Goal: Task Accomplishment & Management: Complete application form

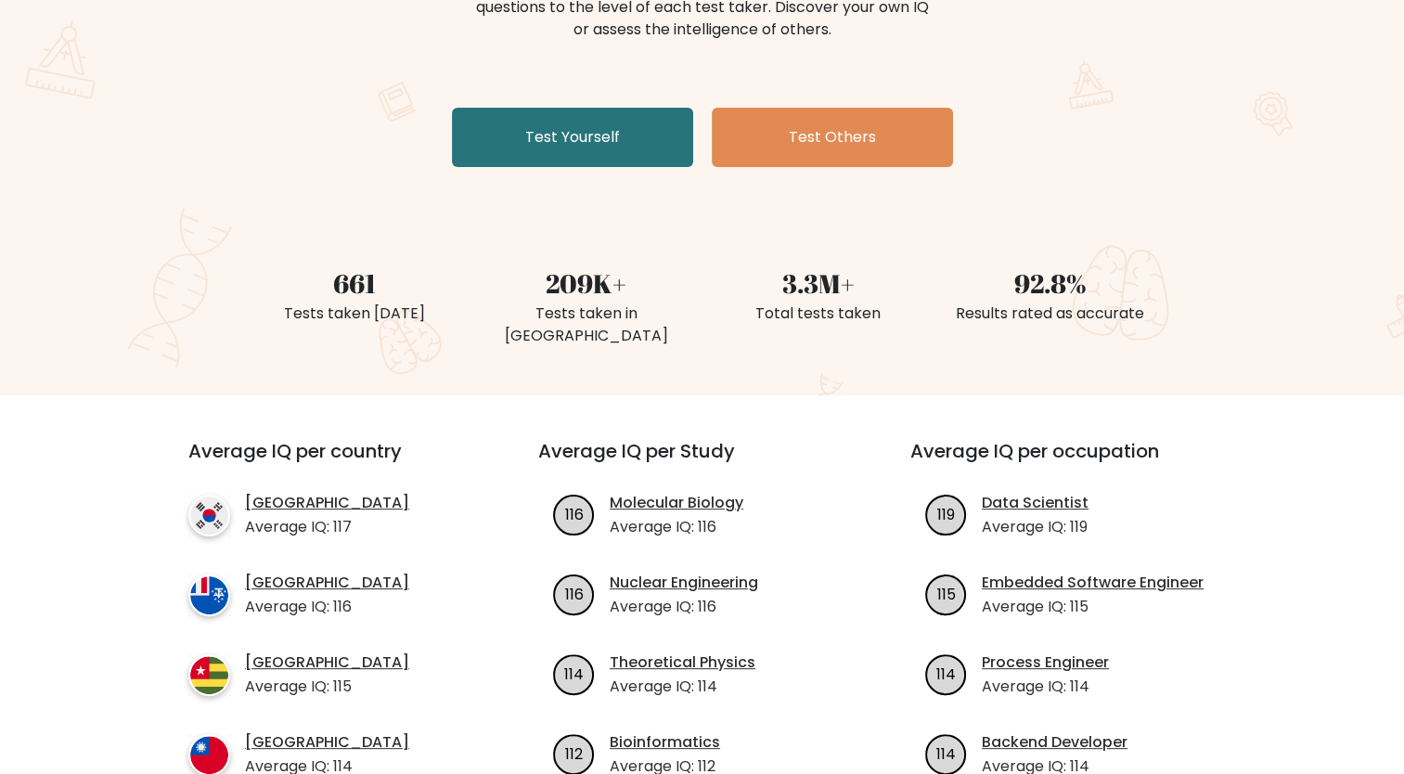
scroll to position [137, 0]
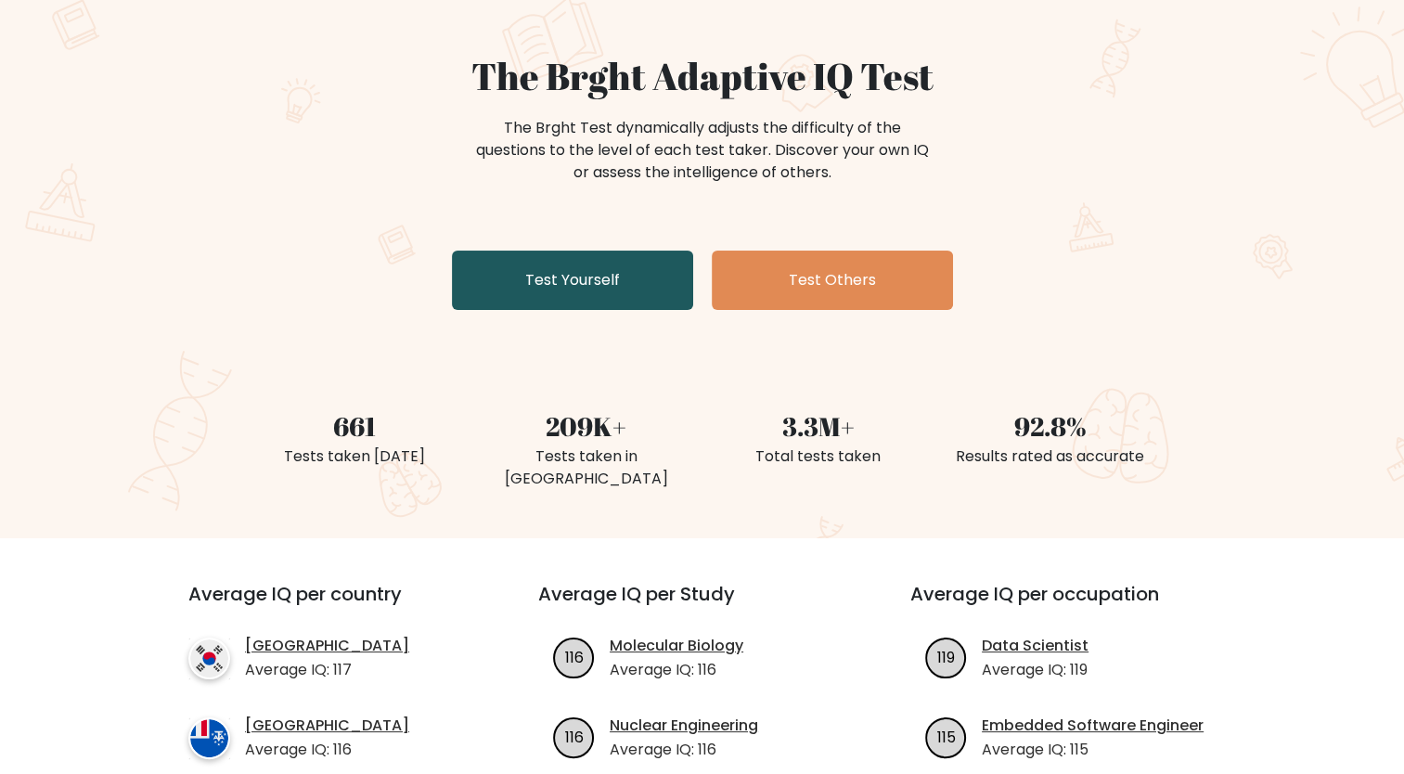
click at [574, 264] on link "Test Yourself" at bounding box center [572, 279] width 241 height 59
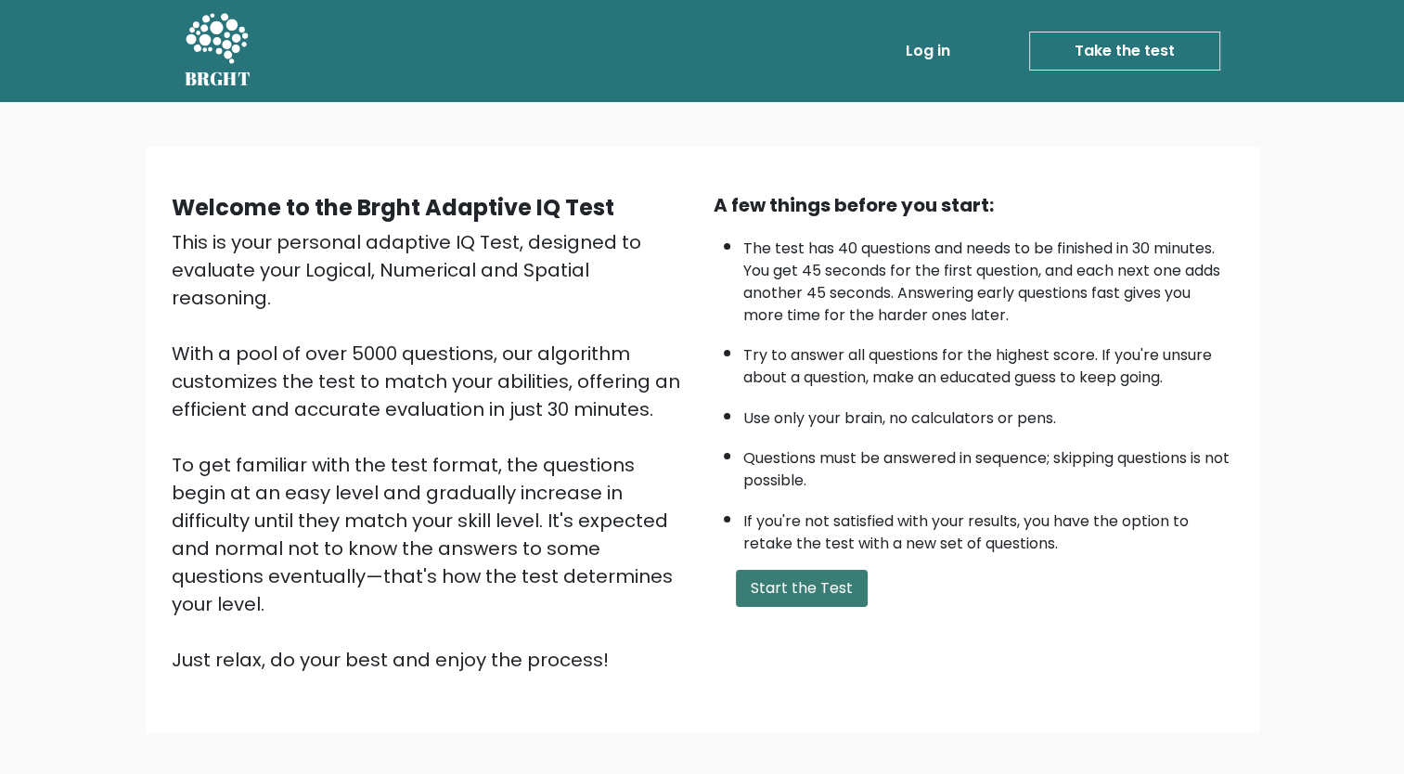
click at [802, 594] on button "Start the Test" at bounding box center [802, 588] width 132 height 37
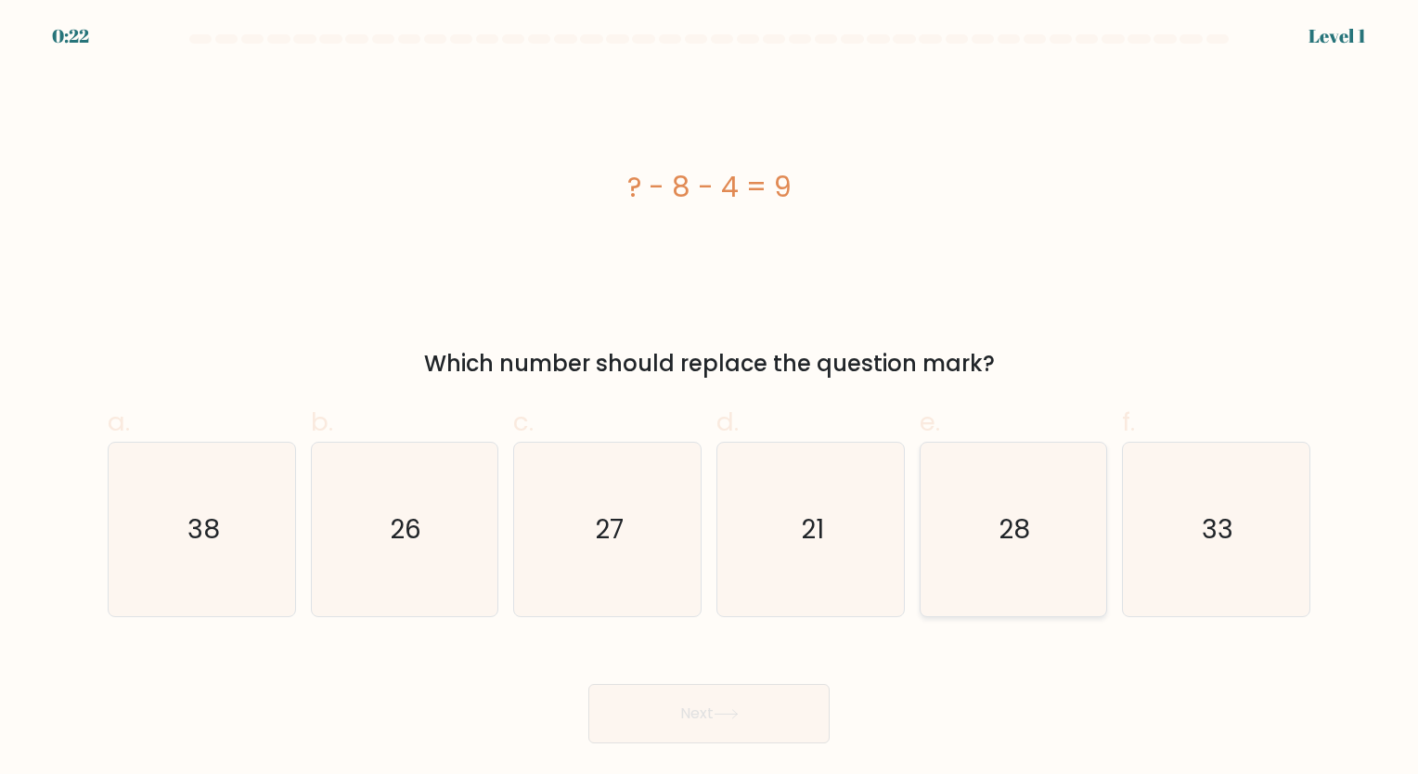
click at [999, 525] on text "28" at bounding box center [1015, 529] width 32 height 36
click at [710, 399] on input "e. 28" at bounding box center [709, 393] width 1 height 12
radio input "true"
click at [699, 722] on button "Next" at bounding box center [708, 713] width 241 height 59
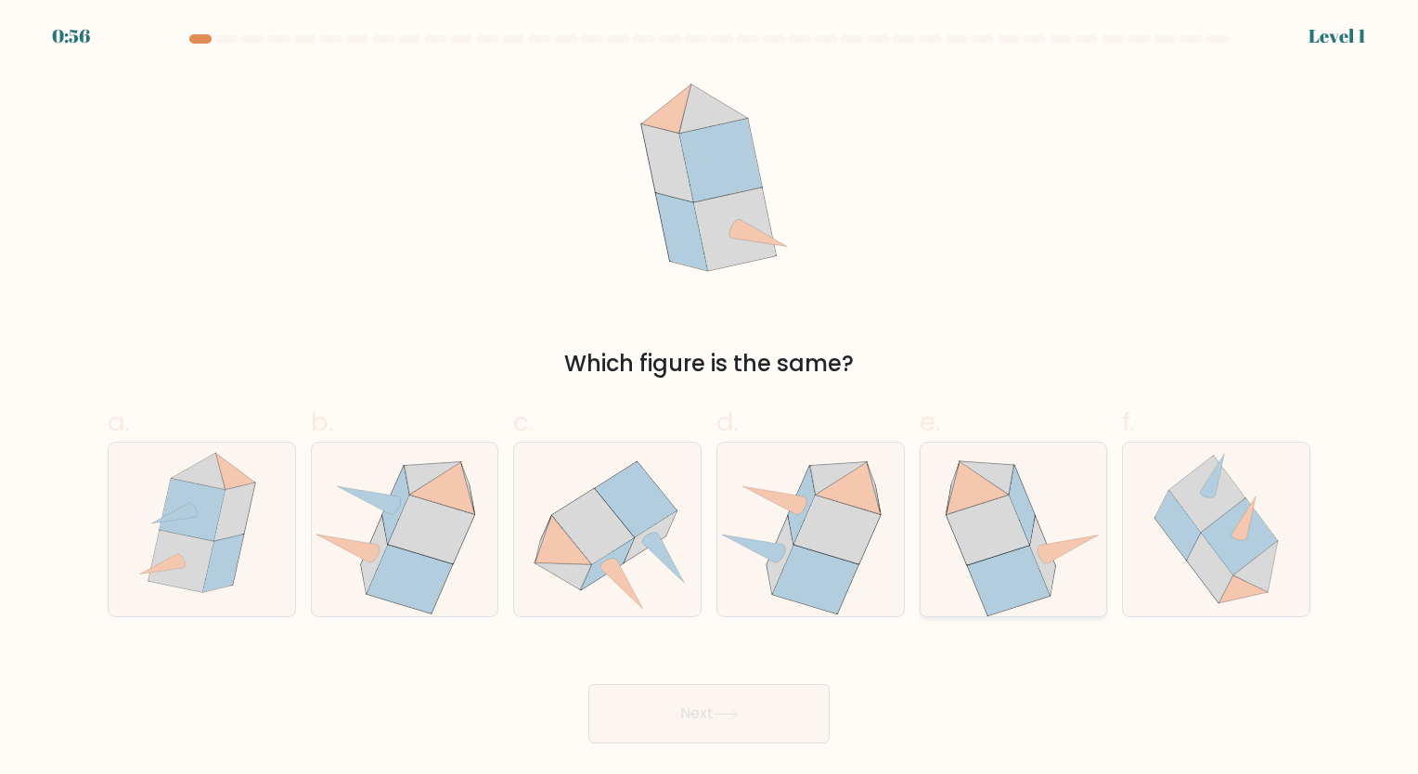
click at [1014, 533] on icon at bounding box center [987, 529] width 83 height 70
click at [710, 399] on input "e." at bounding box center [709, 393] width 1 height 12
radio input "true"
click at [725, 720] on button "Next" at bounding box center [708, 713] width 241 height 59
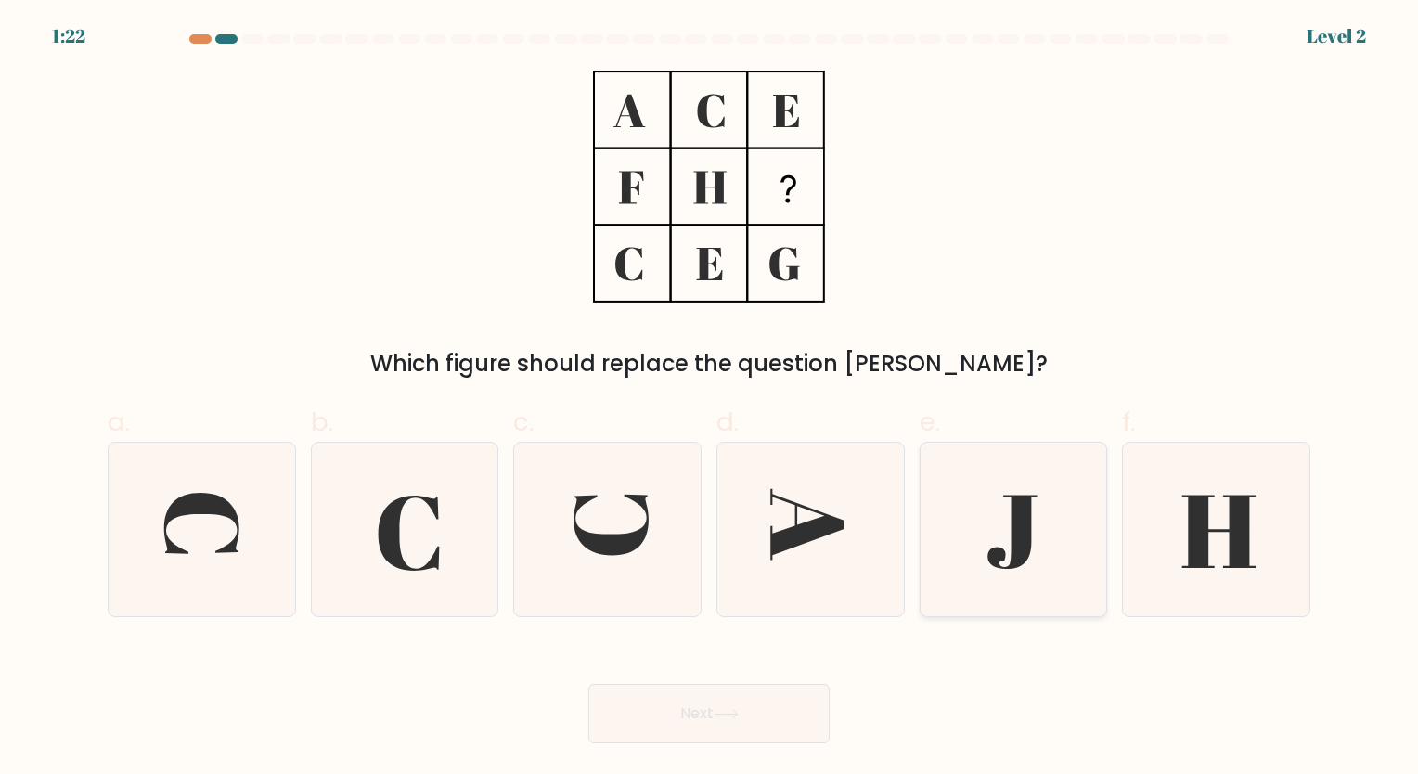
click at [962, 520] on icon at bounding box center [1012, 529] width 173 height 173
click at [710, 399] on input "e." at bounding box center [709, 393] width 1 height 12
radio input "true"
click at [752, 722] on button "Next" at bounding box center [708, 713] width 241 height 59
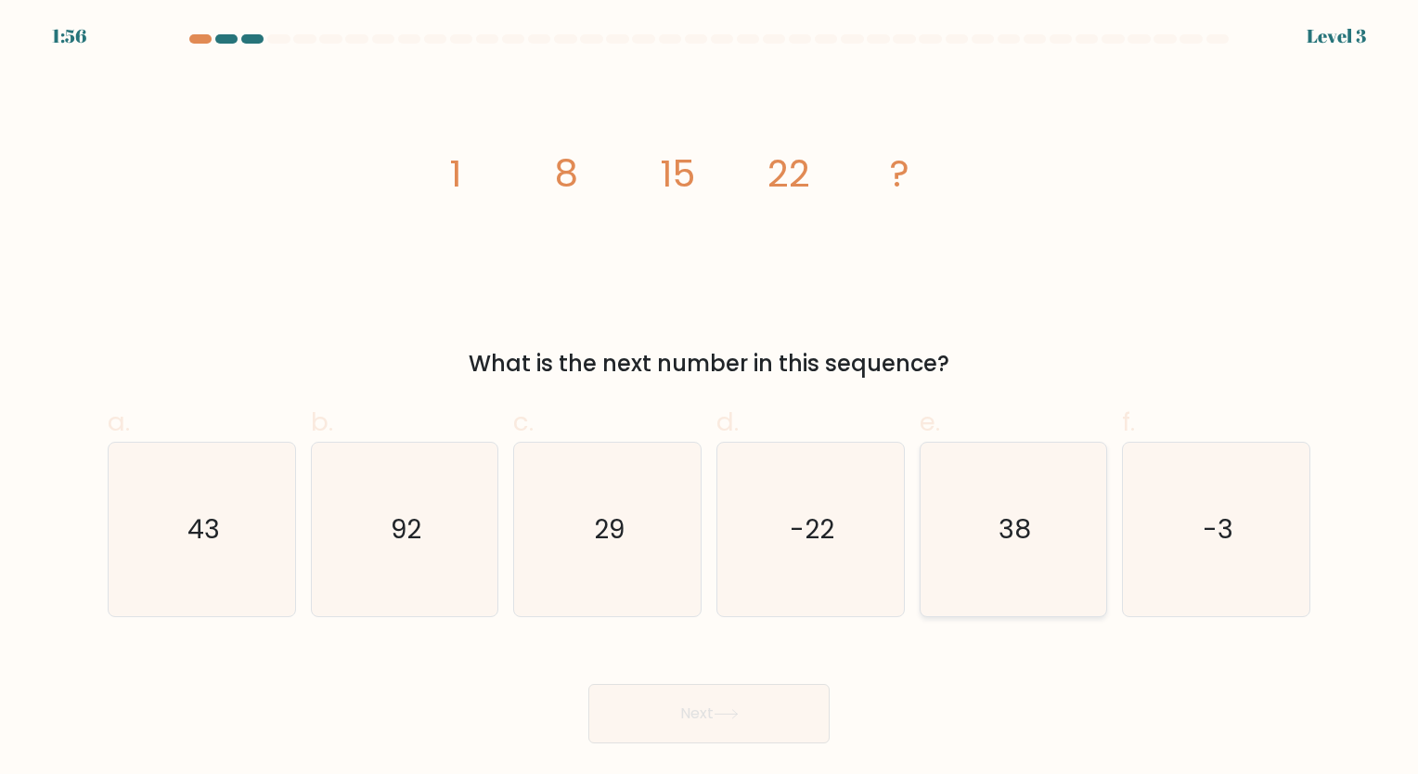
click at [1041, 574] on icon "38" at bounding box center [1012, 529] width 173 height 173
click at [710, 399] on input "e. 38" at bounding box center [709, 393] width 1 height 12
radio input "true"
click at [756, 709] on button "Next" at bounding box center [708, 713] width 241 height 59
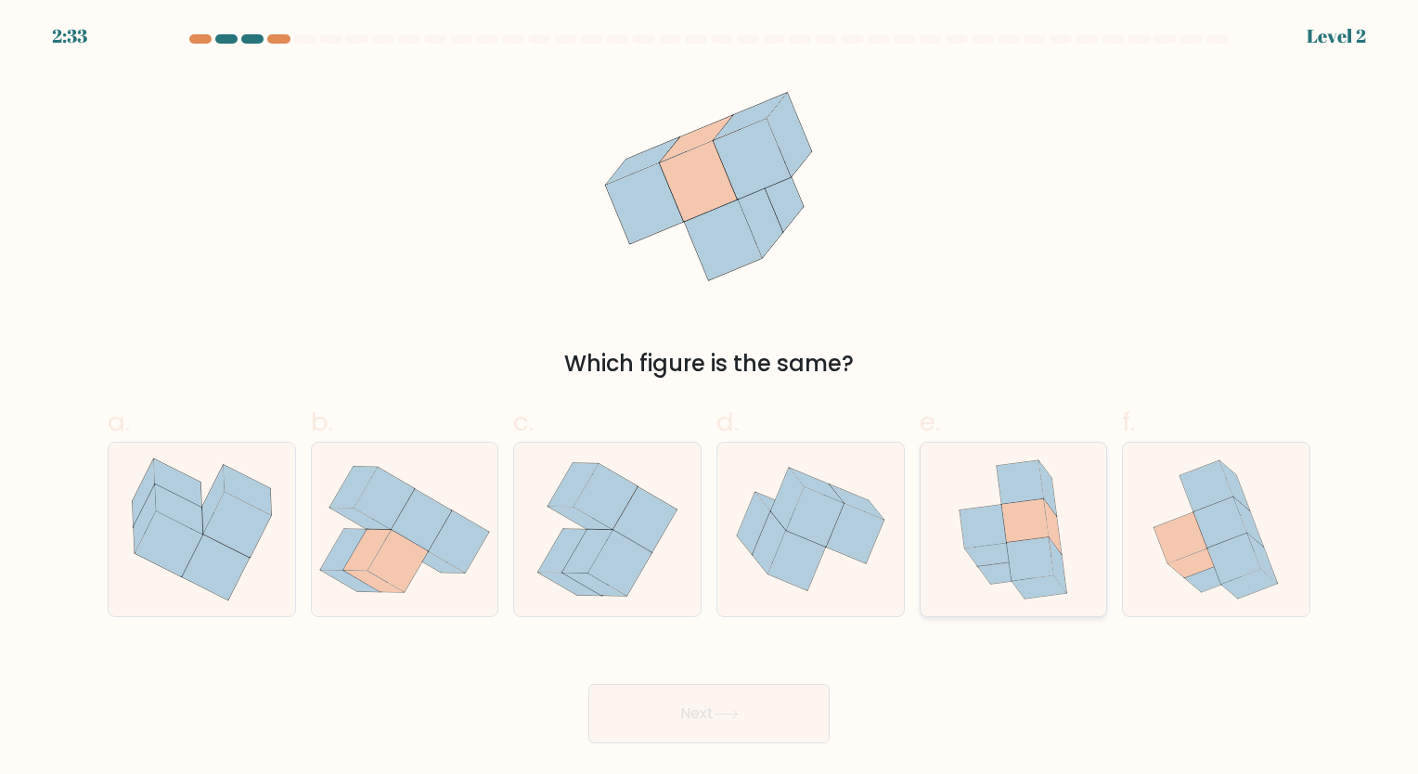
click at [1017, 540] on icon at bounding box center [1025, 520] width 46 height 44
click at [710, 399] on input "e." at bounding box center [709, 393] width 1 height 12
radio input "true"
click at [702, 711] on button "Next" at bounding box center [708, 713] width 241 height 59
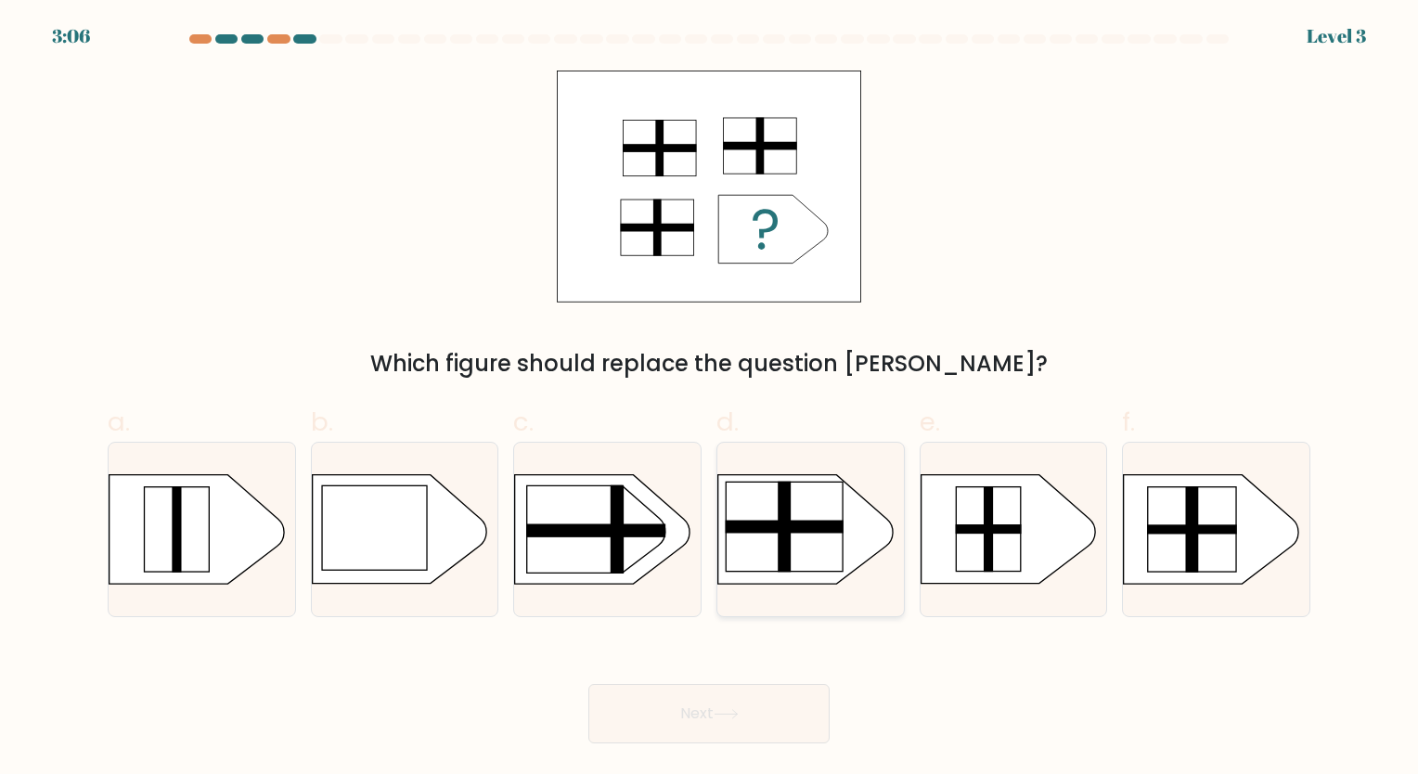
click at [787, 545] on rect at bounding box center [783, 526] width 13 height 90
click at [710, 399] on input "d." at bounding box center [709, 393] width 1 height 12
radio input "true"
click at [735, 707] on button "Next" at bounding box center [708, 713] width 241 height 59
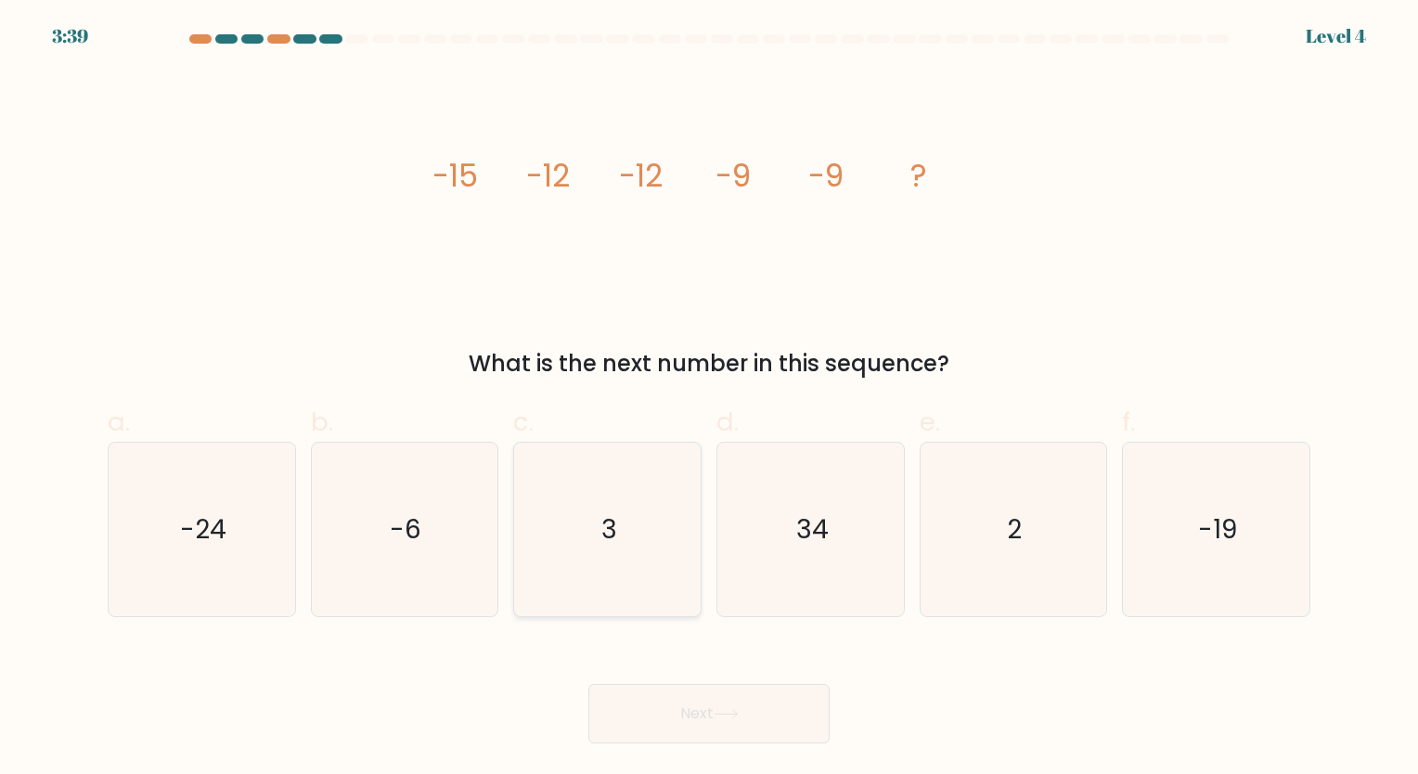
click at [646, 522] on icon "3" at bounding box center [606, 529] width 173 height 173
click at [709, 399] on input "c. 3" at bounding box center [709, 393] width 1 height 12
radio input "true"
click at [772, 709] on button "Next" at bounding box center [708, 713] width 241 height 59
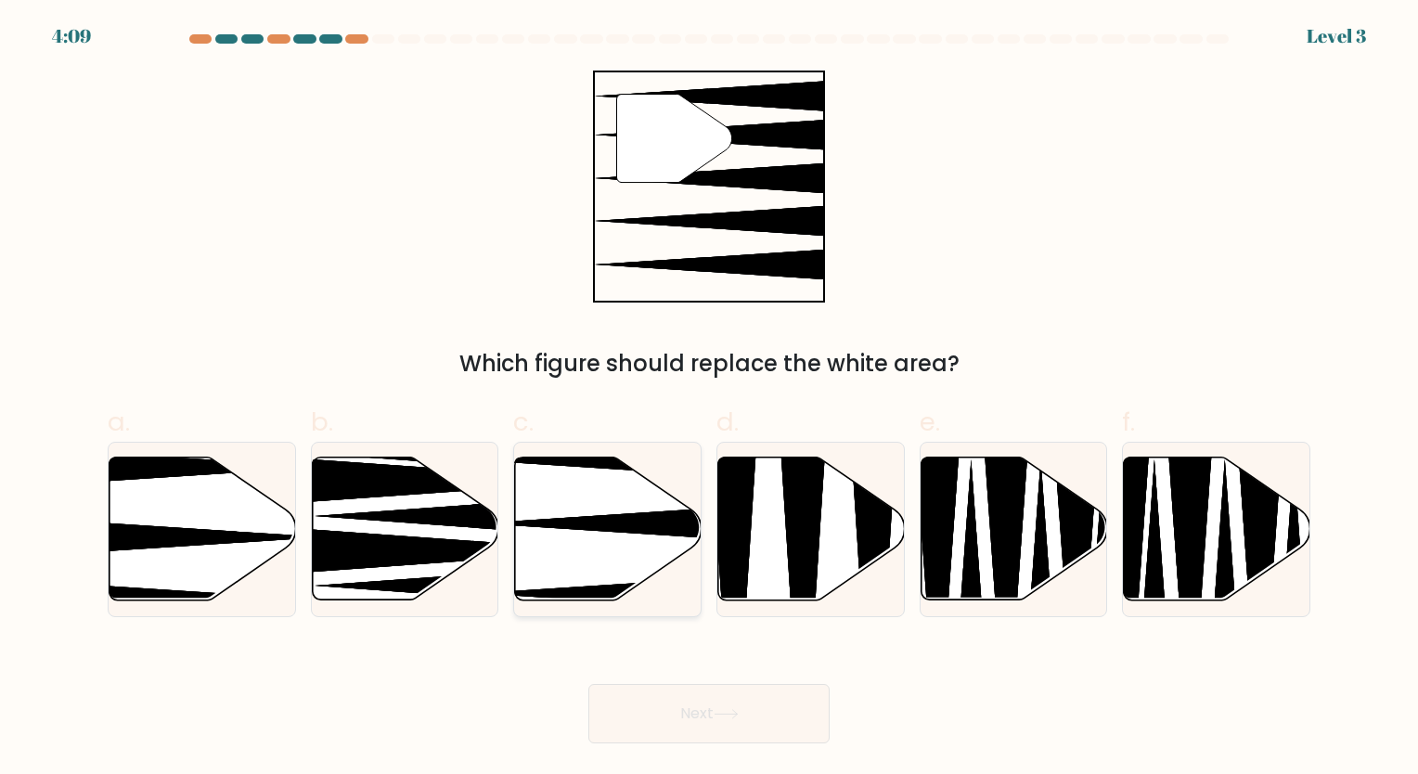
click at [584, 551] on icon at bounding box center [608, 528] width 186 height 143
click at [709, 399] on input "c." at bounding box center [709, 393] width 1 height 12
radio input "true"
click at [734, 716] on icon at bounding box center [725, 714] width 25 height 10
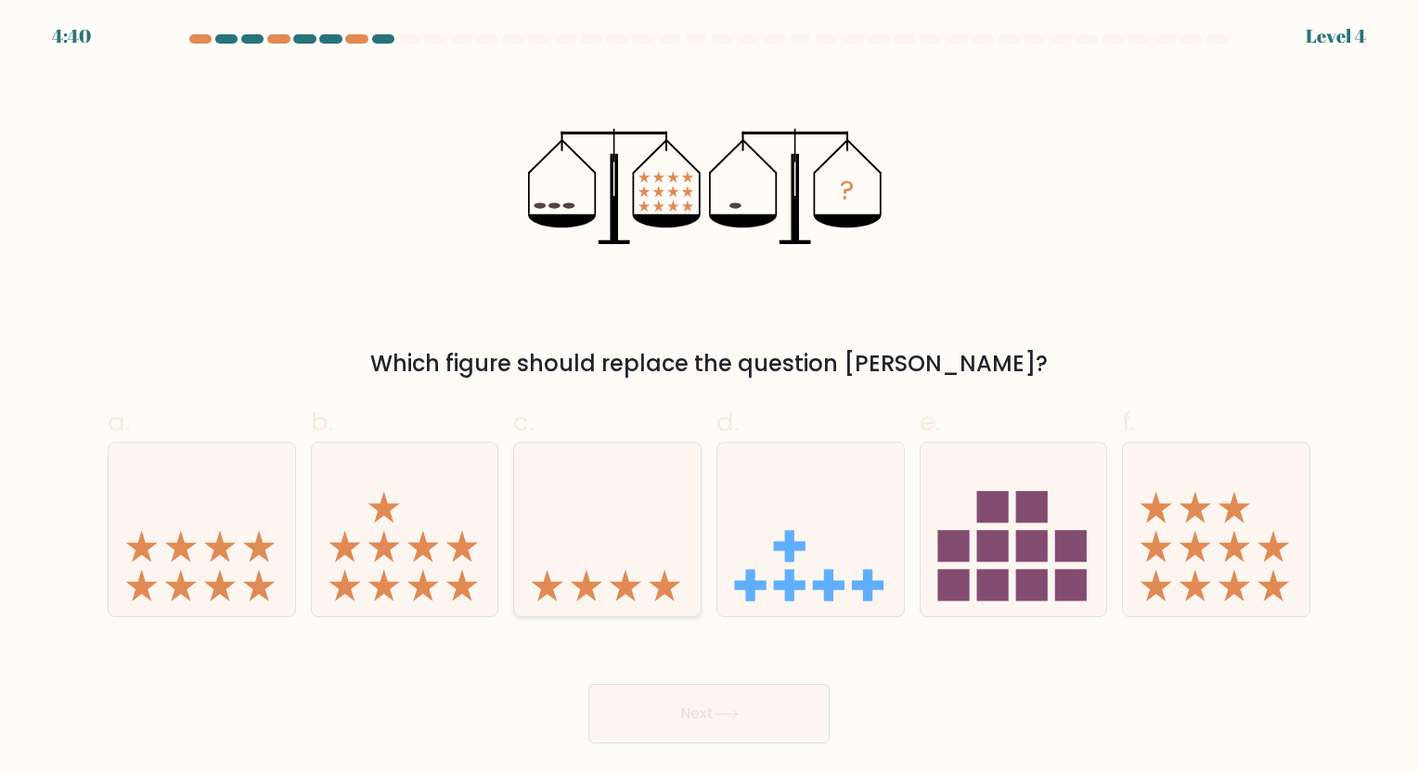
click at [590, 551] on icon at bounding box center [607, 529] width 186 height 154
click at [709, 399] on input "c." at bounding box center [709, 393] width 1 height 12
radio input "true"
click at [713, 710] on button "Next" at bounding box center [708, 713] width 241 height 59
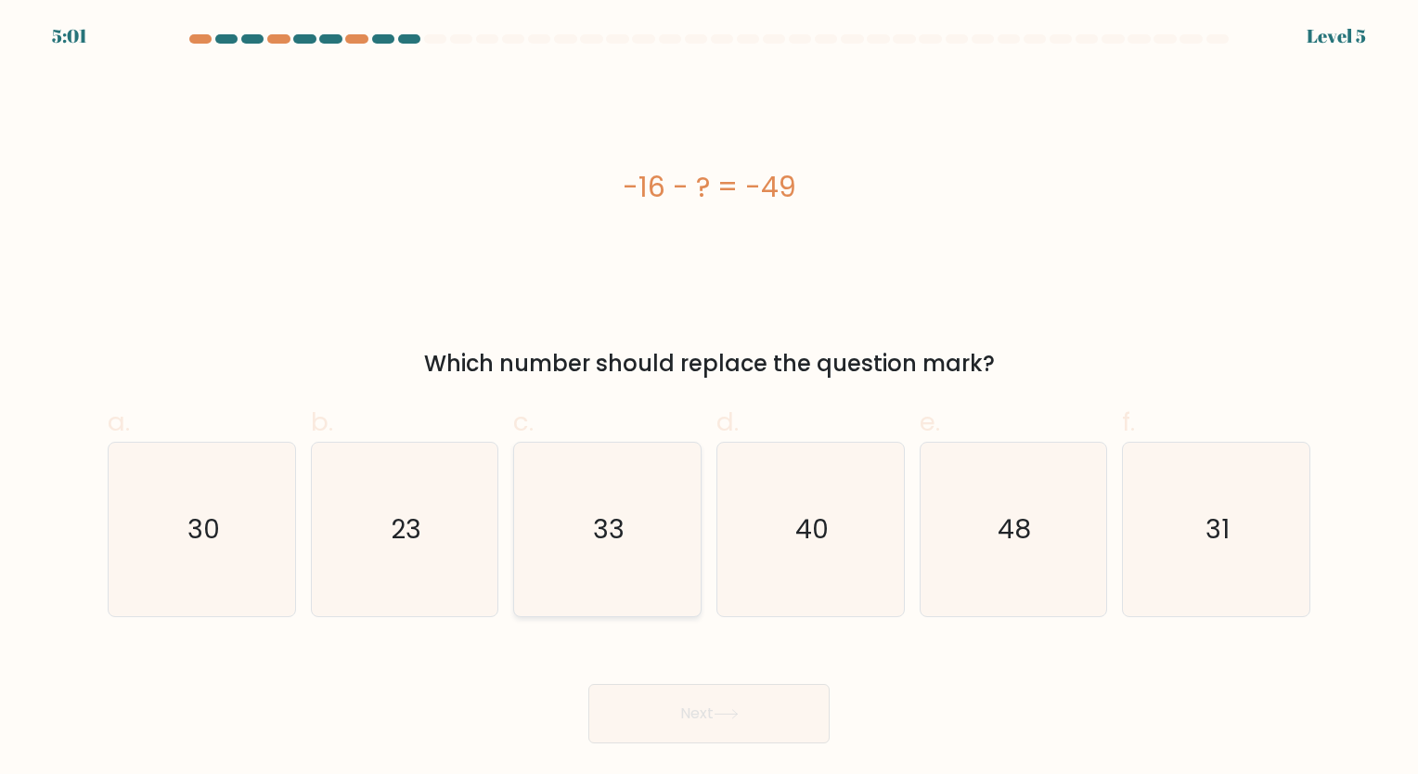
click at [603, 554] on icon "33" at bounding box center [606, 529] width 173 height 173
click at [709, 399] on input "c. 33" at bounding box center [709, 393] width 1 height 12
radio input "true"
click at [680, 707] on button "Next" at bounding box center [708, 713] width 241 height 59
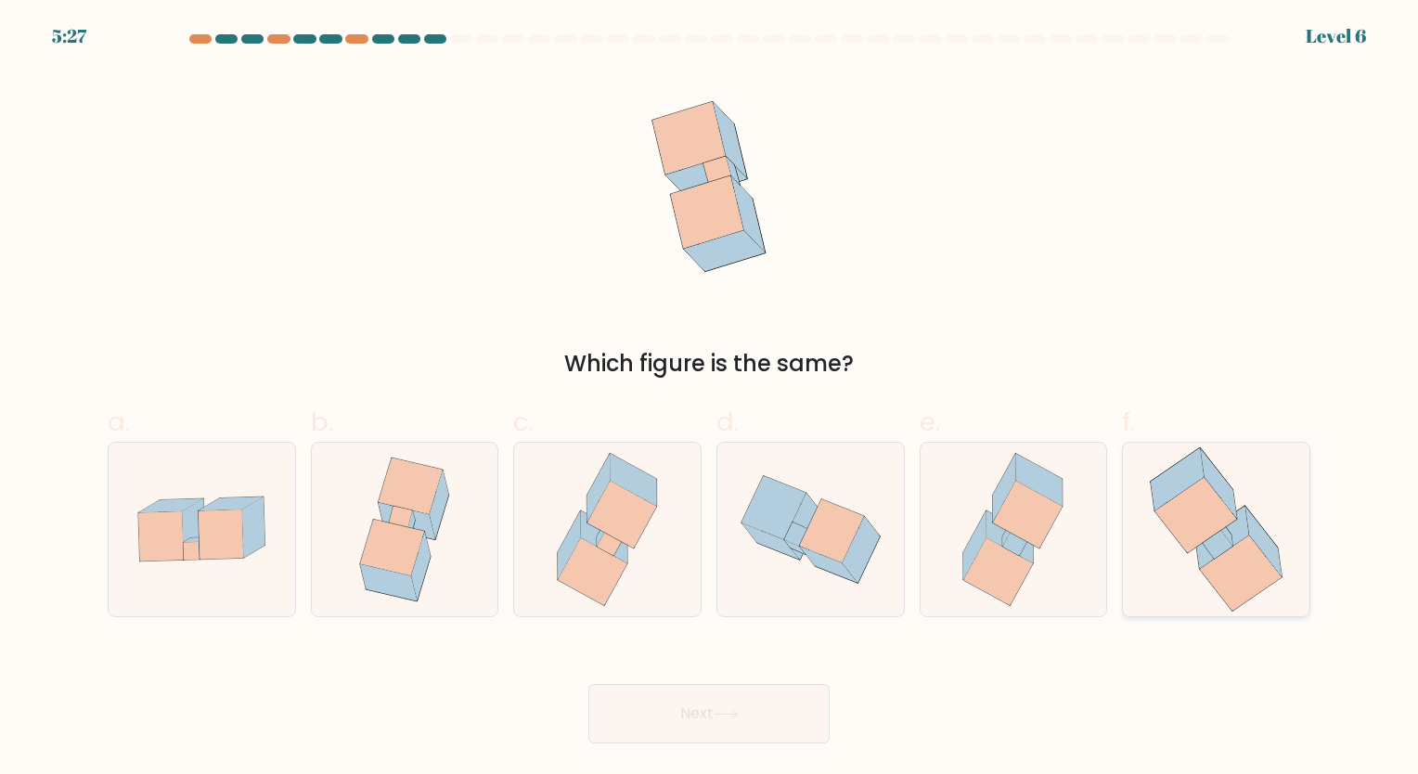
click at [1188, 522] on icon at bounding box center [1195, 514] width 82 height 75
click at [710, 399] on input "f." at bounding box center [709, 393] width 1 height 12
radio input "true"
click at [682, 727] on button "Next" at bounding box center [708, 713] width 241 height 59
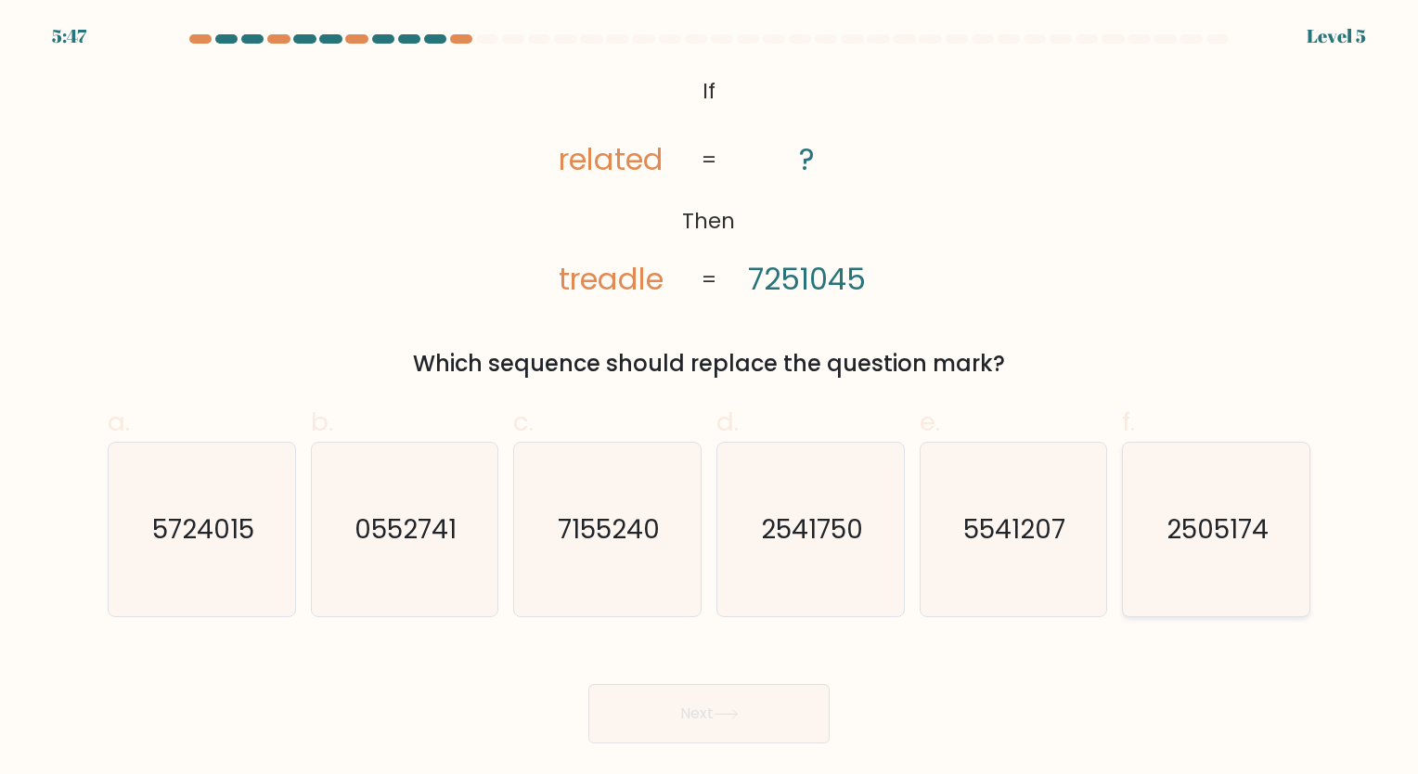
click at [1180, 511] on text "2505174" at bounding box center [1217, 529] width 102 height 36
click at [710, 399] on input "f. 2505174" at bounding box center [709, 393] width 1 height 12
radio input "true"
click at [670, 699] on button "Next" at bounding box center [708, 713] width 241 height 59
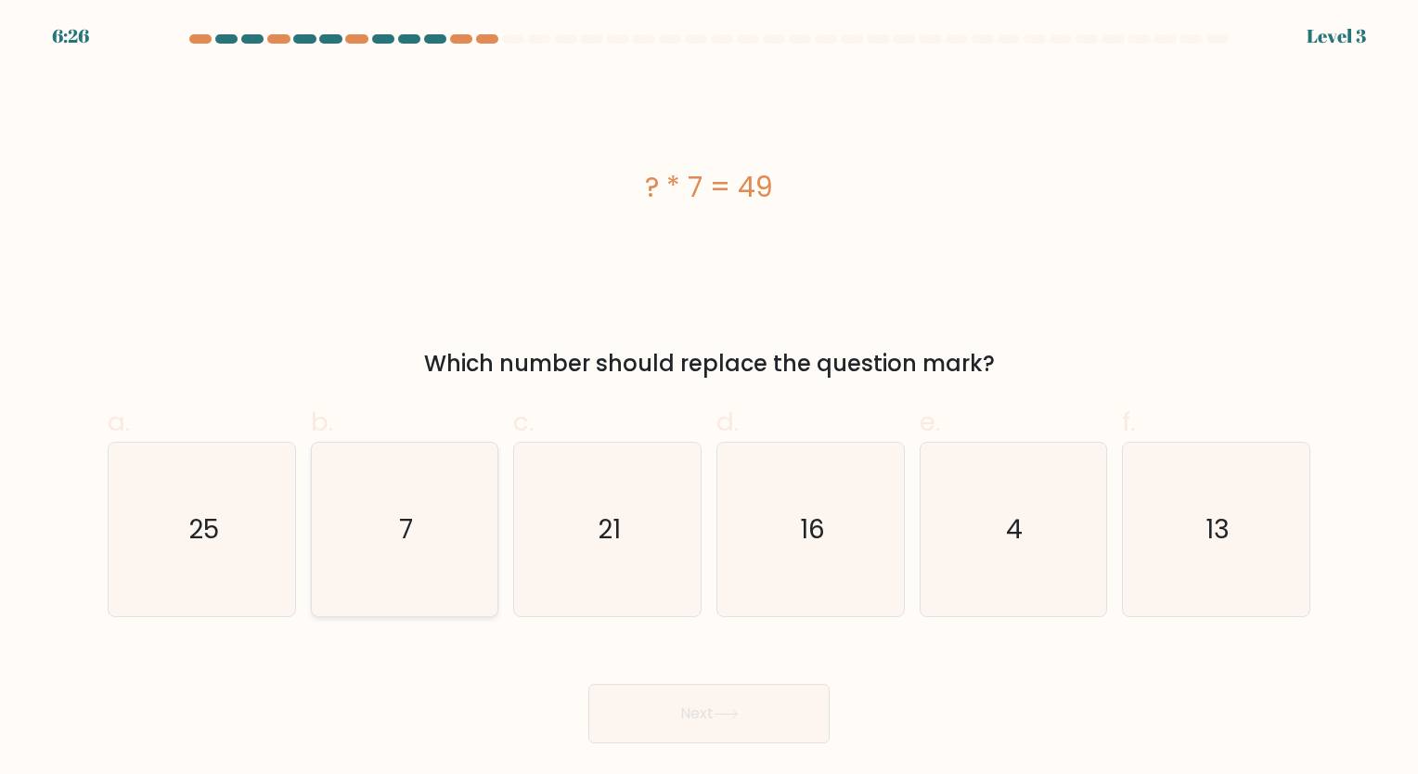
click at [404, 527] on text "7" at bounding box center [406, 529] width 14 height 36
click at [709, 399] on input "b. 7" at bounding box center [709, 393] width 1 height 12
radio input "true"
click at [724, 715] on icon at bounding box center [725, 714] width 25 height 10
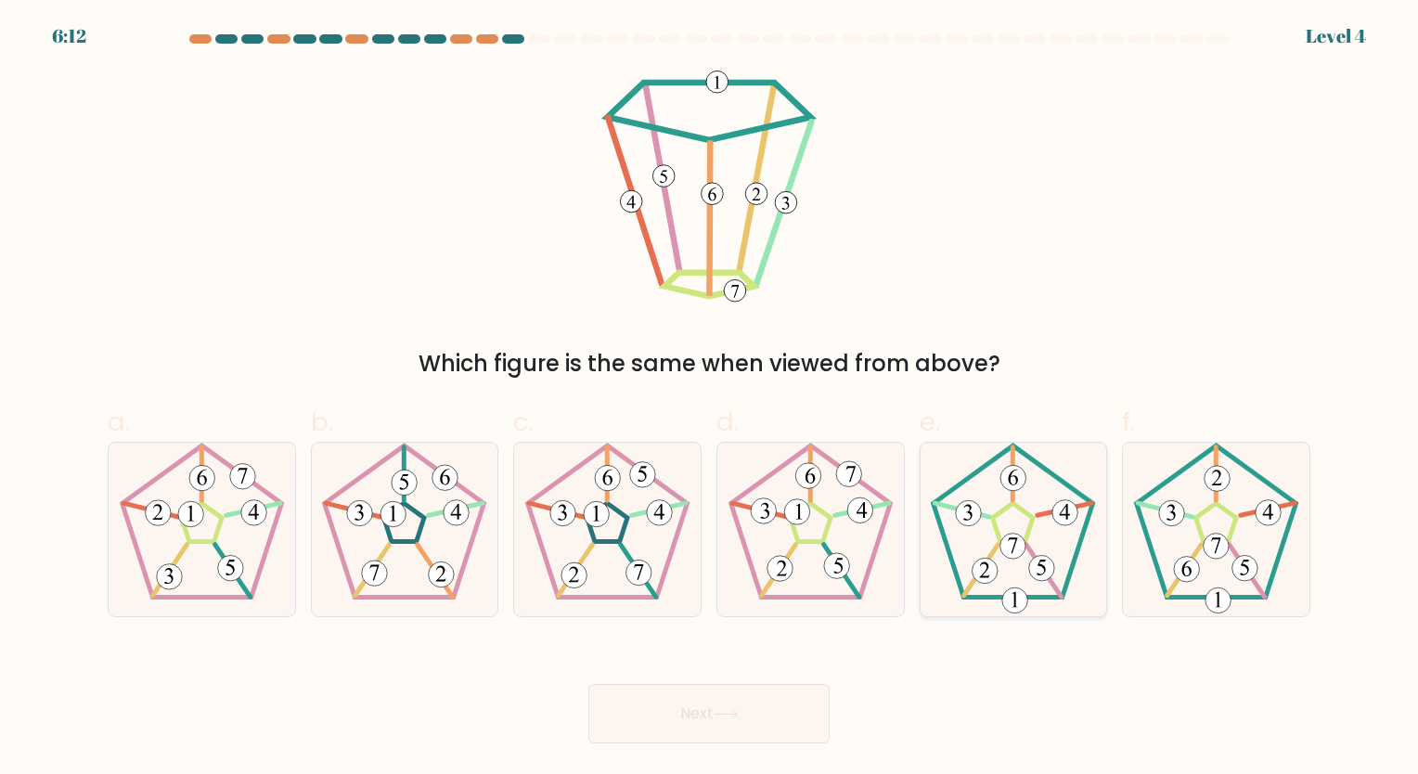
click at [1029, 528] on 175 at bounding box center [1013, 522] width 40 height 38
click at [710, 399] on input "e." at bounding box center [709, 393] width 1 height 12
radio input "true"
click at [709, 729] on button "Next" at bounding box center [708, 713] width 241 height 59
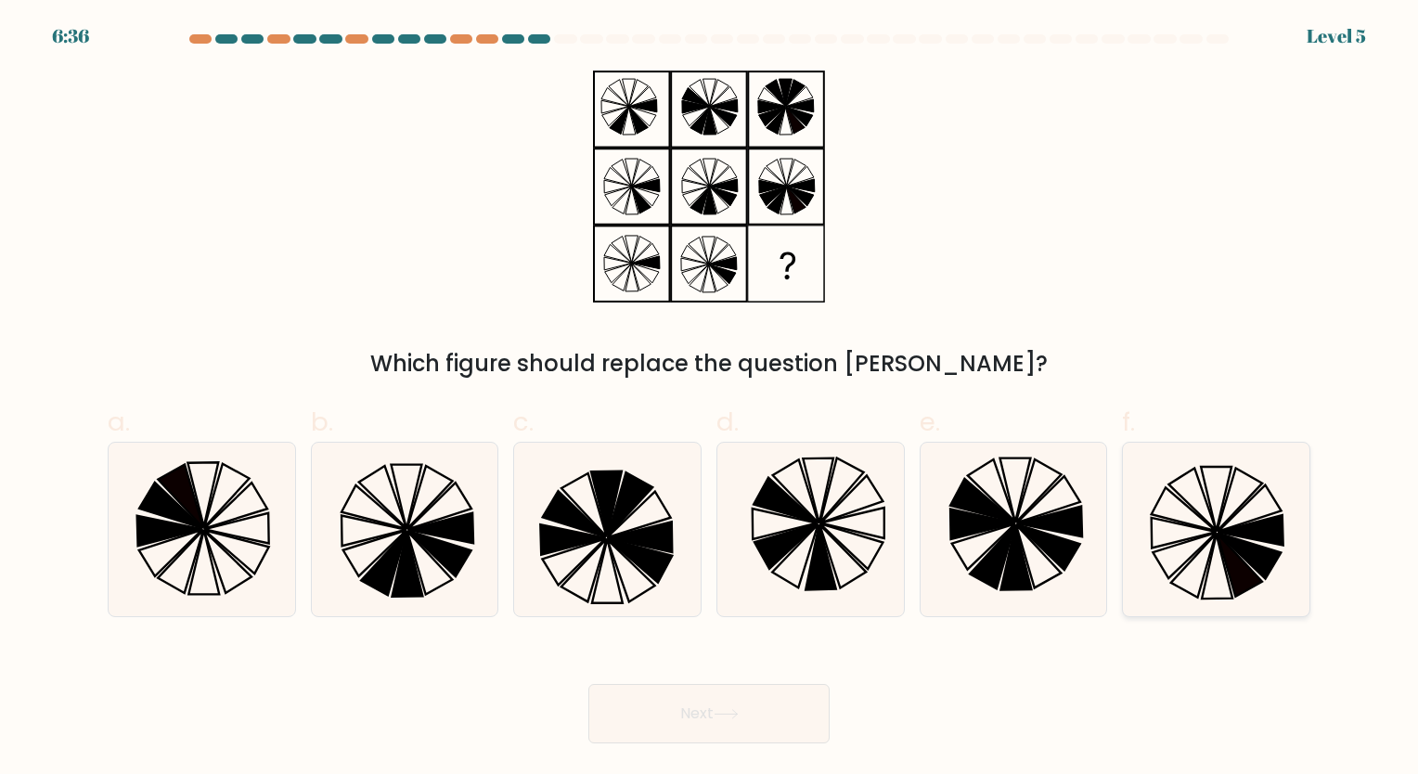
click at [1195, 533] on icon at bounding box center [1215, 529] width 173 height 173
click at [710, 399] on input "f." at bounding box center [709, 393] width 1 height 12
radio input "true"
click at [704, 736] on button "Next" at bounding box center [708, 713] width 241 height 59
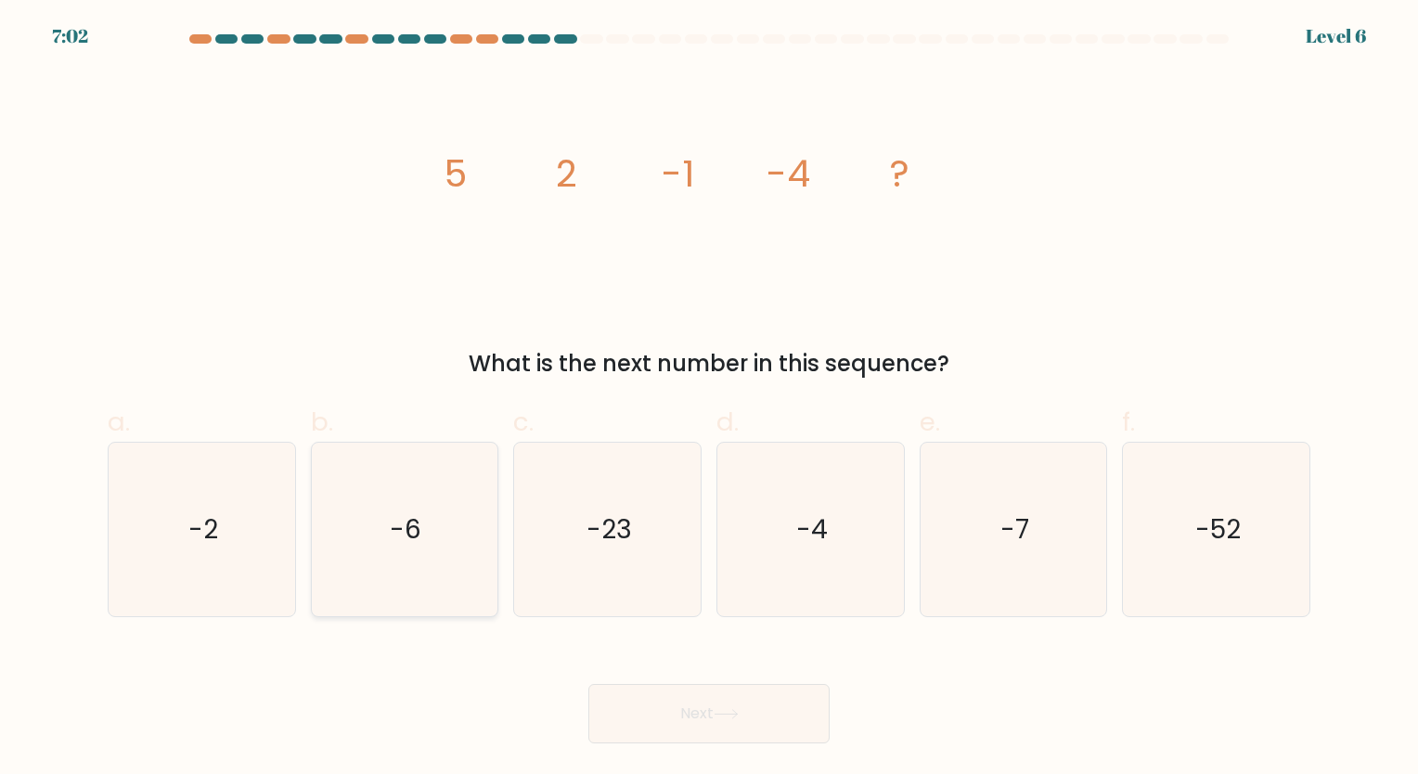
click at [432, 512] on icon "-6" at bounding box center [403, 529] width 173 height 173
click at [709, 399] on input "b. -6" at bounding box center [709, 393] width 1 height 12
radio input "true"
click at [792, 704] on button "Next" at bounding box center [708, 713] width 241 height 59
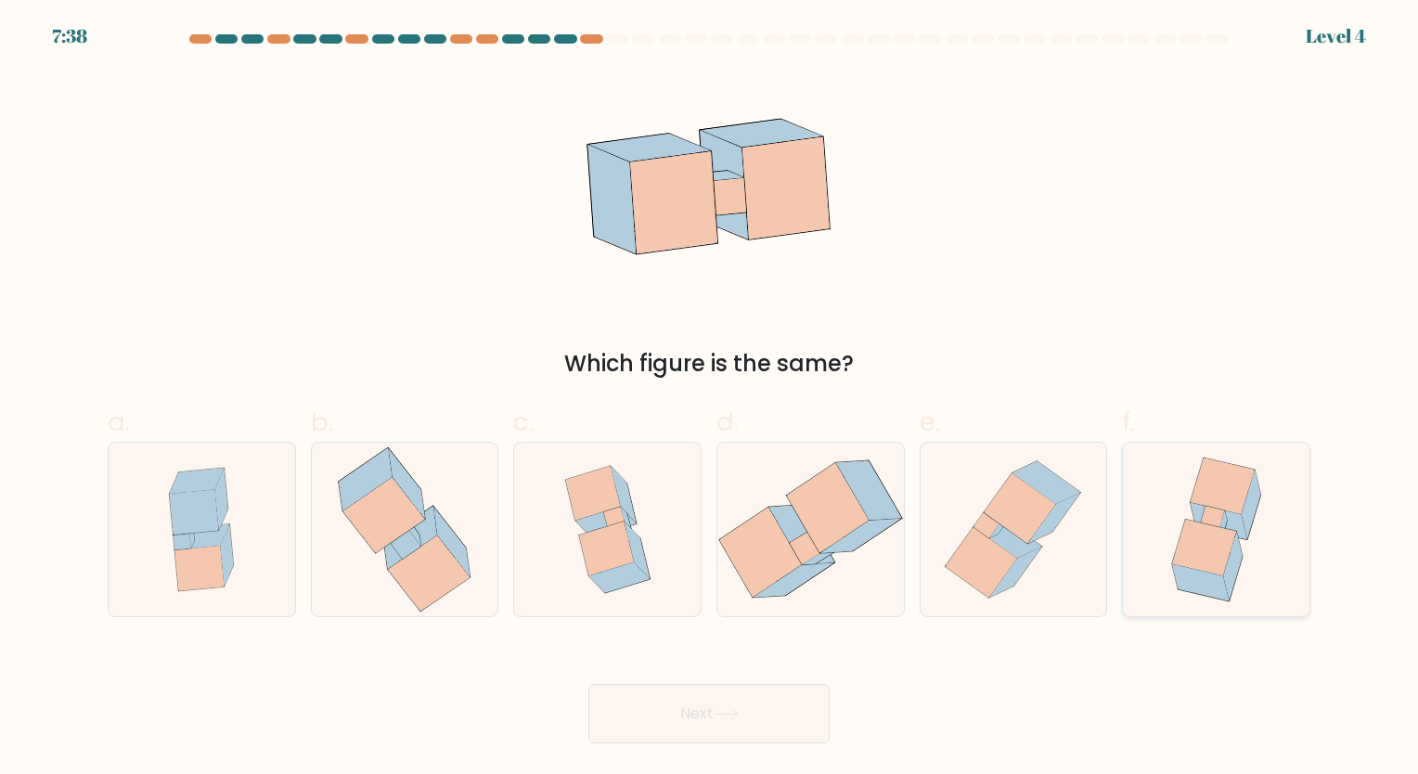
click at [1243, 543] on icon at bounding box center [1216, 529] width 134 height 173
click at [710, 399] on input "f." at bounding box center [709, 393] width 1 height 12
radio input "true"
click at [787, 703] on button "Next" at bounding box center [708, 713] width 241 height 59
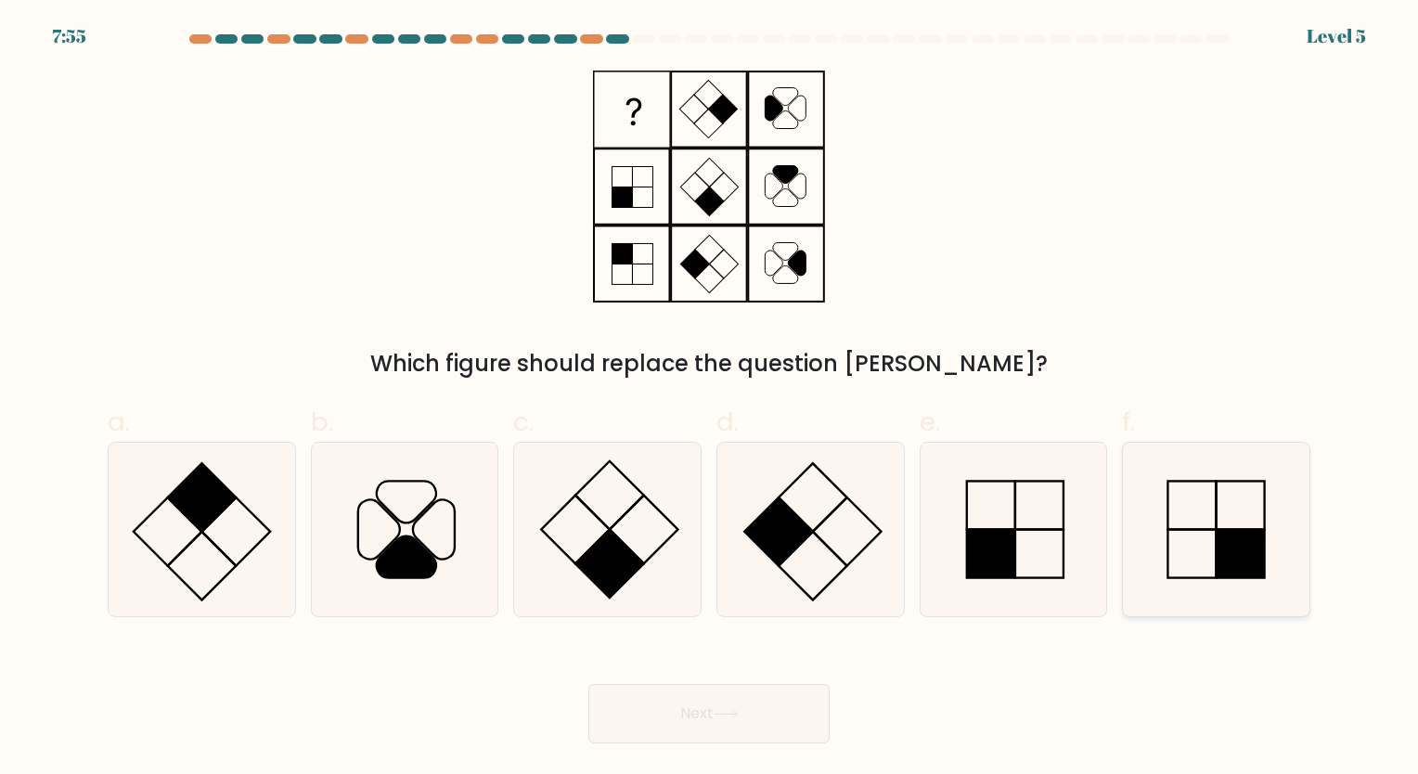
click at [1203, 507] on icon at bounding box center [1215, 529] width 173 height 173
click at [710, 399] on input "f." at bounding box center [709, 393] width 1 height 12
radio input "true"
click at [757, 710] on button "Next" at bounding box center [708, 713] width 241 height 59
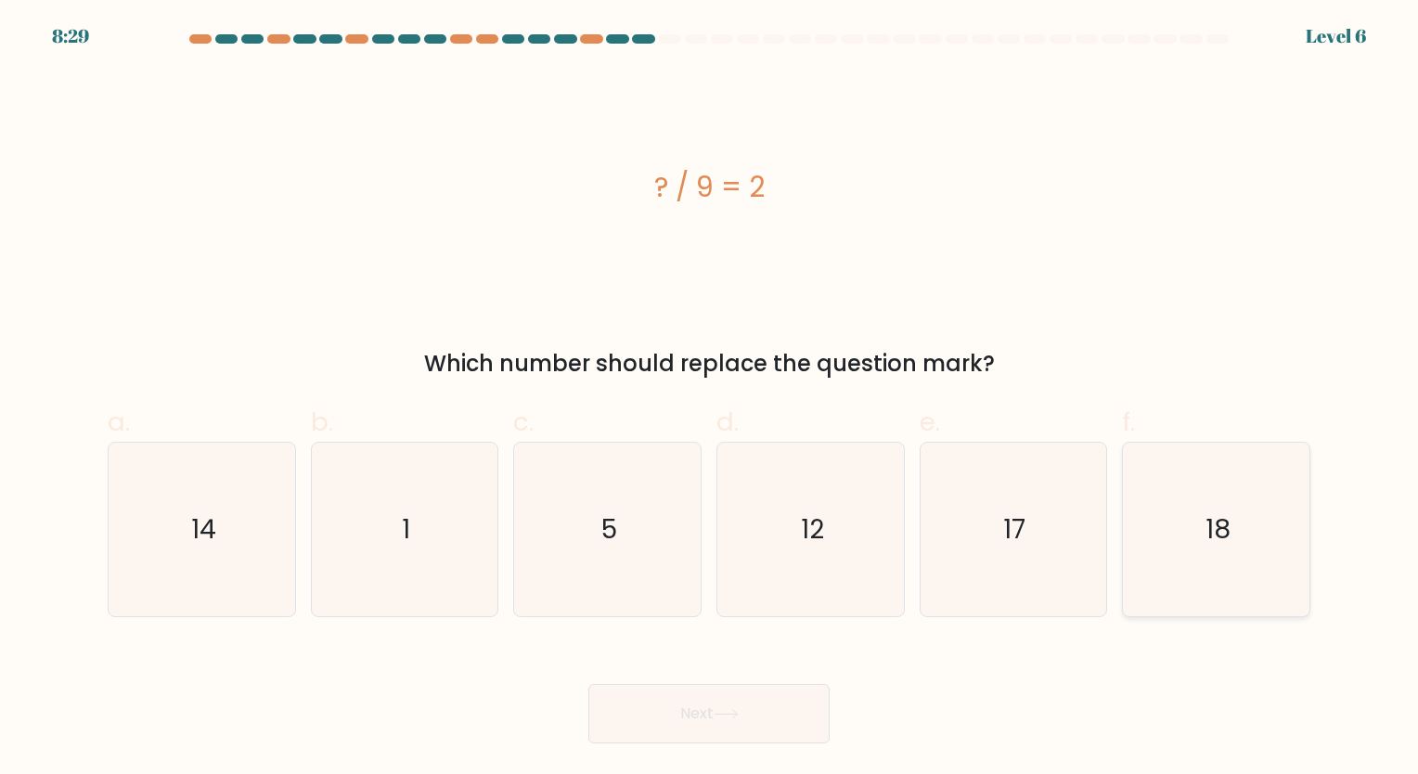
click at [1290, 499] on icon "18" at bounding box center [1215, 529] width 173 height 173
click at [710, 399] on input "f. 18" at bounding box center [709, 393] width 1 height 12
radio input "true"
click at [768, 722] on button "Next" at bounding box center [708, 713] width 241 height 59
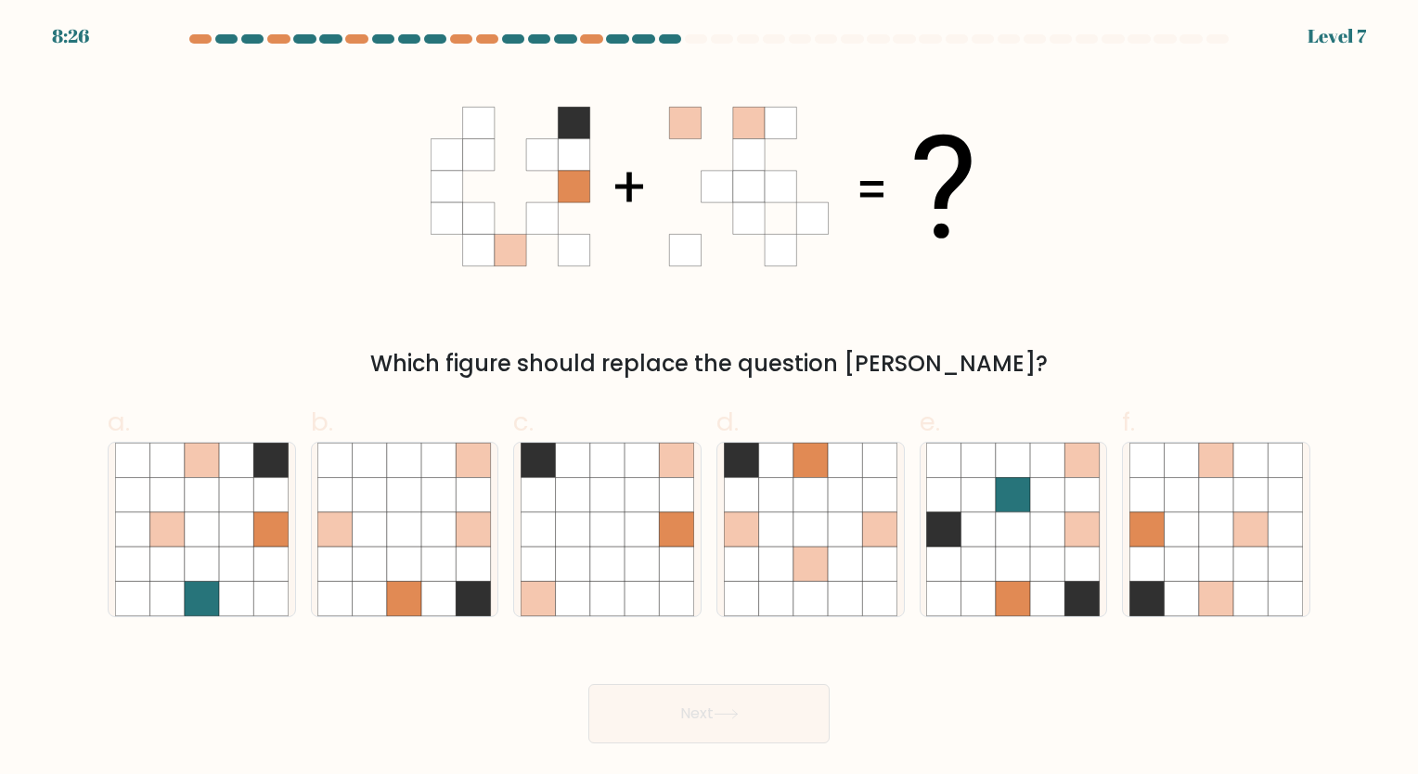
click at [768, 722] on button "Next" at bounding box center [708, 713] width 241 height 59
click at [830, 553] on icon at bounding box center [845, 563] width 34 height 34
click at [710, 399] on input "d." at bounding box center [709, 393] width 1 height 12
radio input "true"
click at [737, 713] on icon at bounding box center [725, 714] width 22 height 8
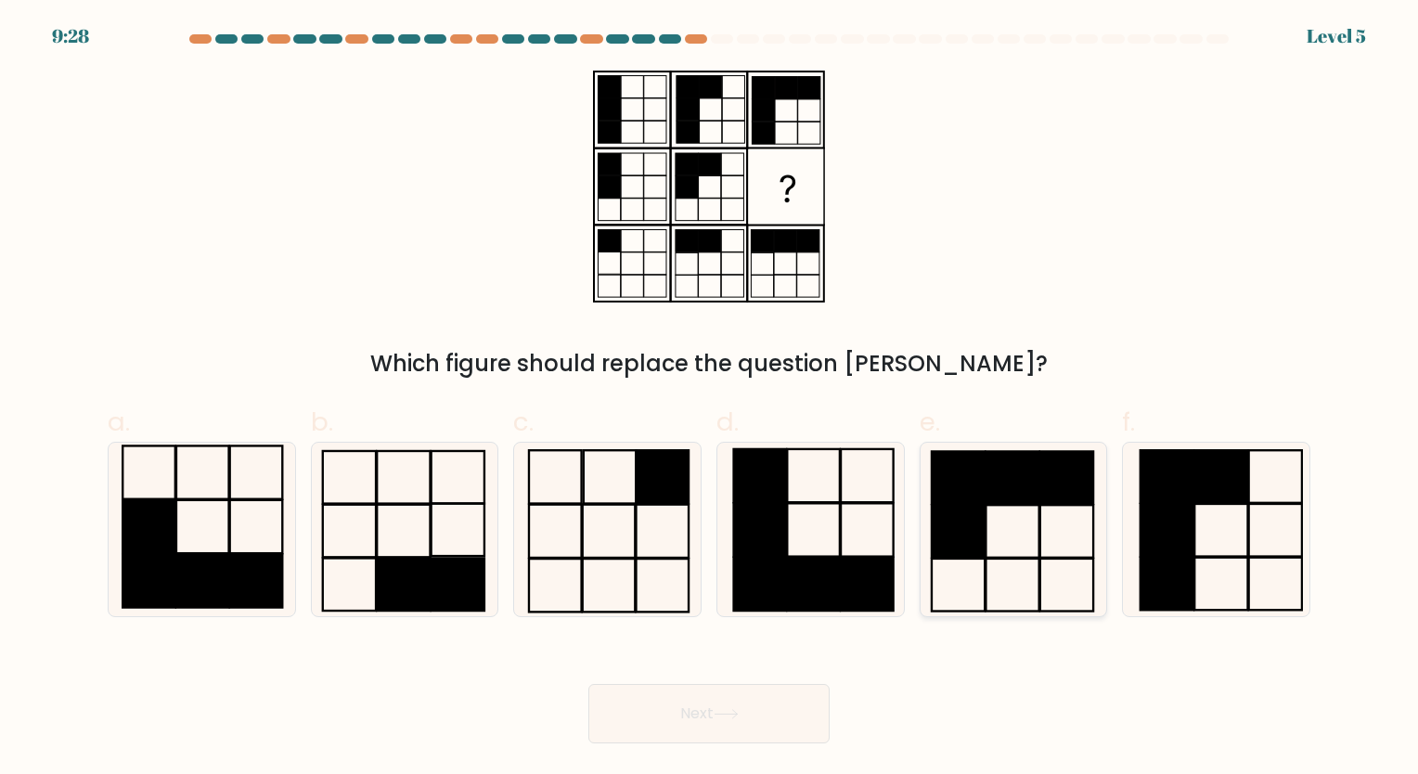
click at [1031, 505] on rect at bounding box center [1012, 531] width 53 height 53
click at [710, 399] on input "e." at bounding box center [709, 393] width 1 height 12
radio input "true"
click at [787, 715] on button "Next" at bounding box center [708, 713] width 241 height 59
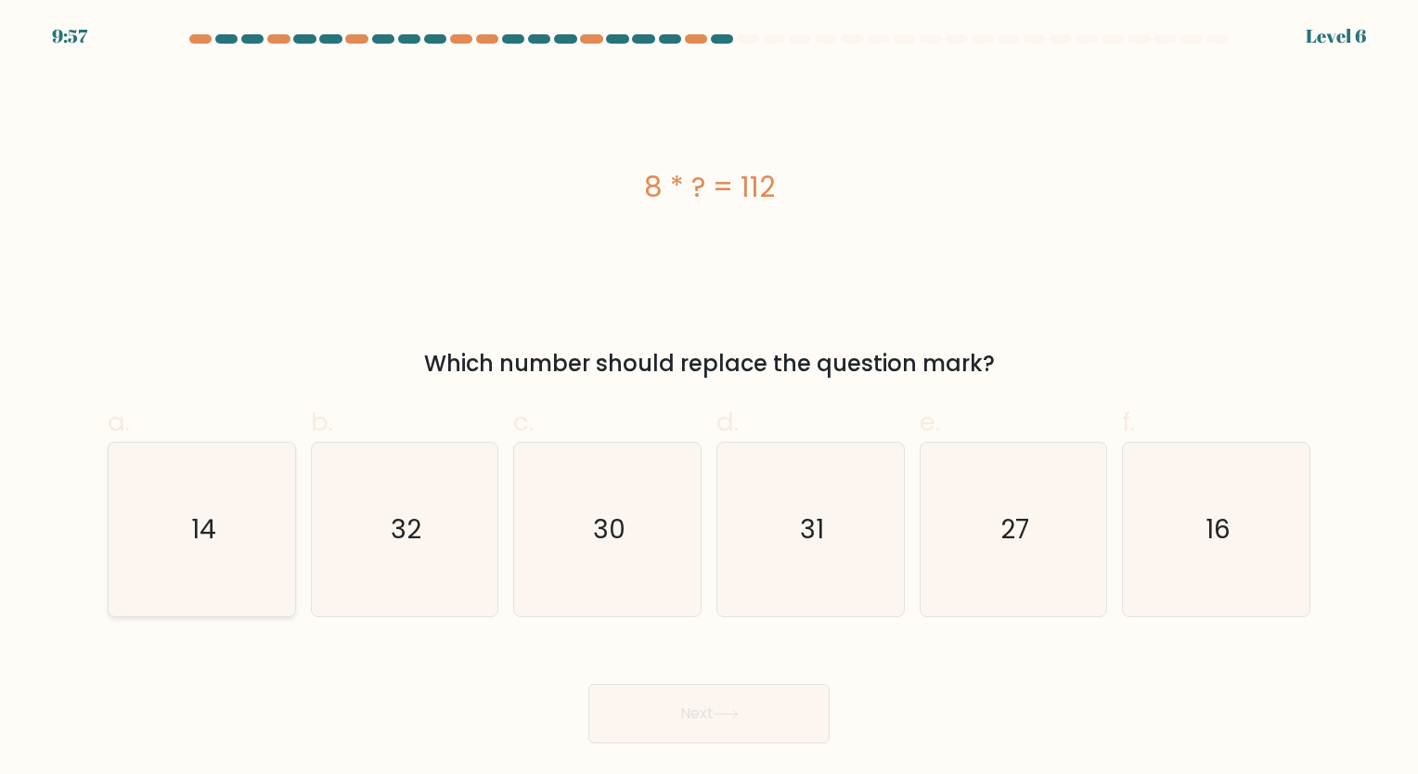
click at [161, 513] on icon "14" at bounding box center [201, 529] width 173 height 173
click at [709, 399] on input "a. 14" at bounding box center [709, 393] width 1 height 12
radio input "true"
click at [706, 709] on button "Next" at bounding box center [708, 713] width 241 height 59
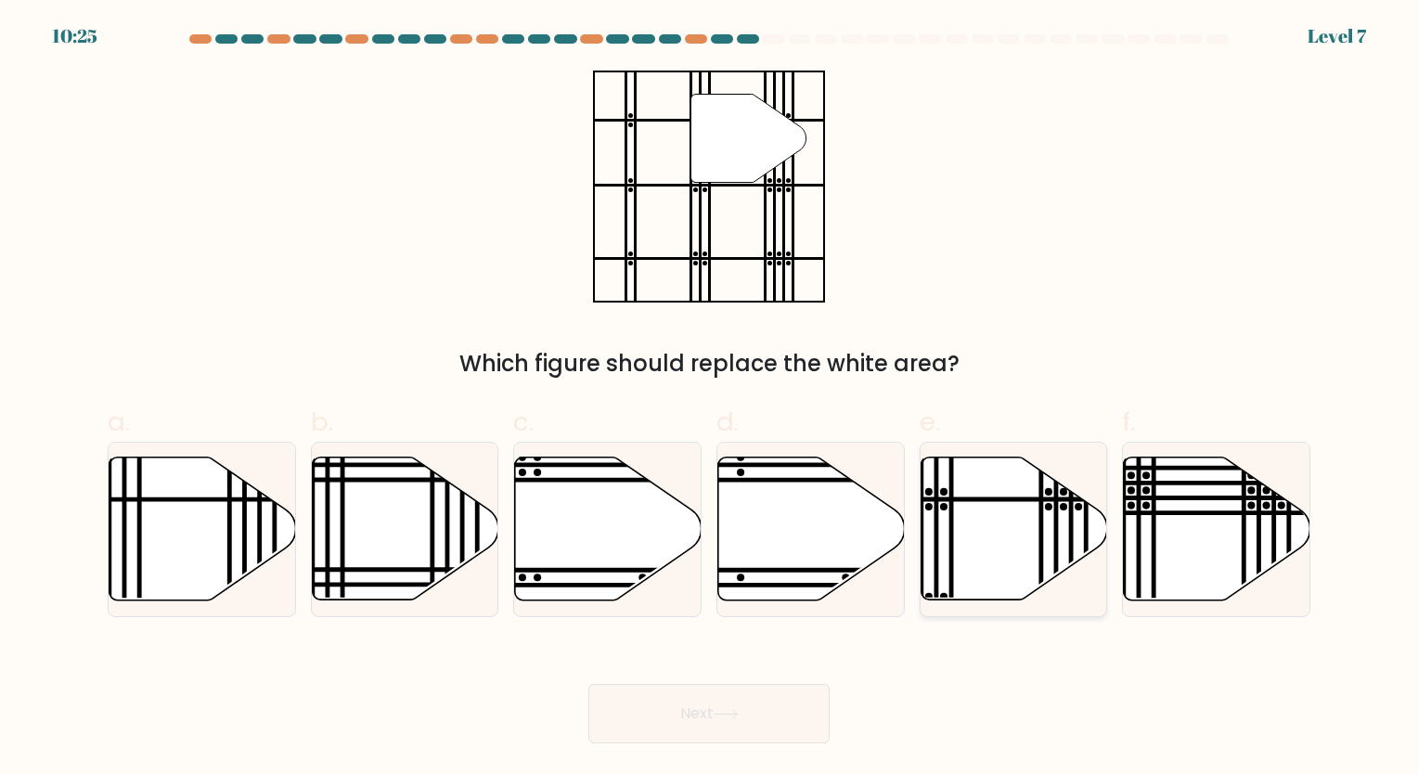
click at [997, 537] on icon at bounding box center [1013, 528] width 186 height 143
click at [710, 399] on input "e." at bounding box center [709, 393] width 1 height 12
radio input "true"
click at [749, 704] on button "Next" at bounding box center [708, 713] width 241 height 59
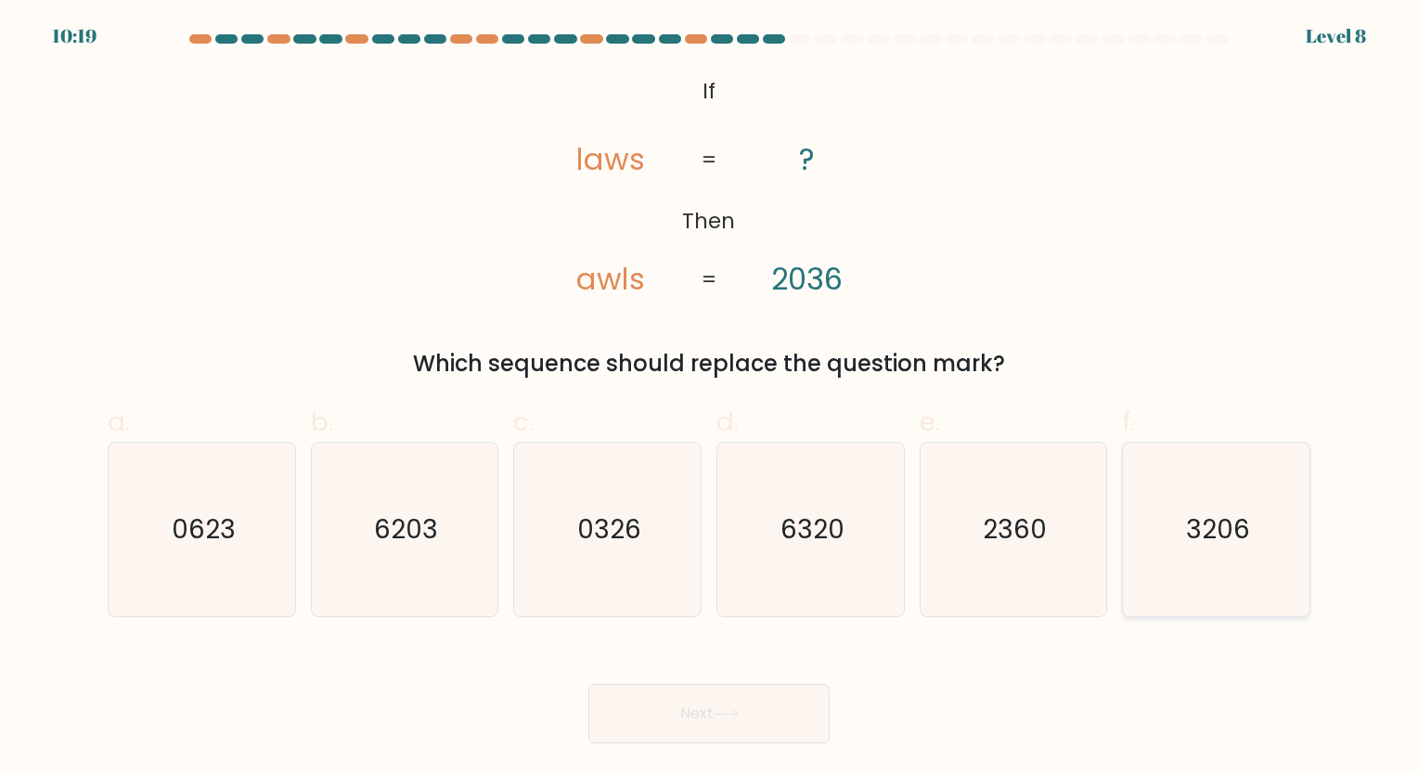
click at [1175, 525] on icon "3206" at bounding box center [1215, 529] width 173 height 173
click at [710, 399] on input "f. 3206" at bounding box center [709, 393] width 1 height 12
radio input "true"
click at [731, 728] on button "Next" at bounding box center [708, 713] width 241 height 59
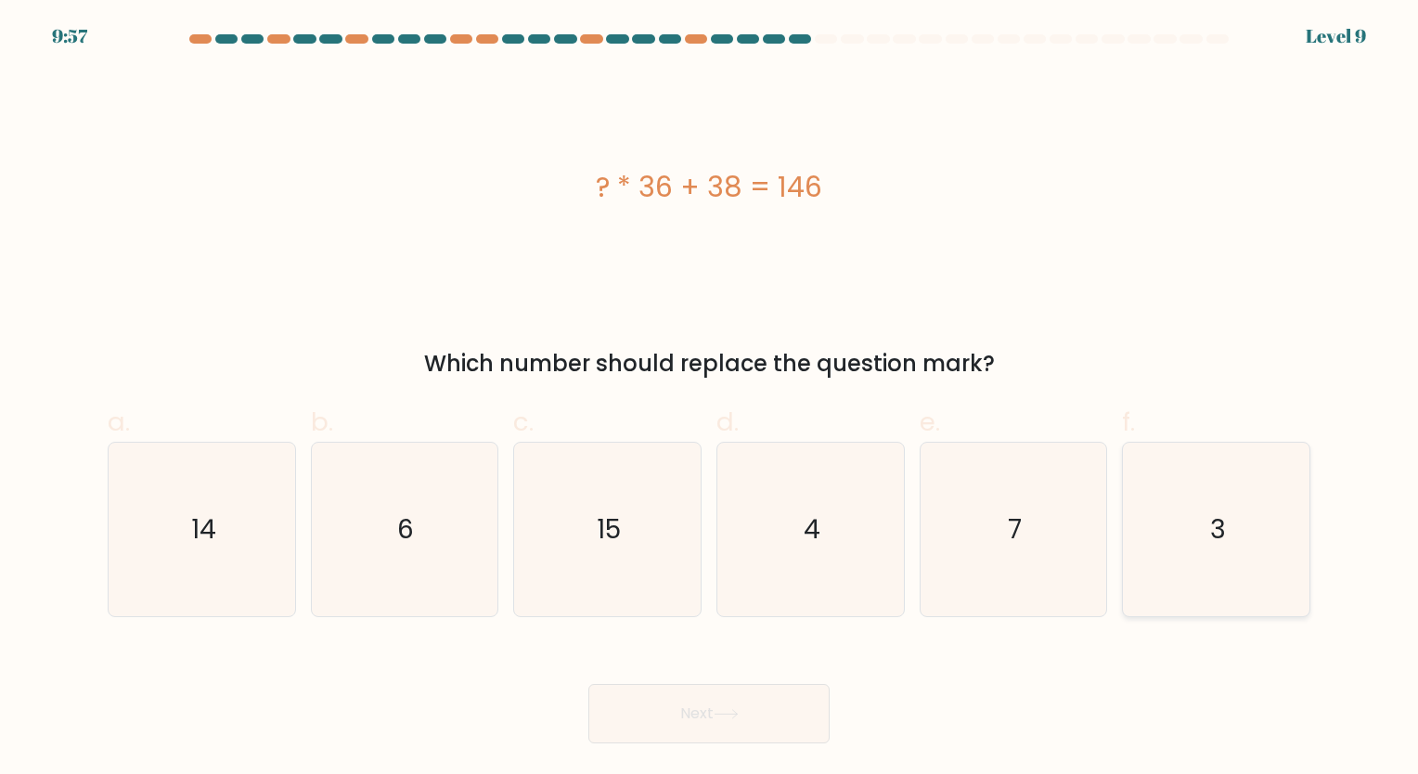
click at [1230, 536] on icon "3" at bounding box center [1215, 529] width 173 height 173
click at [710, 399] on input "f. 3" at bounding box center [709, 393] width 1 height 12
radio input "true"
click at [795, 707] on button "Next" at bounding box center [708, 713] width 241 height 59
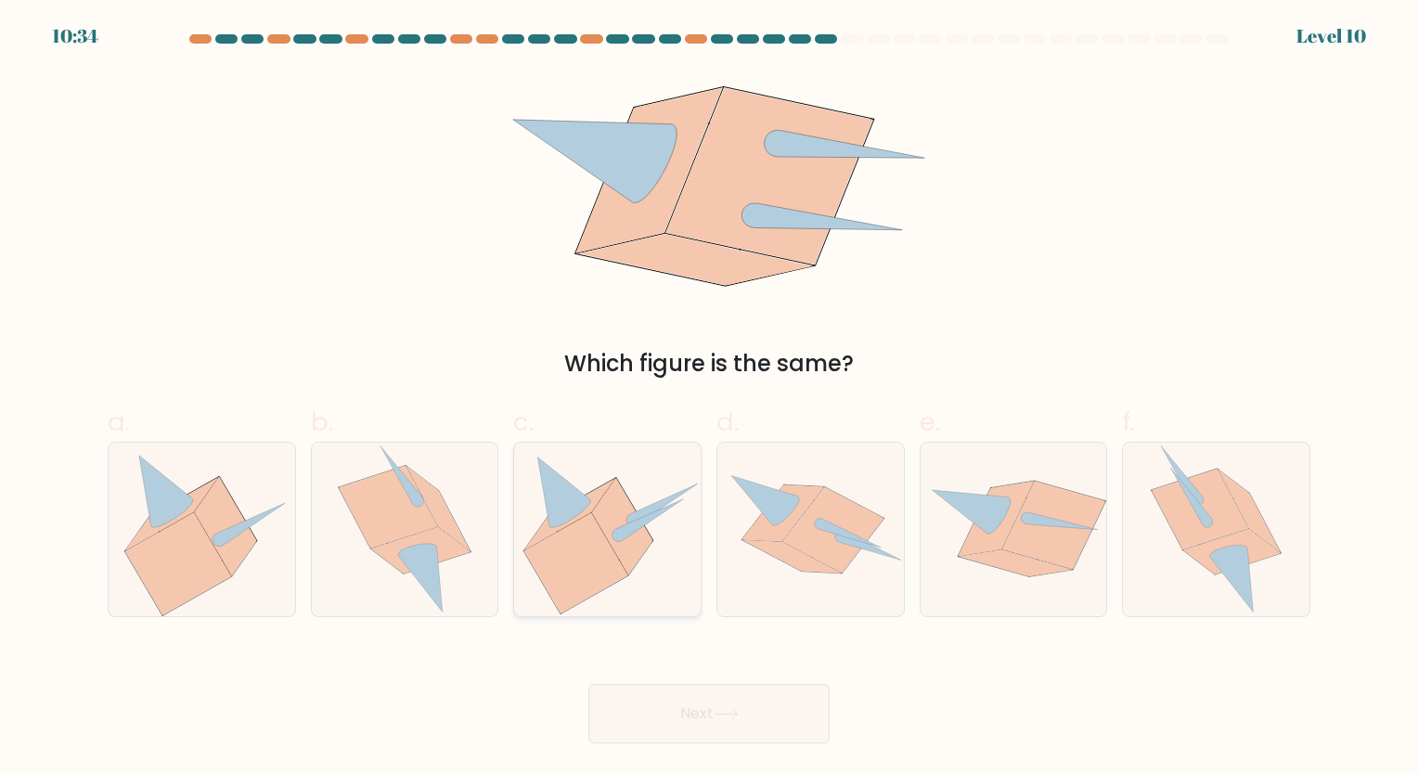
click at [520, 506] on icon at bounding box center [607, 529] width 186 height 170
click at [709, 399] on input "c." at bounding box center [709, 393] width 1 height 12
radio input "true"
click at [677, 707] on button "Next" at bounding box center [708, 713] width 241 height 59
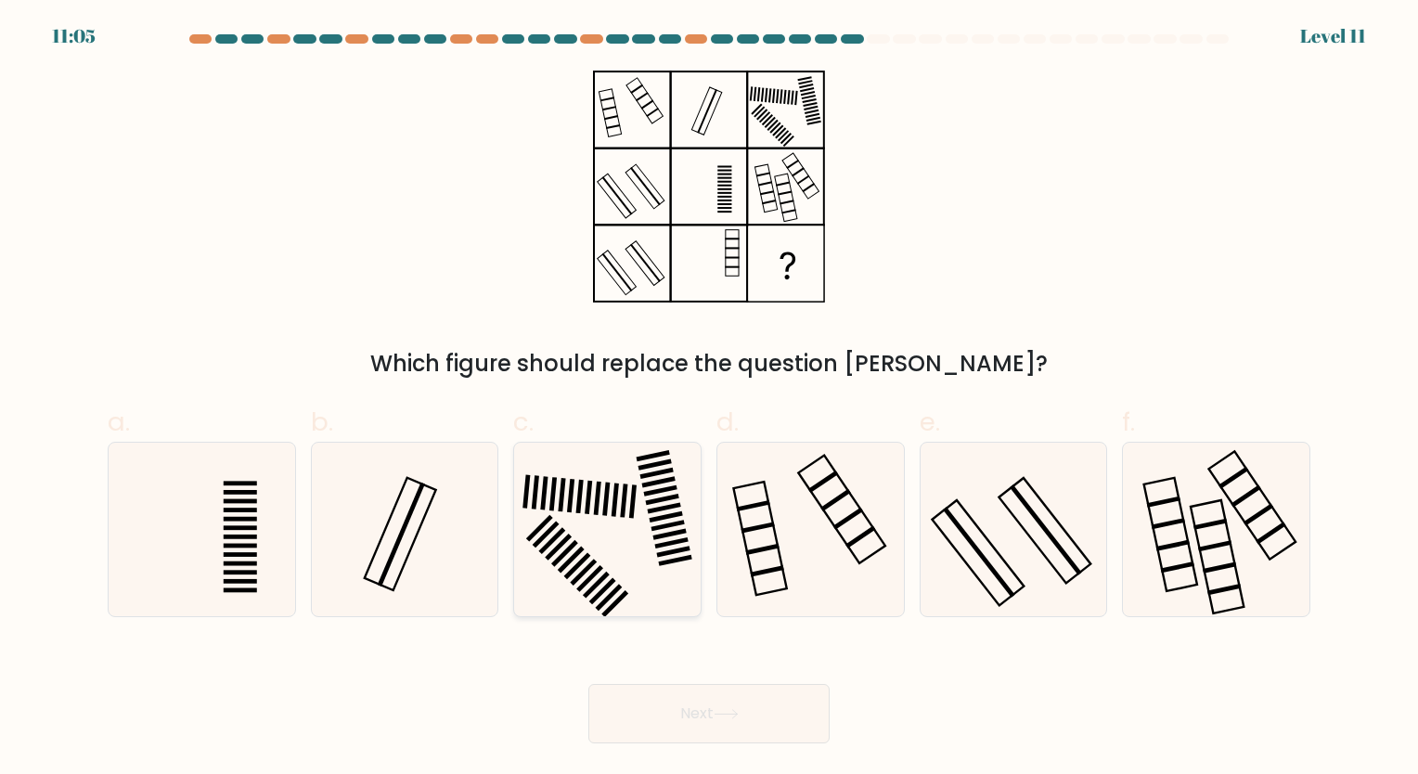
click at [601, 532] on icon at bounding box center [606, 529] width 173 height 173
click at [709, 399] on input "c." at bounding box center [709, 393] width 1 height 12
radio input "true"
click at [718, 716] on icon at bounding box center [725, 714] width 25 height 10
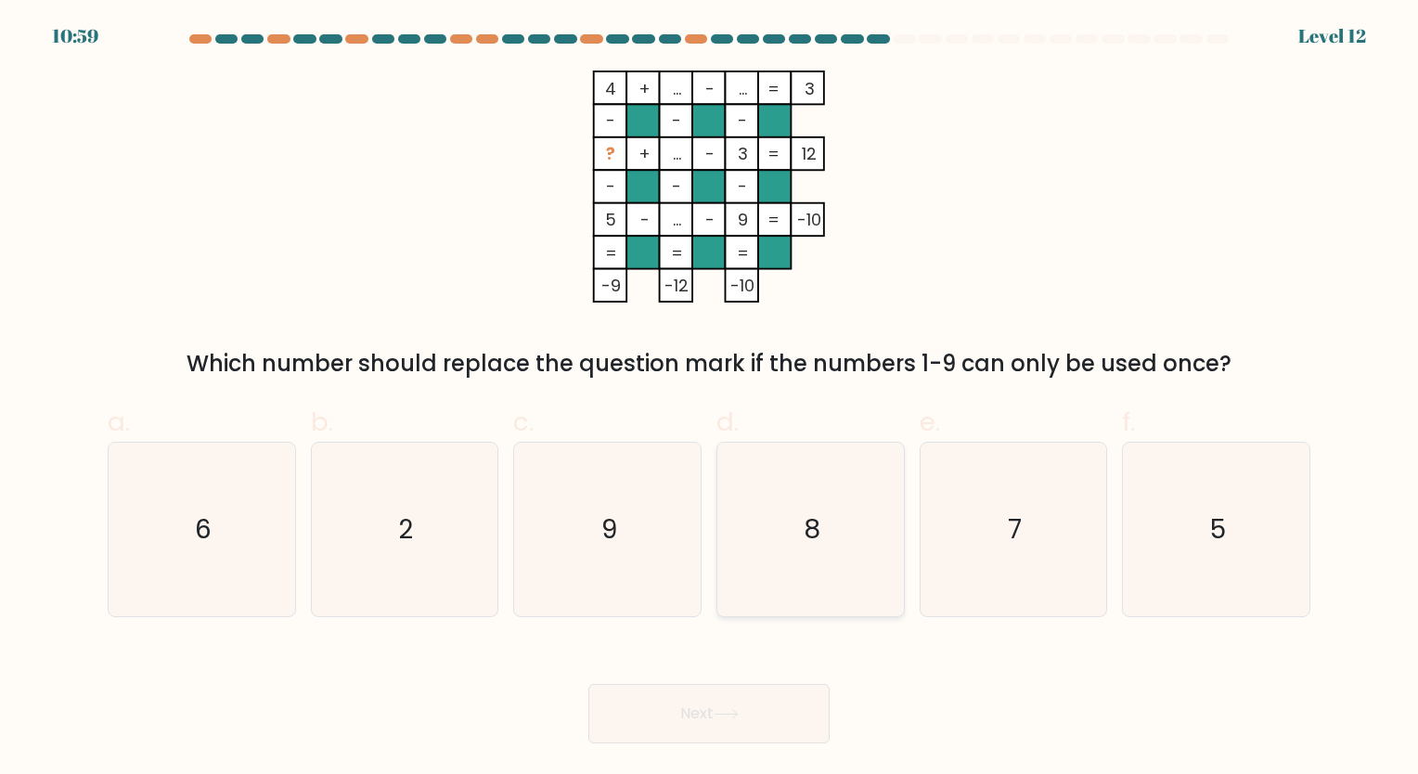
click at [831, 547] on icon "8" at bounding box center [810, 529] width 173 height 173
click at [710, 399] on input "d. 8" at bounding box center [709, 393] width 1 height 12
radio input "true"
click at [750, 703] on button "Next" at bounding box center [708, 713] width 241 height 59
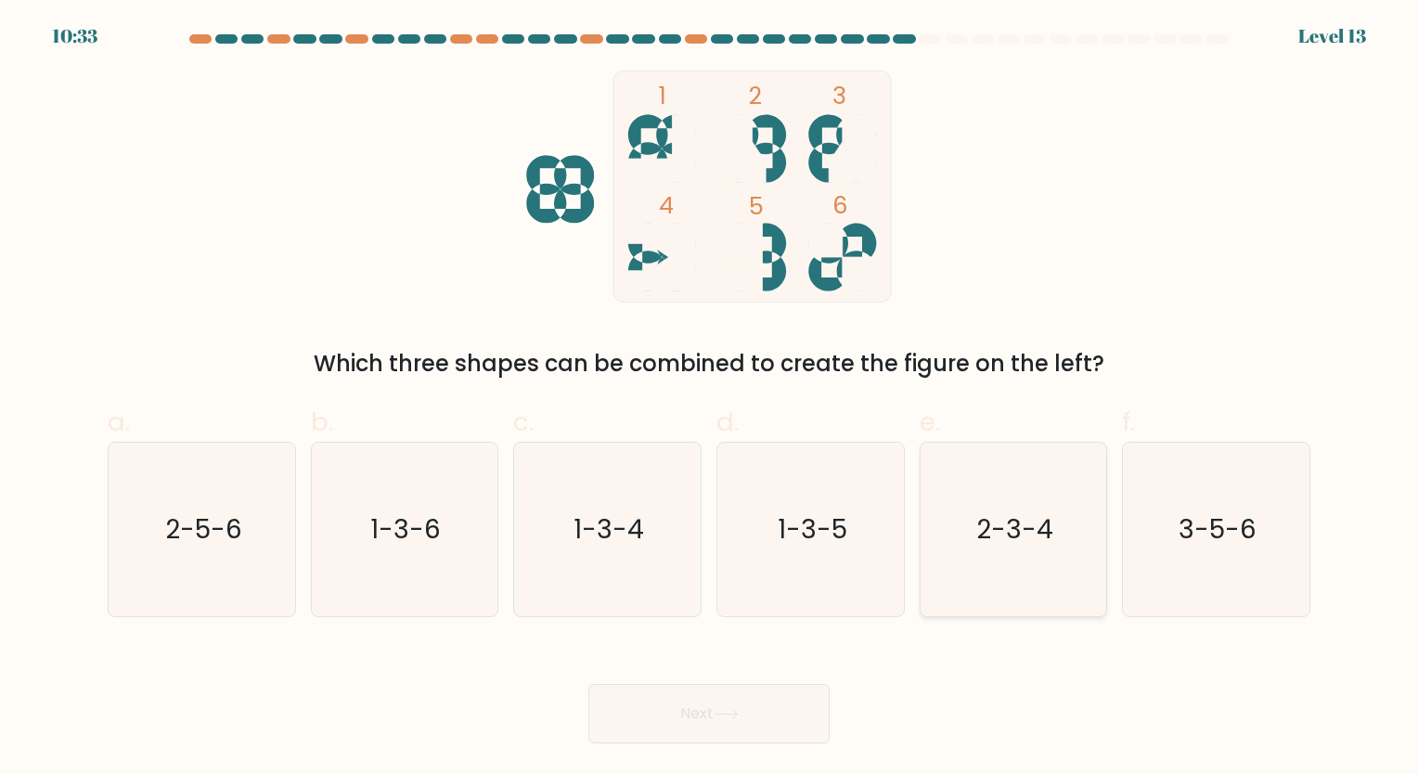
click at [1054, 548] on icon "2-3-4" at bounding box center [1012, 529] width 173 height 173
click at [710, 399] on input "e. 2-3-4" at bounding box center [709, 393] width 1 height 12
radio input "true"
click at [788, 700] on button "Next" at bounding box center [708, 713] width 241 height 59
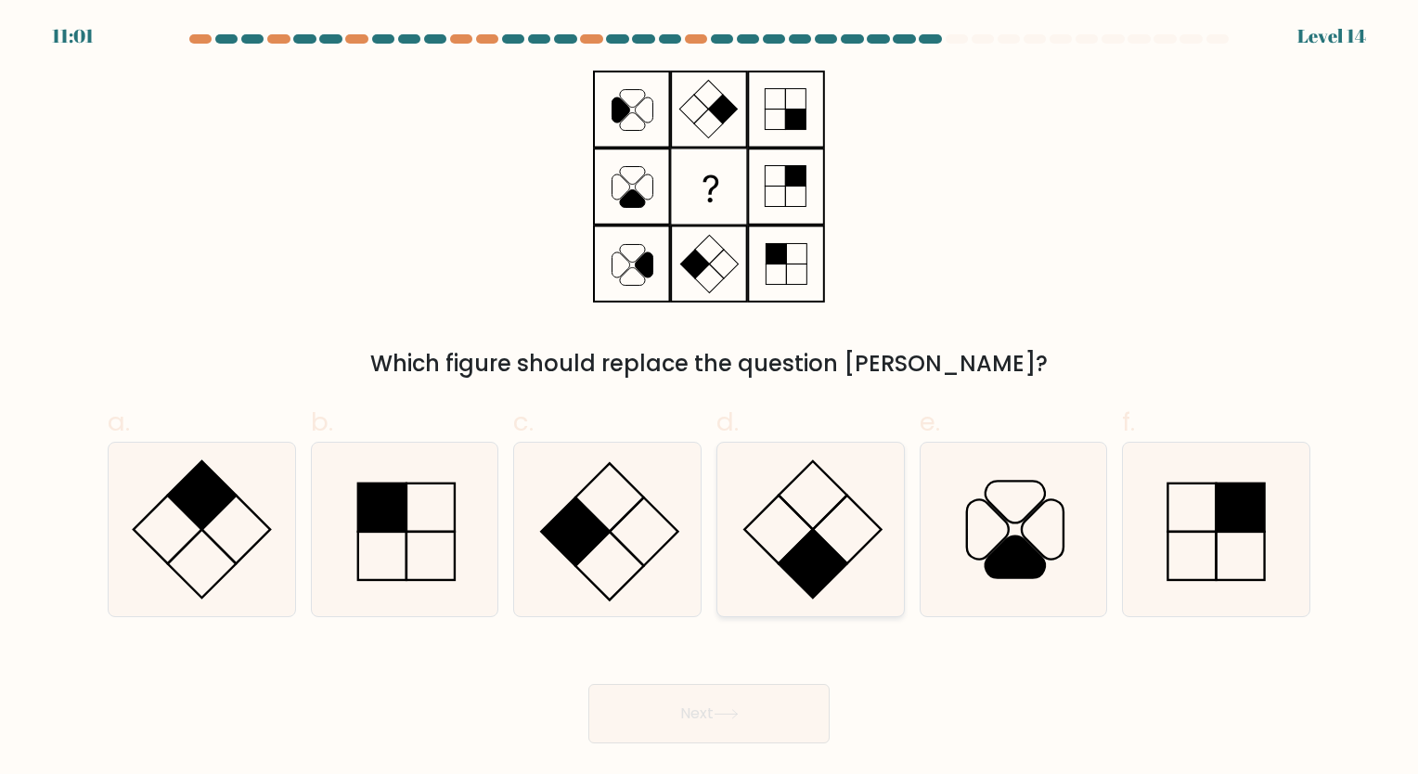
click at [865, 536] on icon at bounding box center [810, 529] width 173 height 173
click at [710, 399] on input "d." at bounding box center [709, 393] width 1 height 12
radio input "true"
click at [621, 560] on icon at bounding box center [606, 529] width 173 height 173
click at [709, 399] on input "c." at bounding box center [709, 393] width 1 height 12
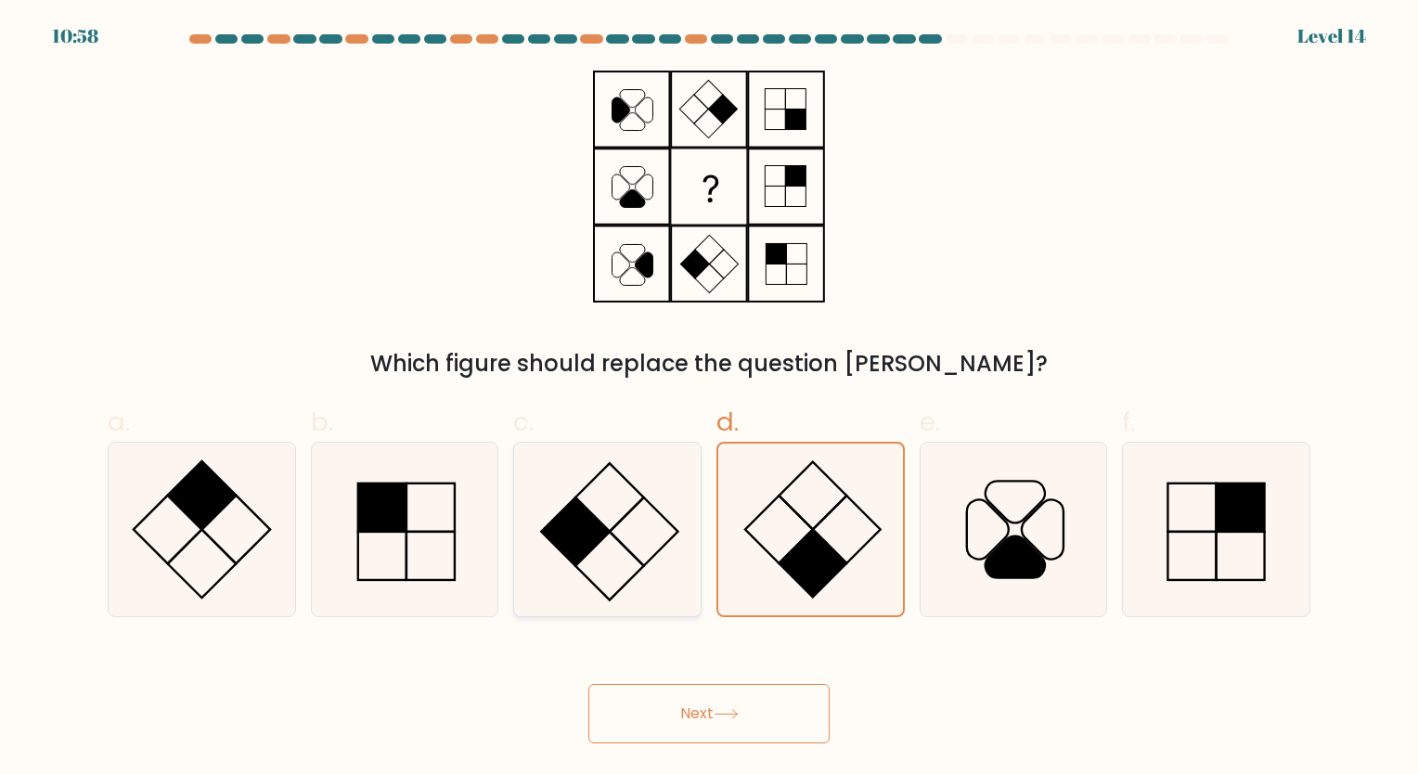
radio input "true"
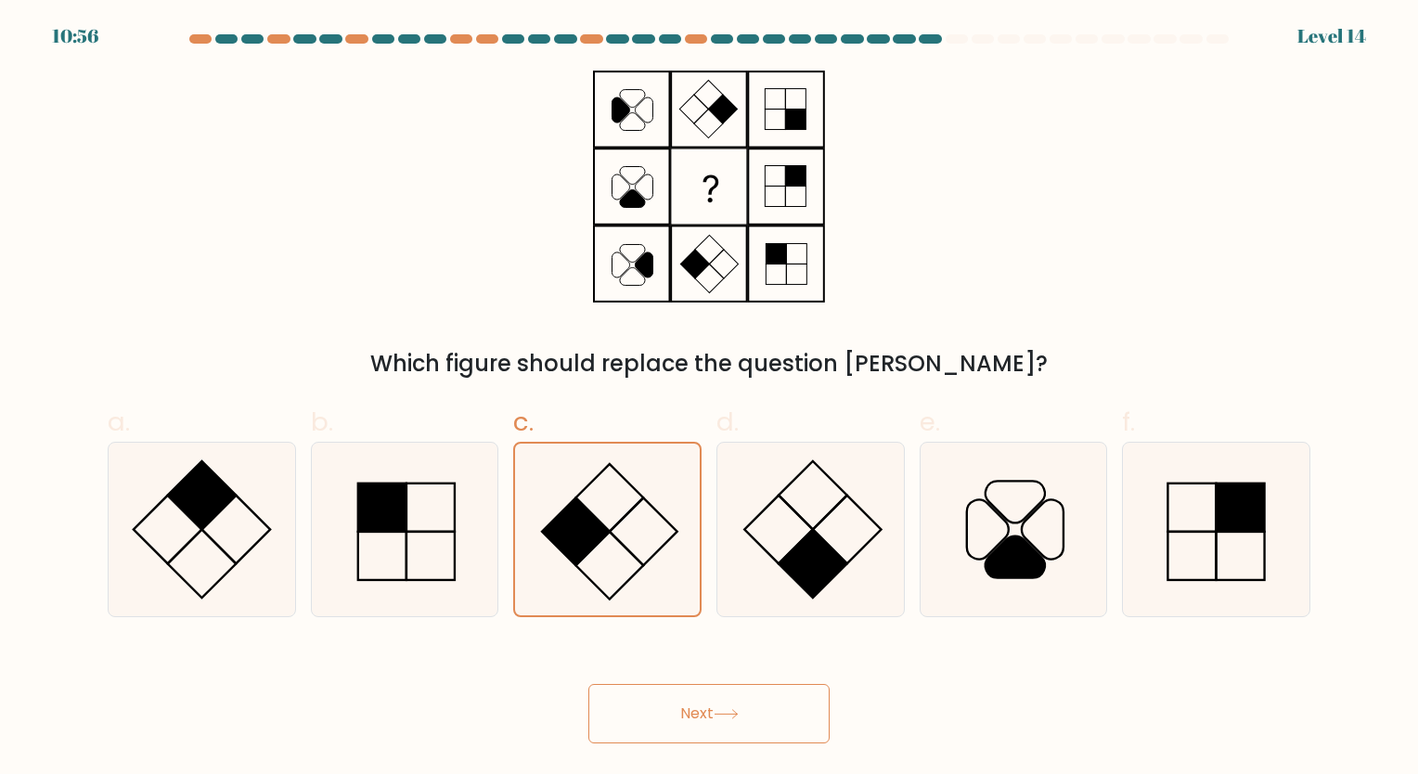
click at [677, 729] on button "Next" at bounding box center [708, 713] width 241 height 59
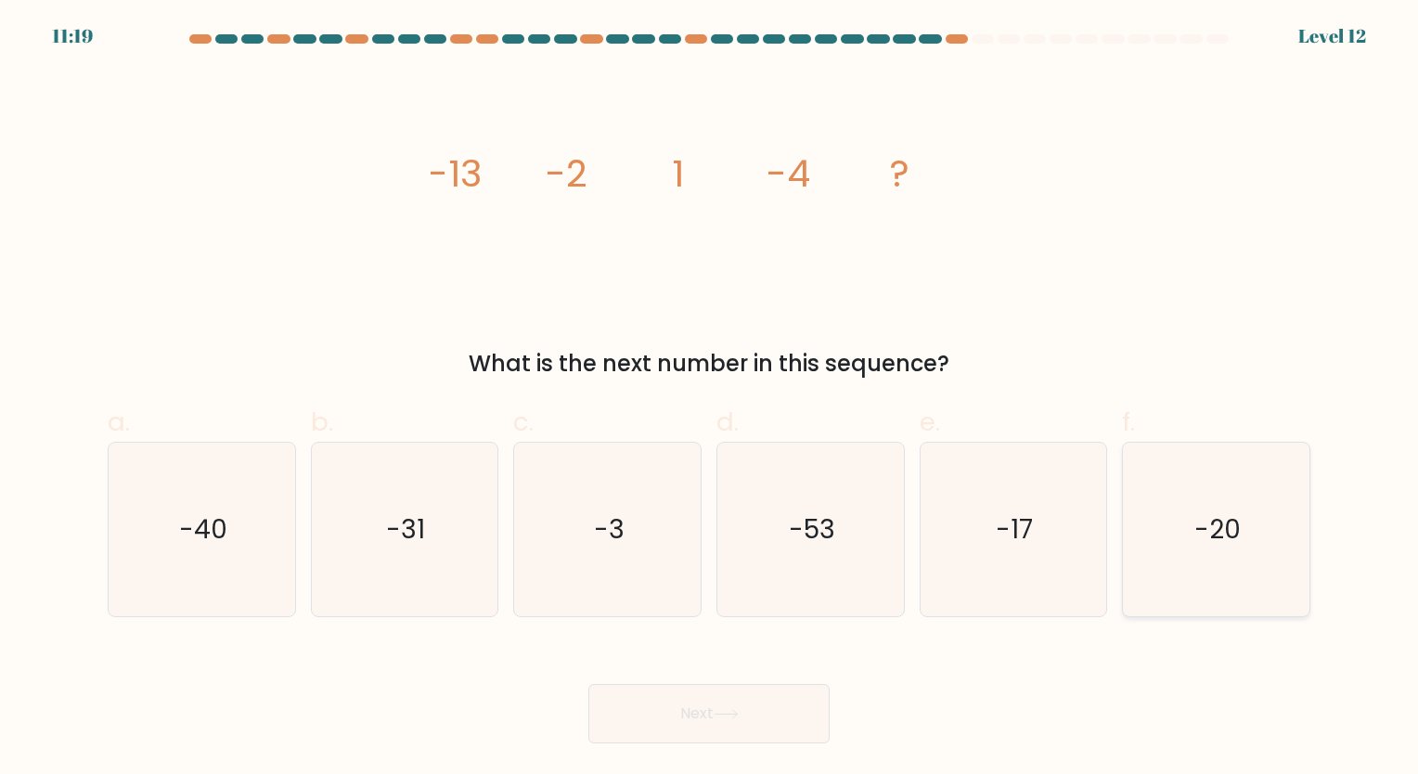
click at [1219, 528] on text "-20" at bounding box center [1217, 529] width 46 height 36
click at [710, 399] on input "f. -20" at bounding box center [709, 393] width 1 height 12
radio input "true"
click at [720, 736] on button "Next" at bounding box center [708, 713] width 241 height 59
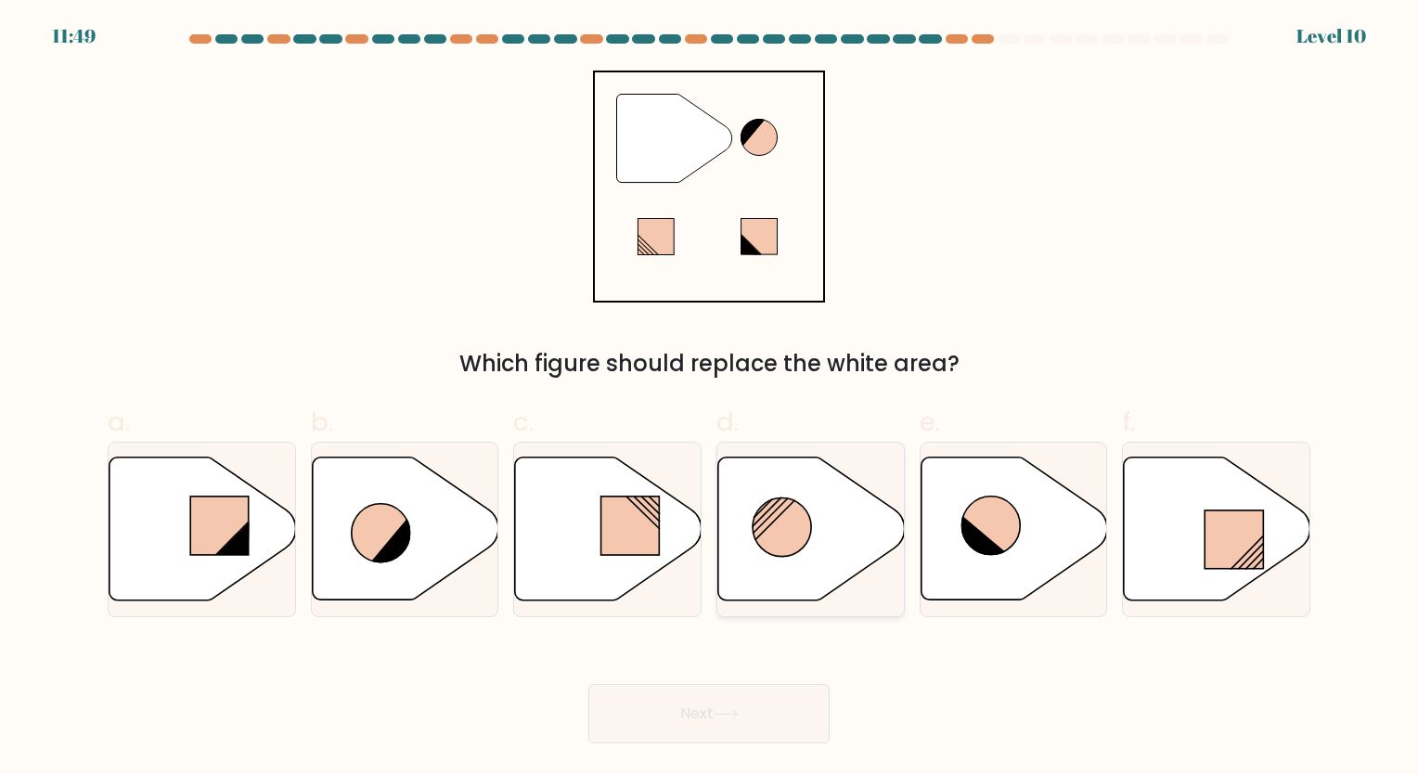
click at [751, 544] on icon at bounding box center [811, 528] width 186 height 143
click at [710, 399] on input "d." at bounding box center [709, 393] width 1 height 12
radio input "true"
click at [708, 733] on button "Next" at bounding box center [708, 713] width 241 height 59
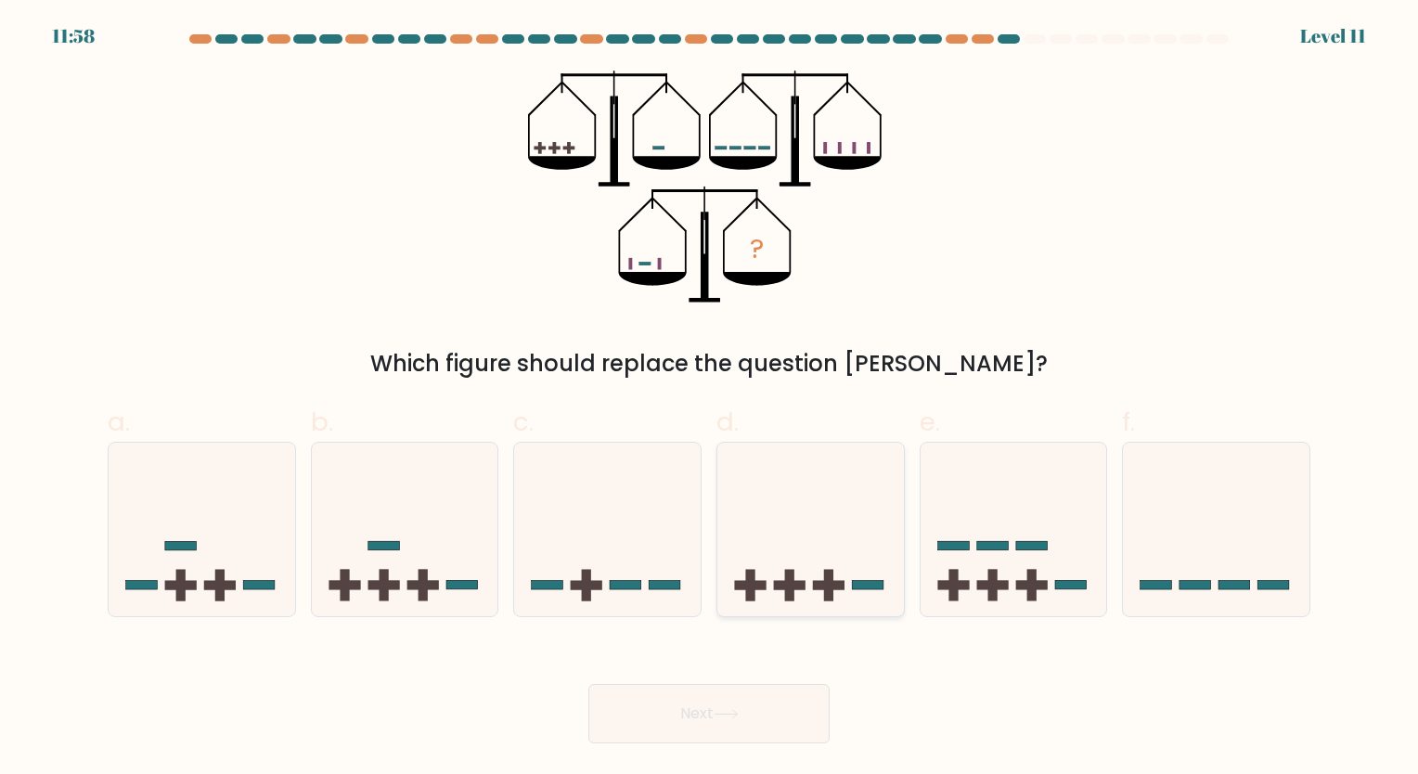
click at [799, 538] on icon at bounding box center [810, 529] width 186 height 154
click at [710, 399] on input "d." at bounding box center [709, 393] width 1 height 12
radio input "true"
click at [738, 711] on icon at bounding box center [725, 714] width 25 height 10
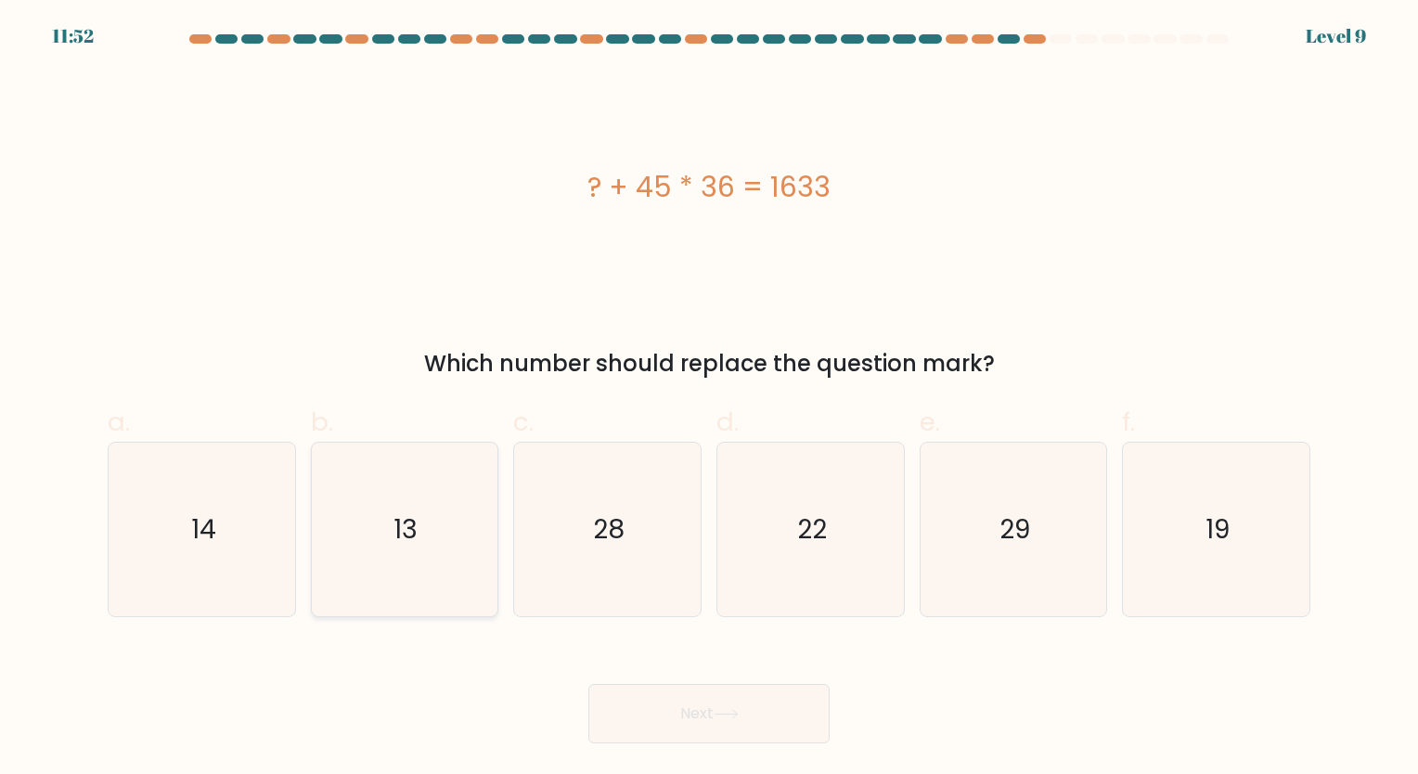
click at [383, 575] on icon "13" at bounding box center [403, 529] width 173 height 173
click at [709, 399] on input "b. 13" at bounding box center [709, 393] width 1 height 12
radio input "true"
click at [761, 709] on button "Next" at bounding box center [708, 713] width 241 height 59
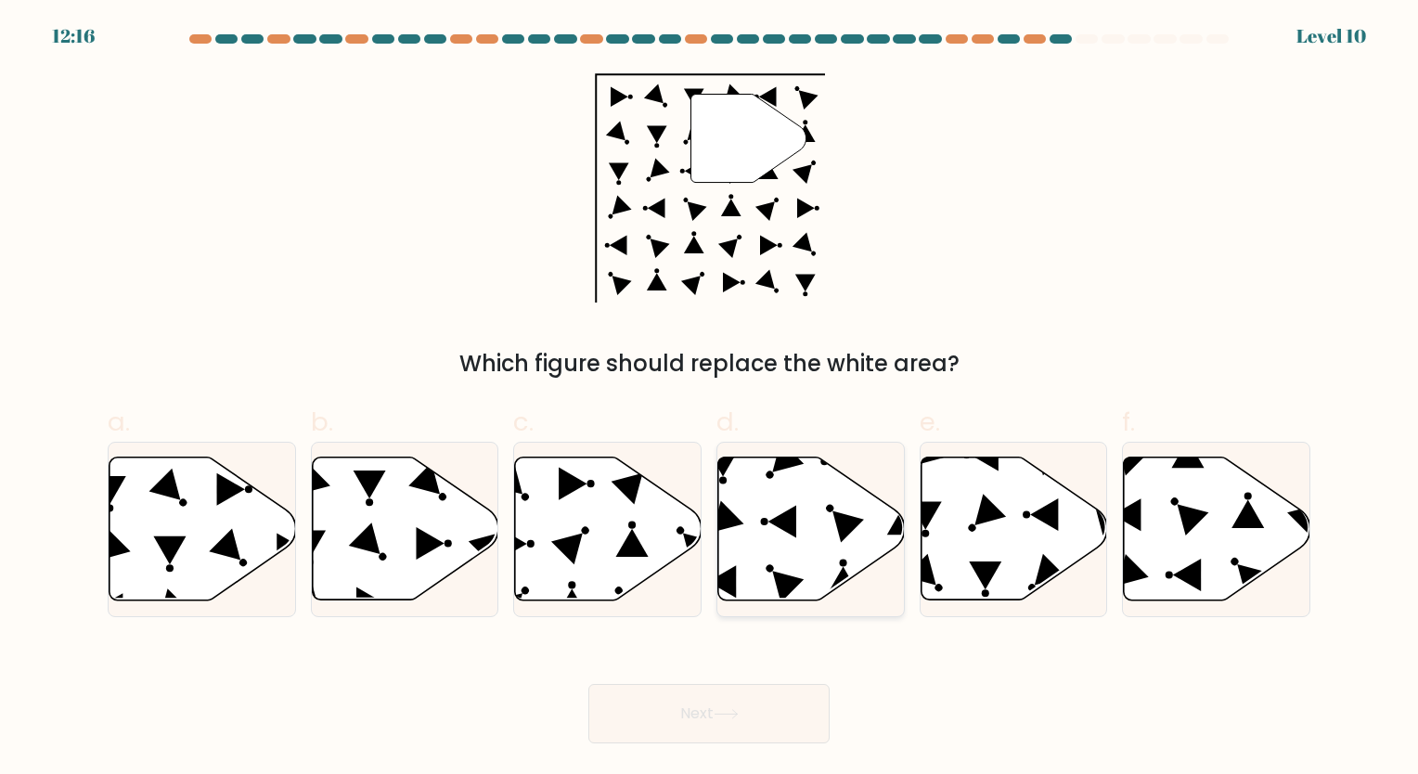
click at [817, 506] on icon at bounding box center [811, 528] width 186 height 143
click at [710, 399] on input "d." at bounding box center [709, 393] width 1 height 12
radio input "true"
click at [768, 707] on button "Next" at bounding box center [708, 713] width 241 height 59
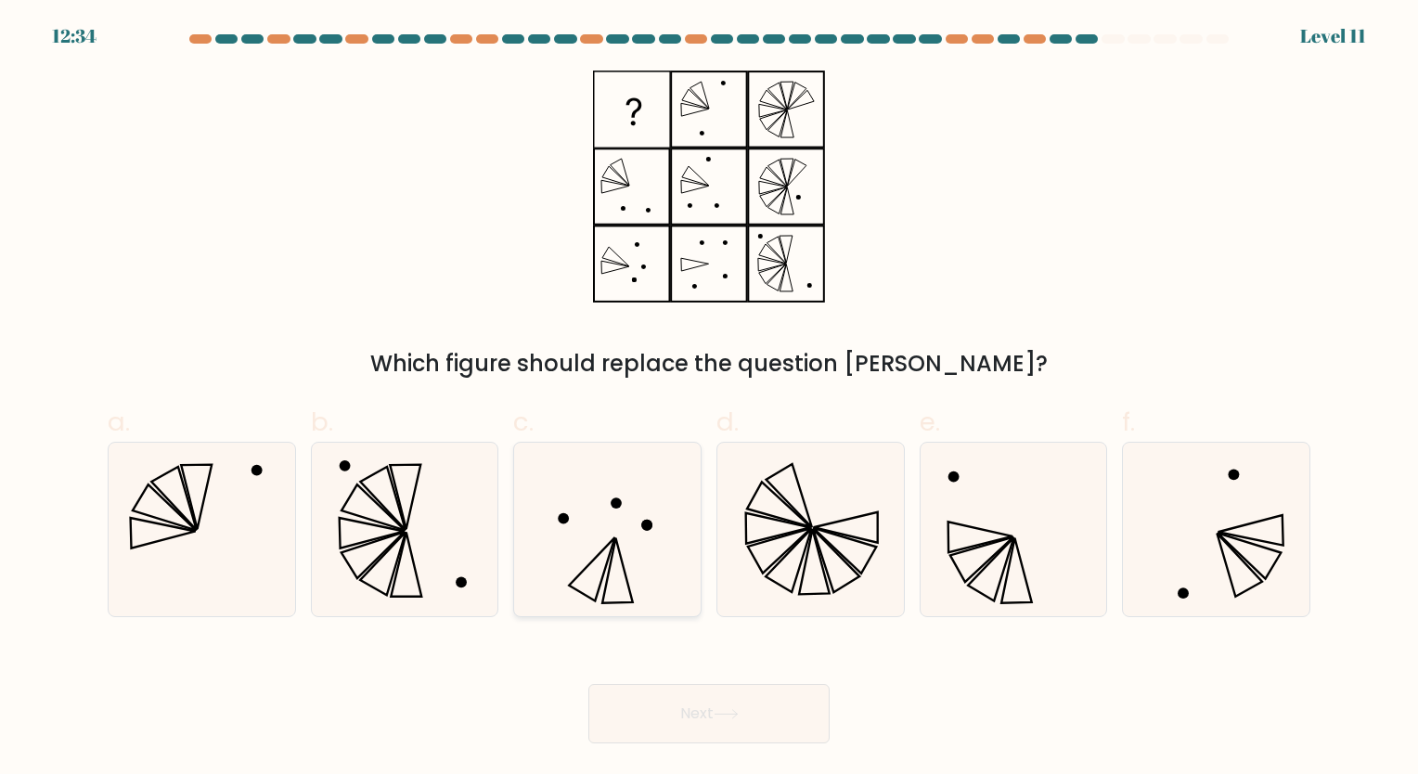
click at [642, 473] on icon at bounding box center [606, 529] width 173 height 173
click at [709, 399] on input "c." at bounding box center [709, 393] width 1 height 12
radio input "true"
click at [761, 712] on button "Next" at bounding box center [708, 713] width 241 height 59
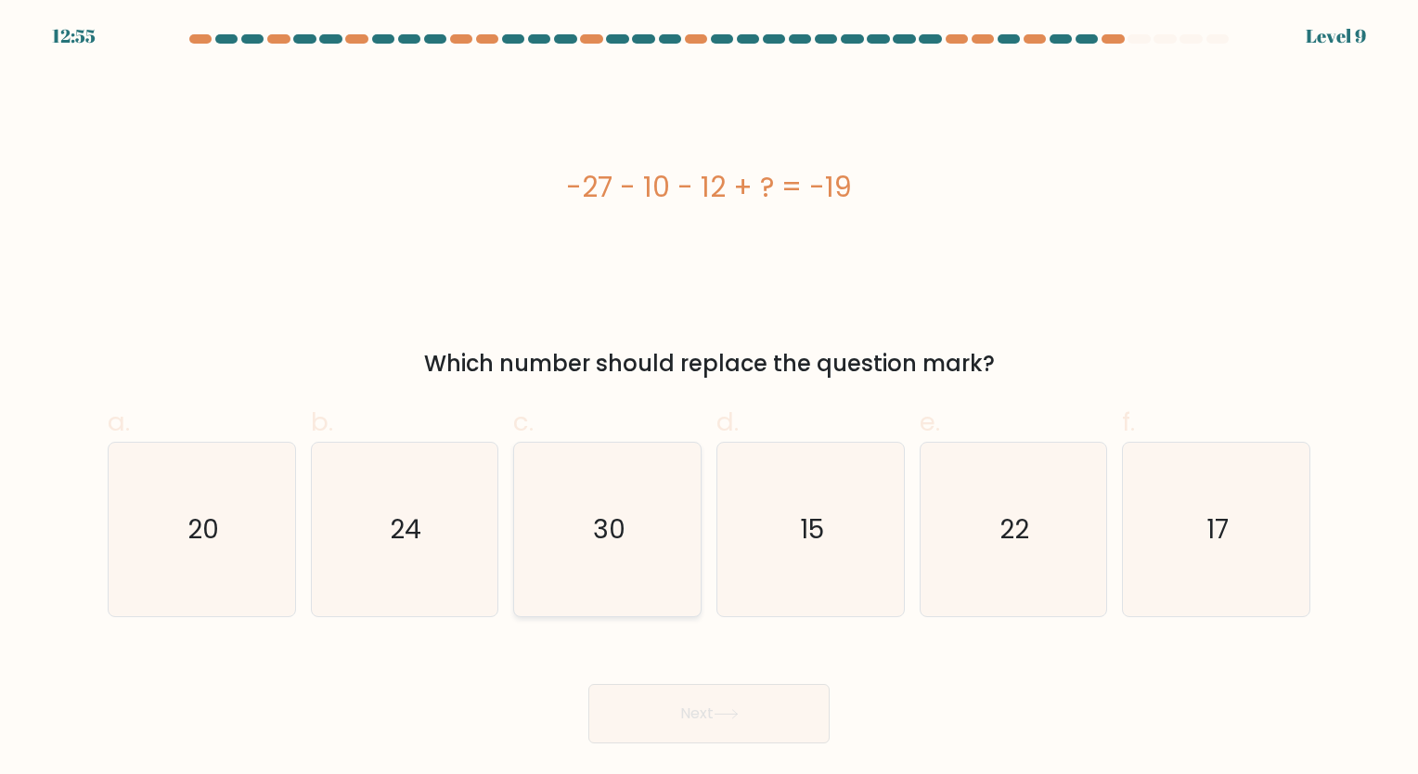
click at [612, 529] on text "30" at bounding box center [609, 529] width 32 height 36
click at [709, 399] on input "c. 30" at bounding box center [709, 393] width 1 height 12
radio input "true"
click at [750, 723] on button "Next" at bounding box center [708, 713] width 241 height 59
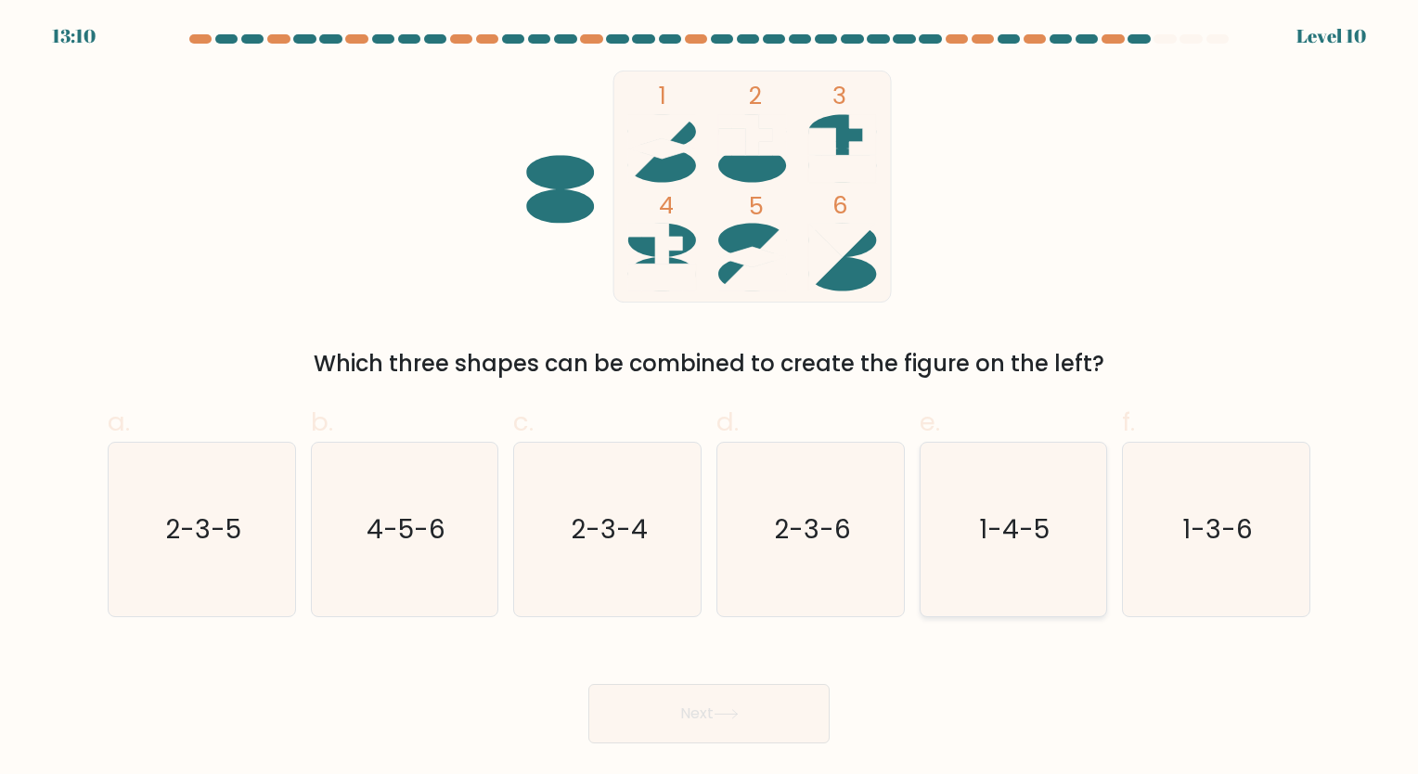
click at [1021, 521] on text "1-4-5" at bounding box center [1015, 529] width 71 height 36
click at [710, 399] on input "e. 1-4-5" at bounding box center [709, 393] width 1 height 12
radio input "true"
click at [733, 701] on button "Next" at bounding box center [708, 713] width 241 height 59
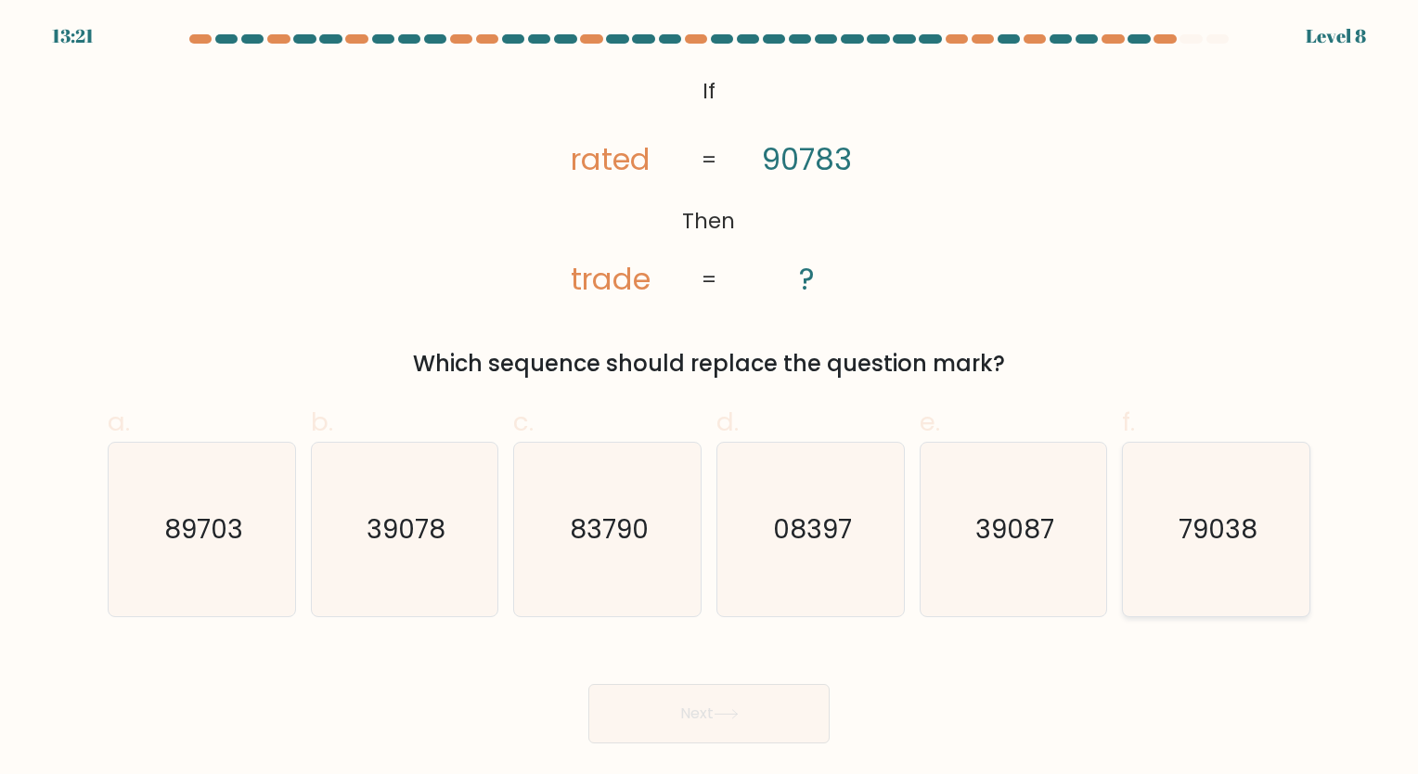
click at [1254, 549] on icon "79038" at bounding box center [1215, 529] width 173 height 173
click at [710, 399] on input "f. 79038" at bounding box center [709, 393] width 1 height 12
radio input "true"
click at [766, 714] on button "Next" at bounding box center [708, 713] width 241 height 59
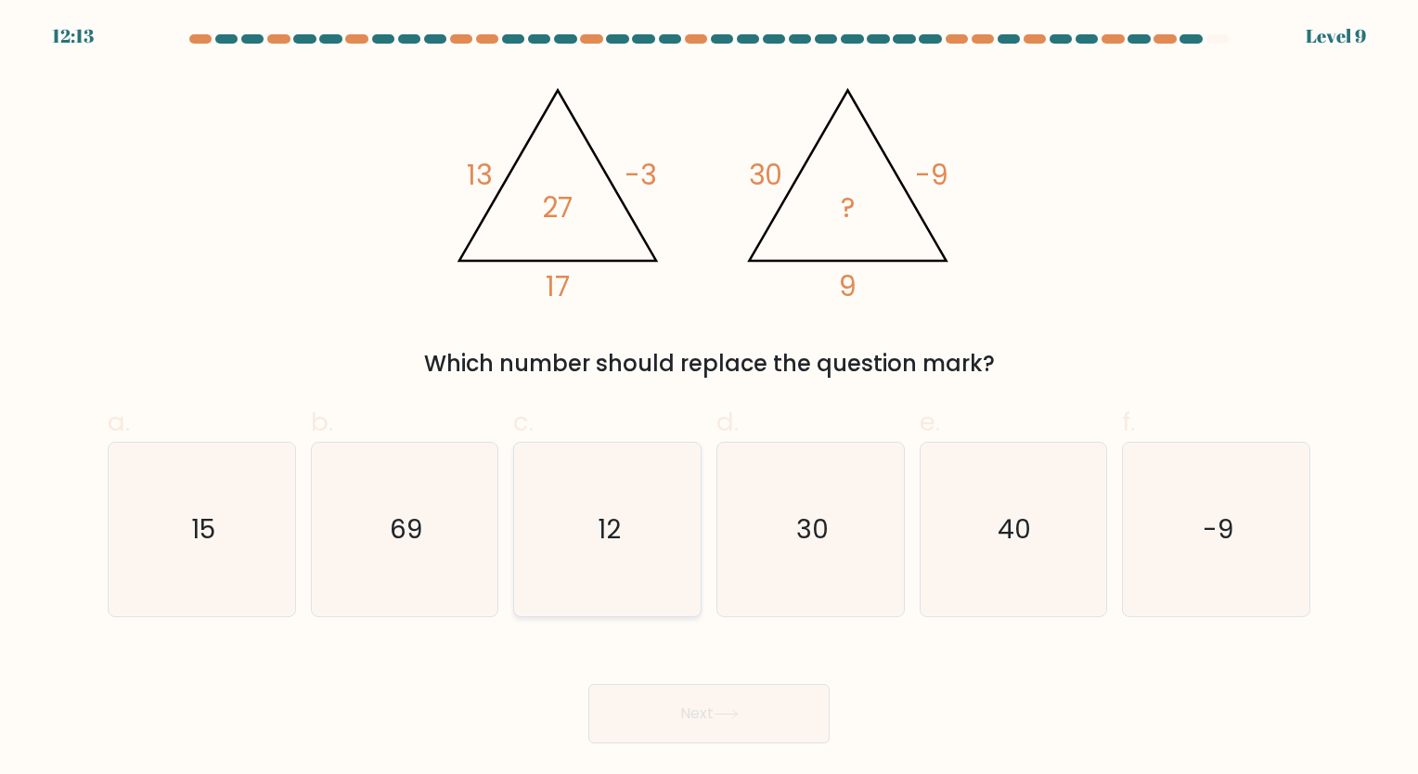
click at [610, 543] on text "12" at bounding box center [608, 529] width 23 height 36
click at [709, 399] on input "c. 12" at bounding box center [709, 393] width 1 height 12
radio input "true"
click at [717, 725] on button "Next" at bounding box center [708, 713] width 241 height 59
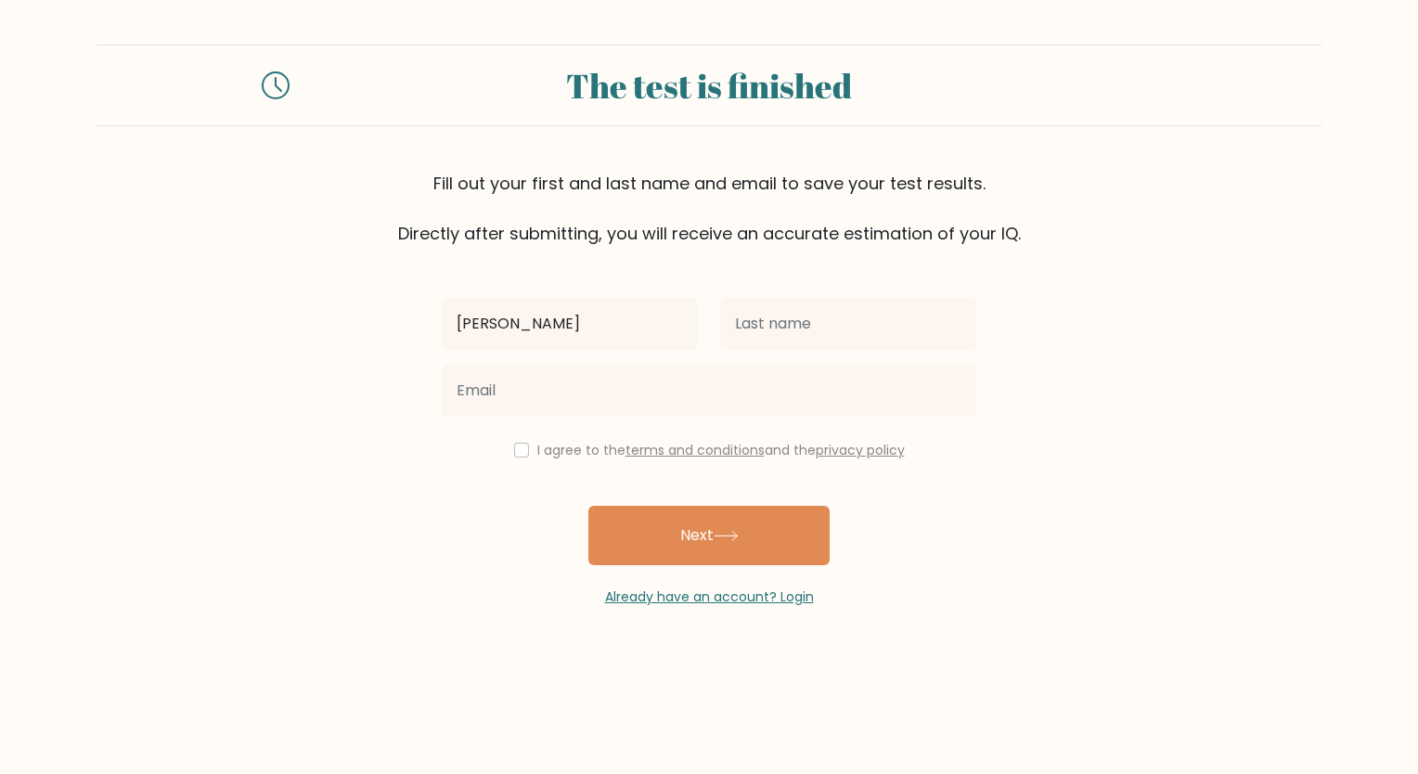
type input "[PERSON_NAME]"
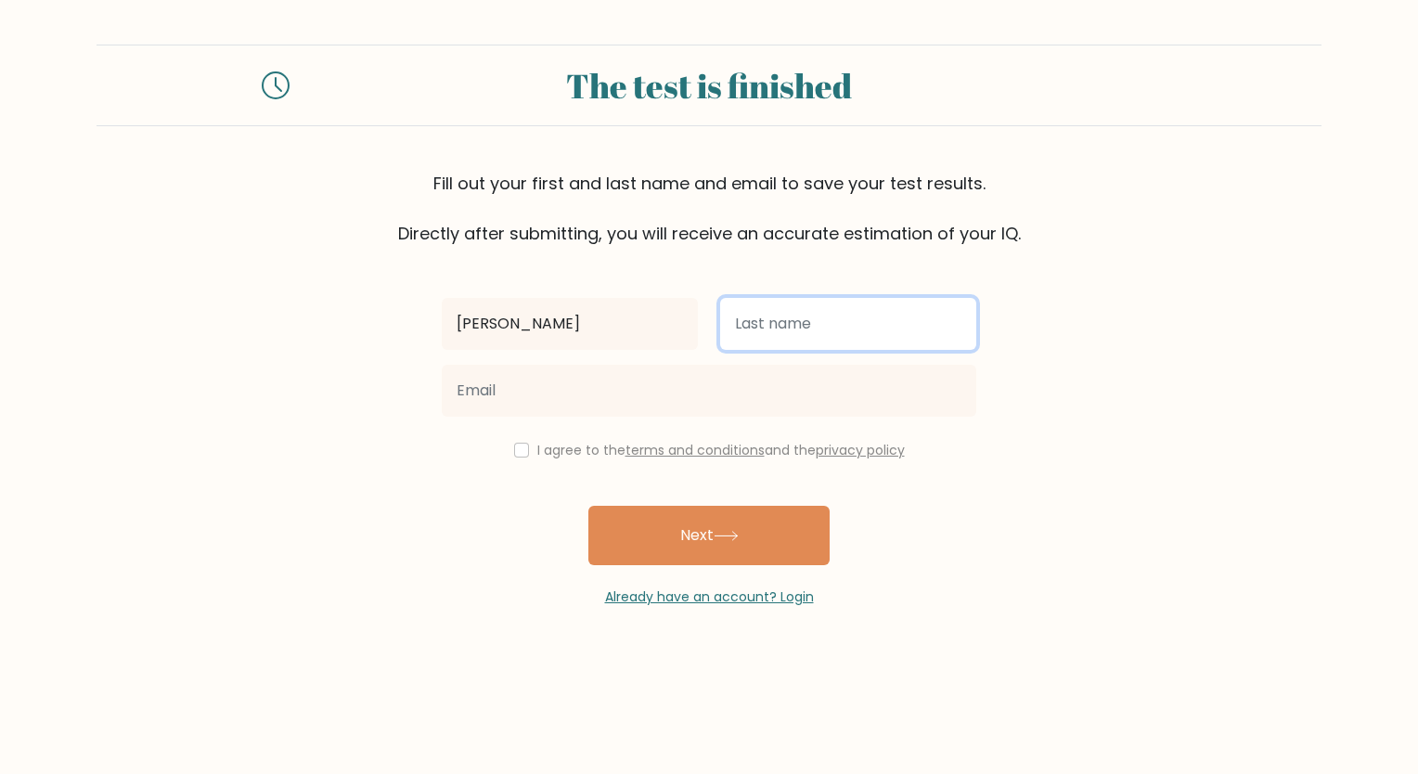
click at [798, 328] on input "text" at bounding box center [848, 324] width 256 height 52
type input "Rivera"
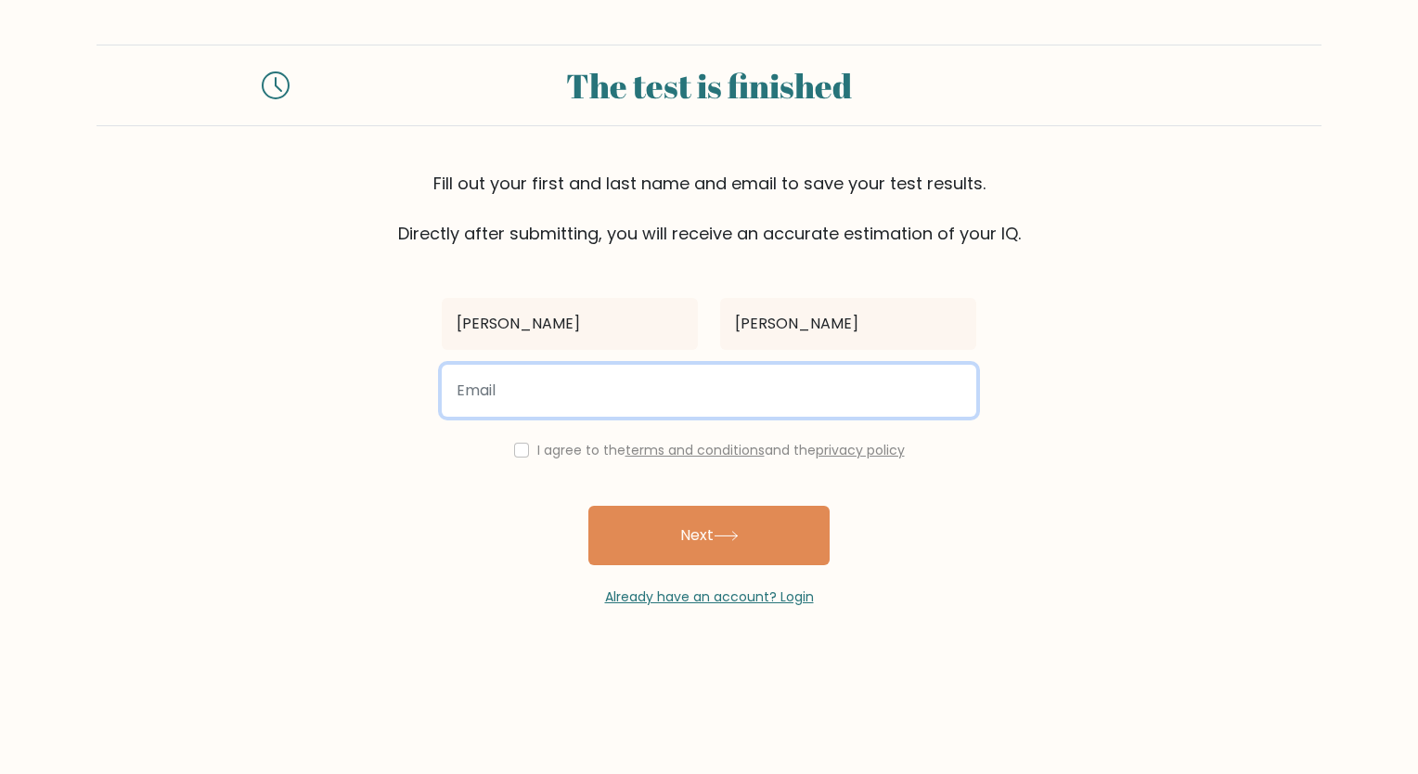
click at [633, 387] on input "email" at bounding box center [709, 391] width 534 height 52
type input "julievirivera@gmail.com"
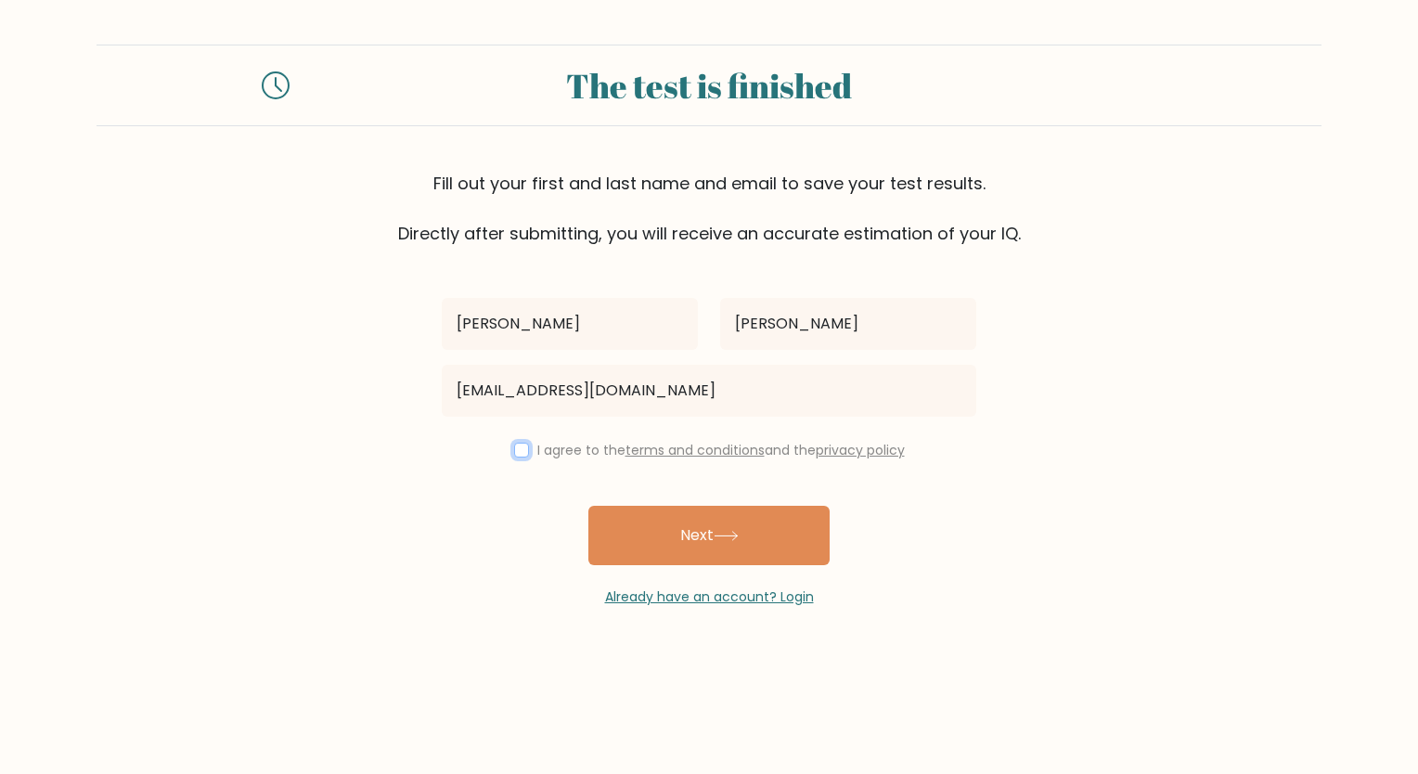
click at [520, 447] on input "checkbox" at bounding box center [521, 450] width 15 height 15
checkbox input "true"
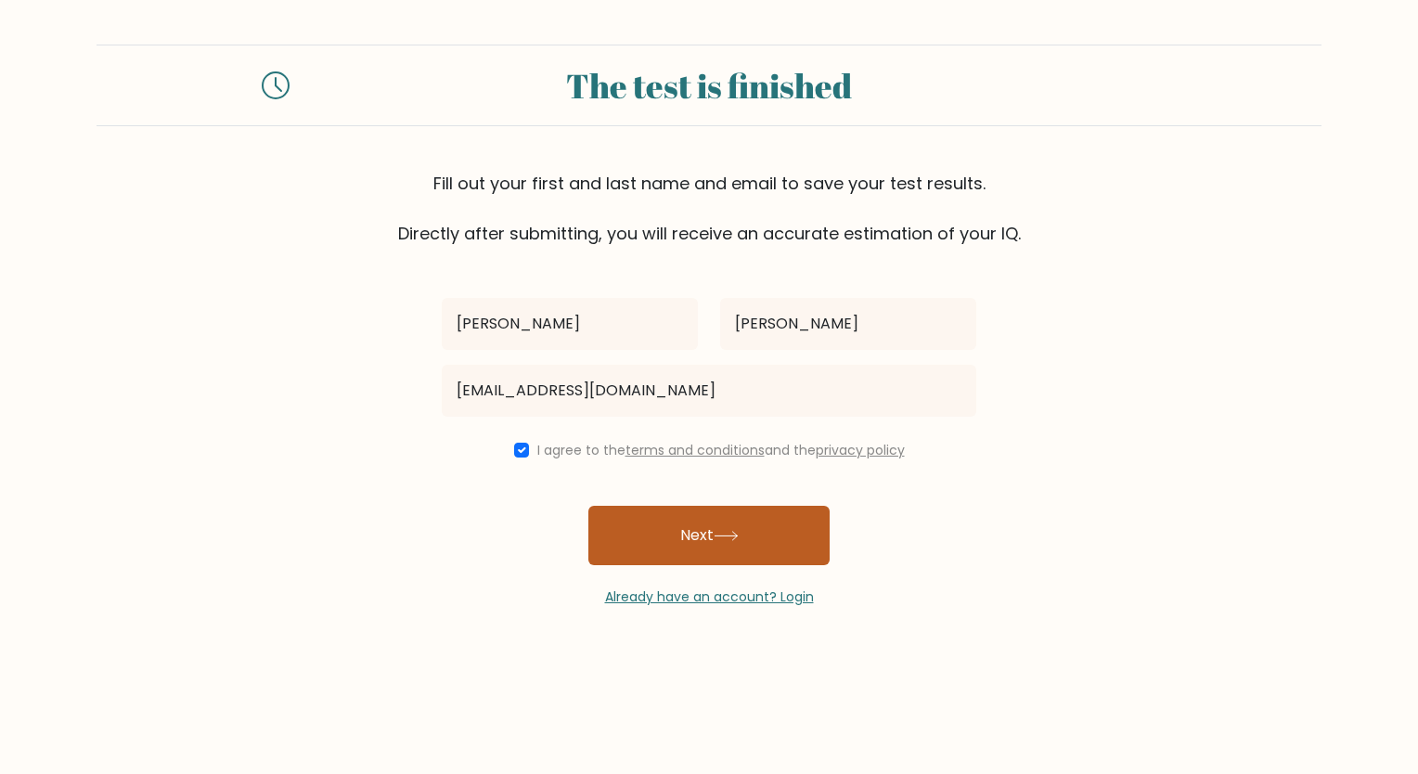
click at [660, 540] on button "Next" at bounding box center [708, 535] width 241 height 59
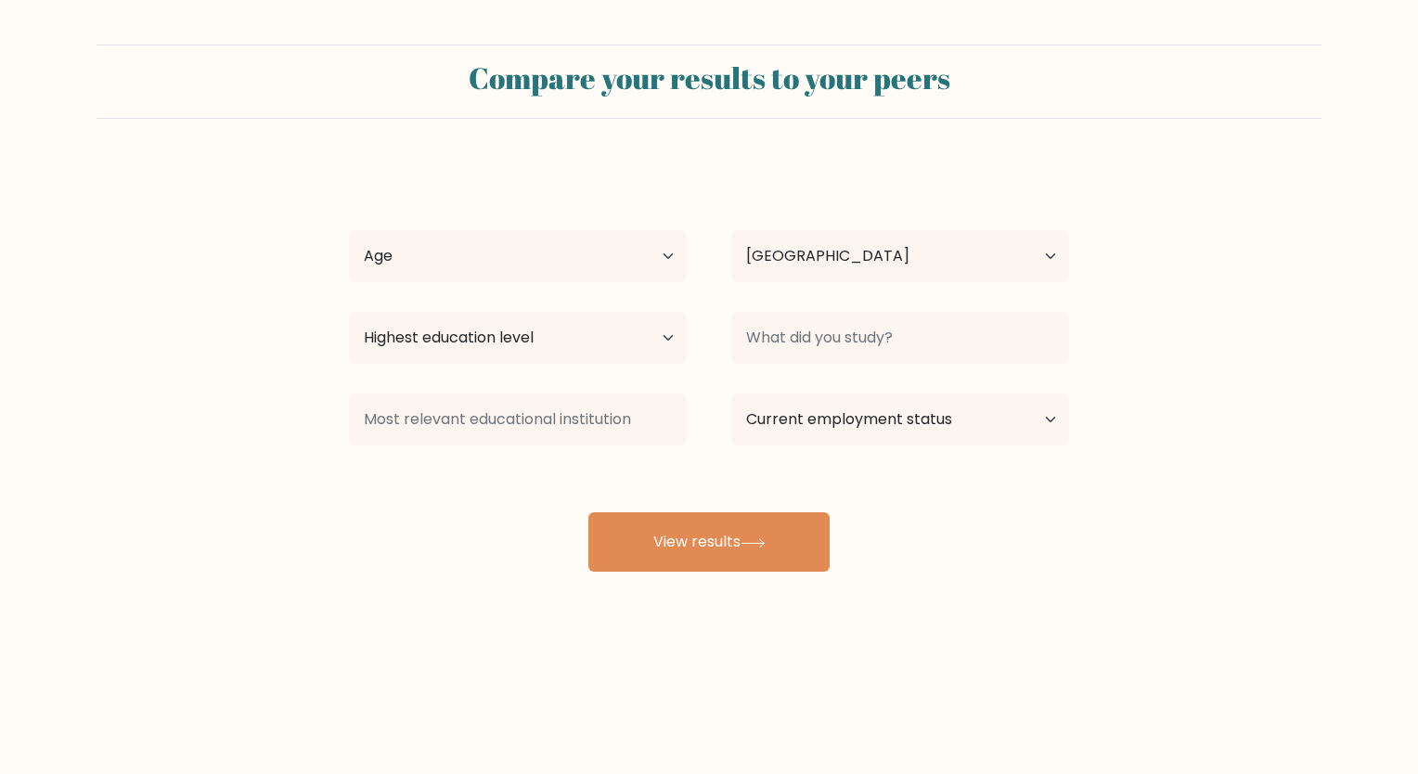
select select "PH"
click at [661, 269] on select "Age Under [DEMOGRAPHIC_DATA] [DEMOGRAPHIC_DATA] [DEMOGRAPHIC_DATA] [DEMOGRAPHIC…" at bounding box center [518, 256] width 338 height 52
select select "25_34"
click at [349, 230] on select "Age Under 18 years old 18-24 years old 25-34 years old 35-44 years old 45-54 ye…" at bounding box center [518, 256] width 338 height 52
click at [633, 337] on select "Highest education level No schooling Primary Lower Secondary Upper Secondary Oc…" at bounding box center [518, 338] width 338 height 52
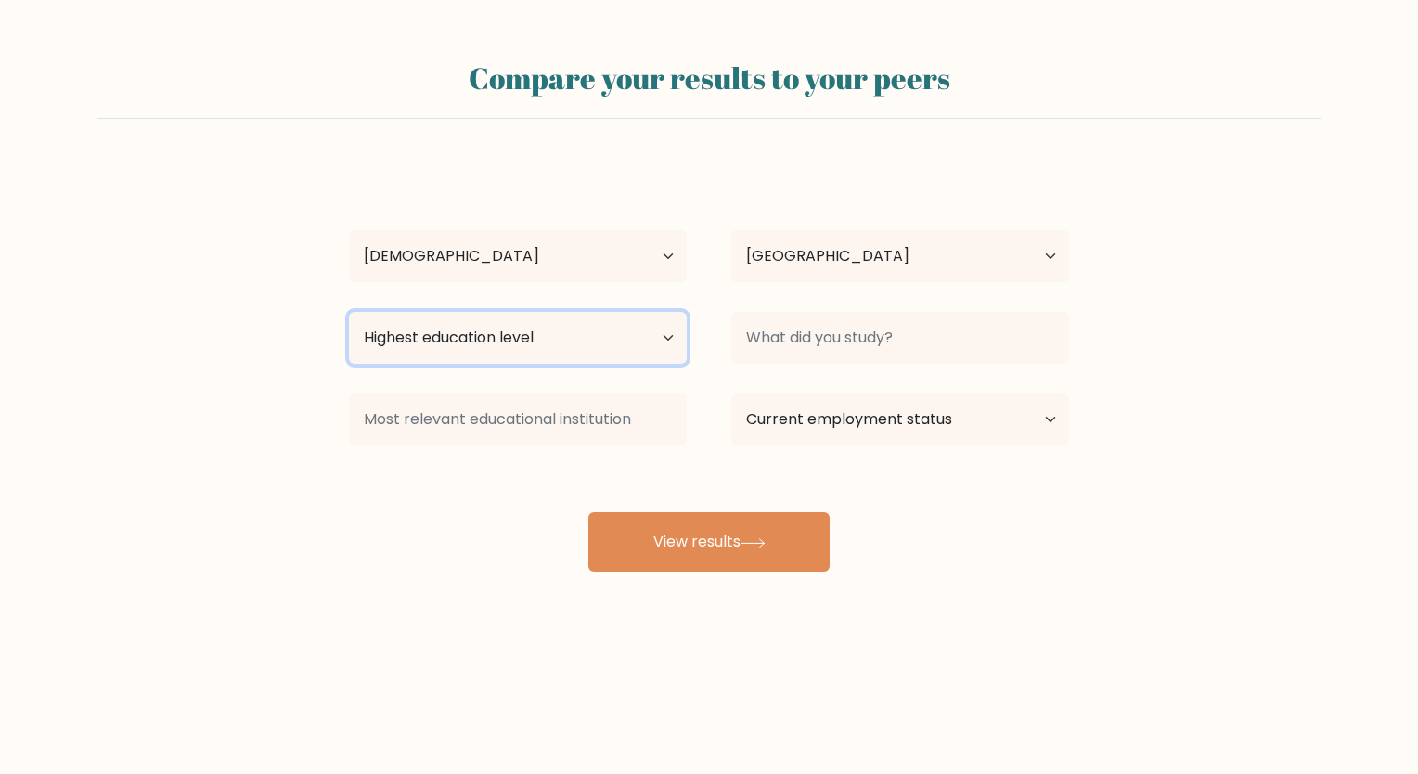
select select "bachelors_degree"
click at [349, 312] on select "Highest education level No schooling Primary Lower Secondary Upper Secondary Oc…" at bounding box center [518, 338] width 338 height 52
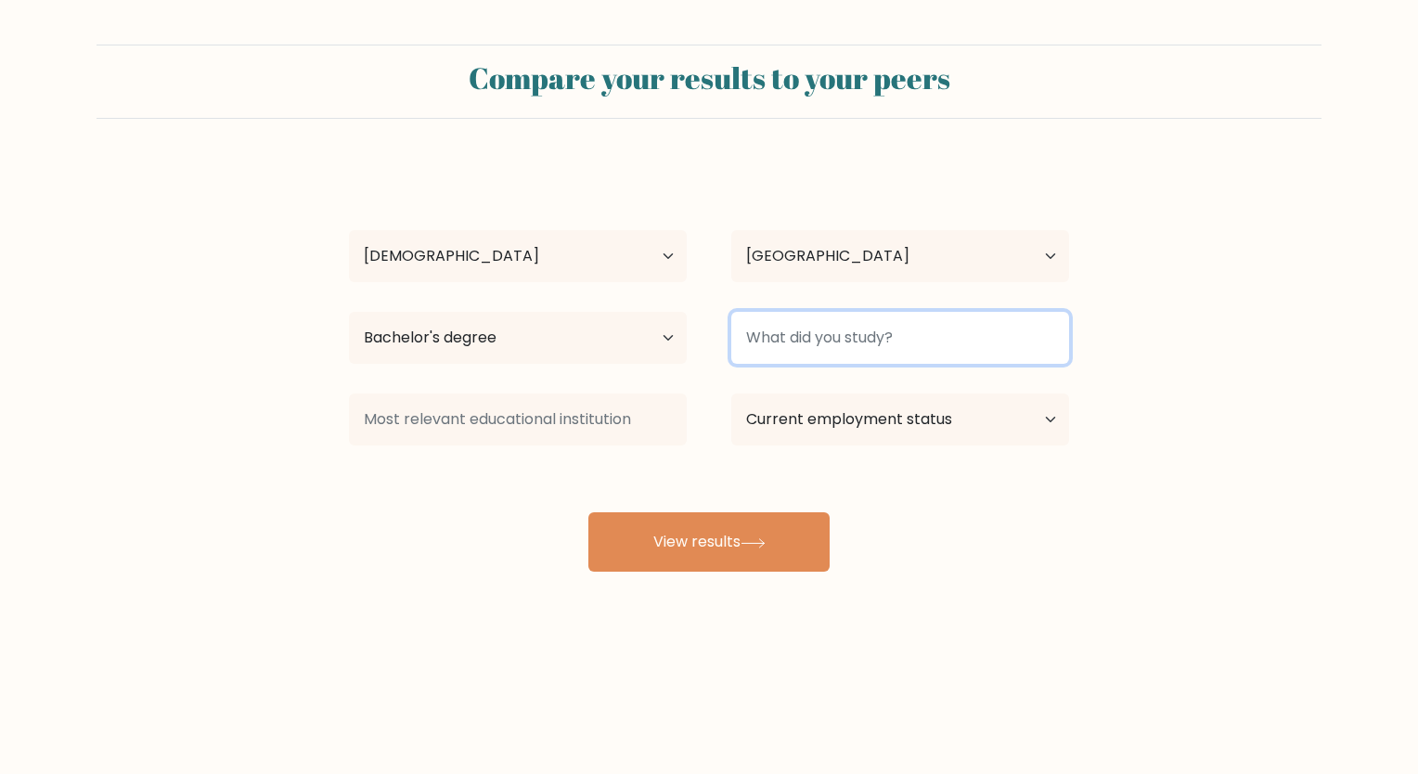
click at [956, 327] on input at bounding box center [900, 338] width 338 height 52
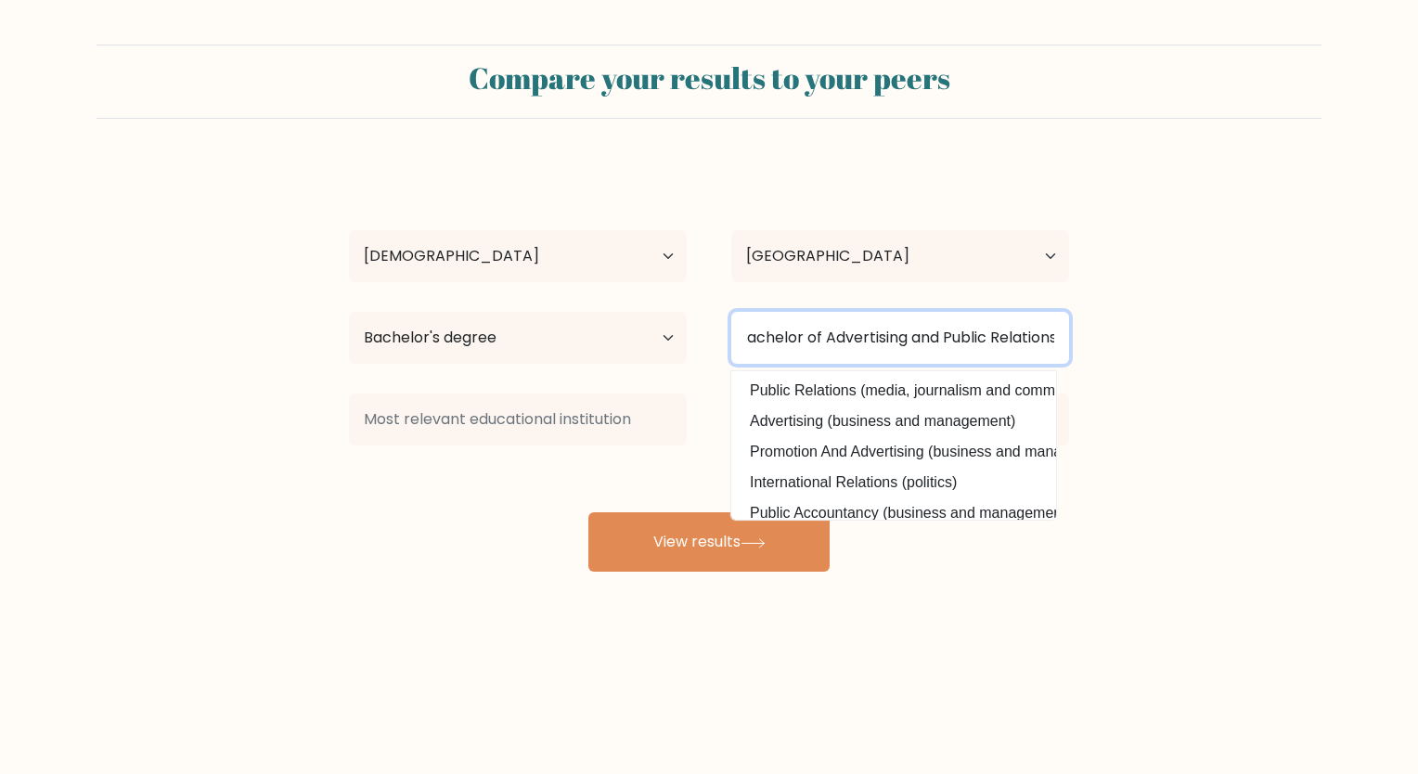
scroll to position [0, 16]
type input "Bachelor of Advertising and Public Relations"
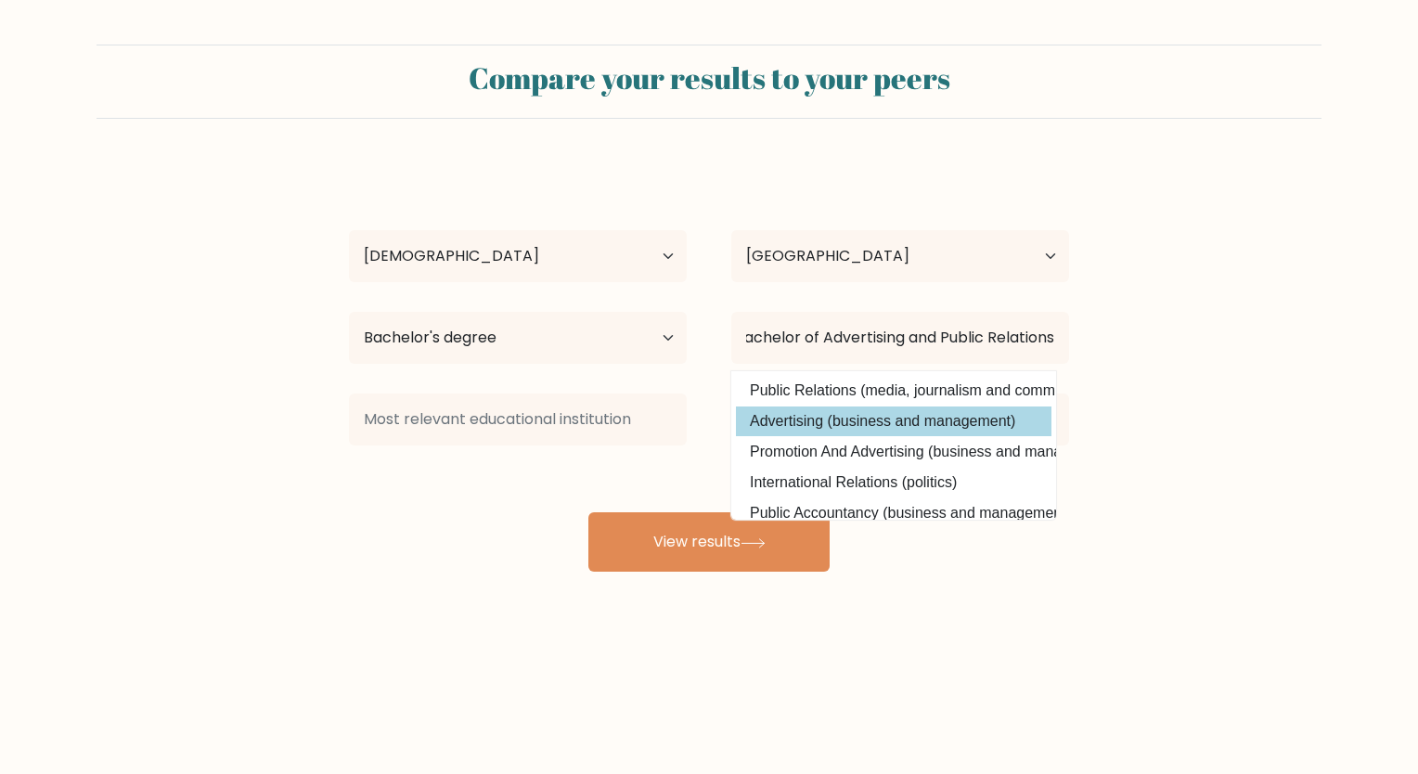
scroll to position [0, 0]
click at [1010, 423] on div "Julie Vi Rivera Age Under 18 years old 18-24 years old 25-34 years old 35-44 ye…" at bounding box center [709, 367] width 742 height 408
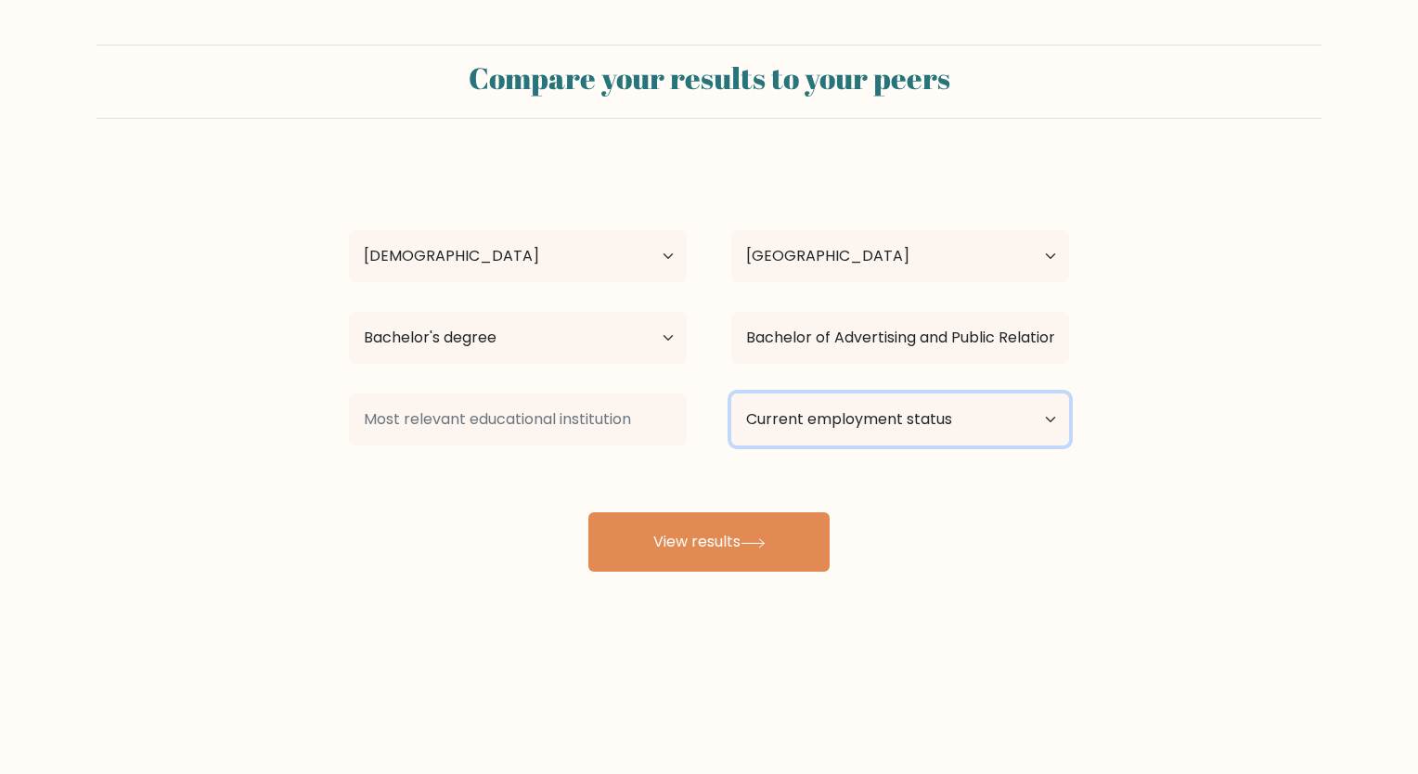
click at [1009, 433] on select "Current employment status Employed Student Retired Other / prefer not to answer" at bounding box center [900, 419] width 338 height 52
click at [1130, 420] on form "Compare your results to your peers Julie Vi Rivera Age Under 18 years old 18-24…" at bounding box center [709, 308] width 1418 height 527
click at [995, 427] on select "Current employment status Employed Student Retired Other / prefer not to answer" at bounding box center [900, 419] width 338 height 52
select select "other"
click at [731, 393] on select "Current employment status Employed Student Retired Other / prefer not to answer" at bounding box center [900, 419] width 338 height 52
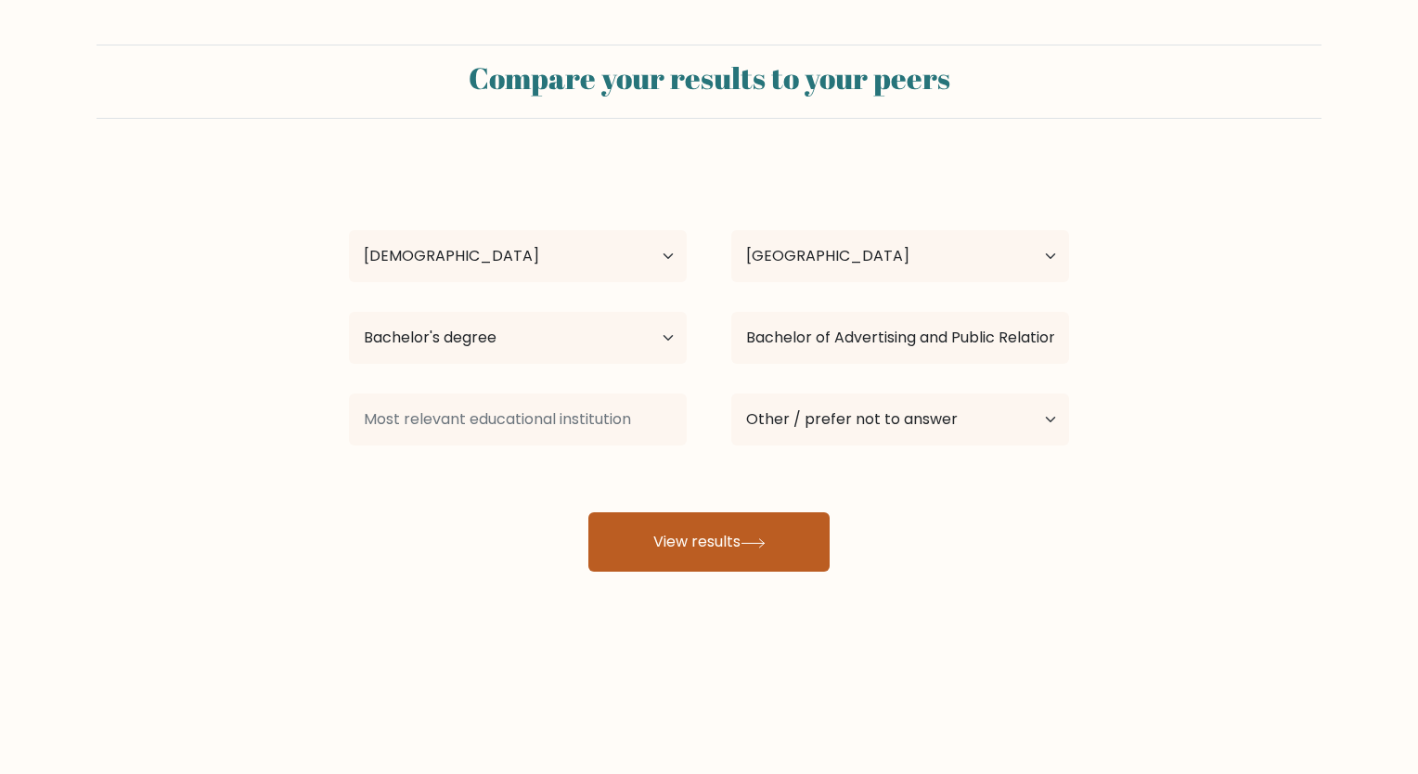
click at [776, 551] on button "View results" at bounding box center [708, 541] width 241 height 59
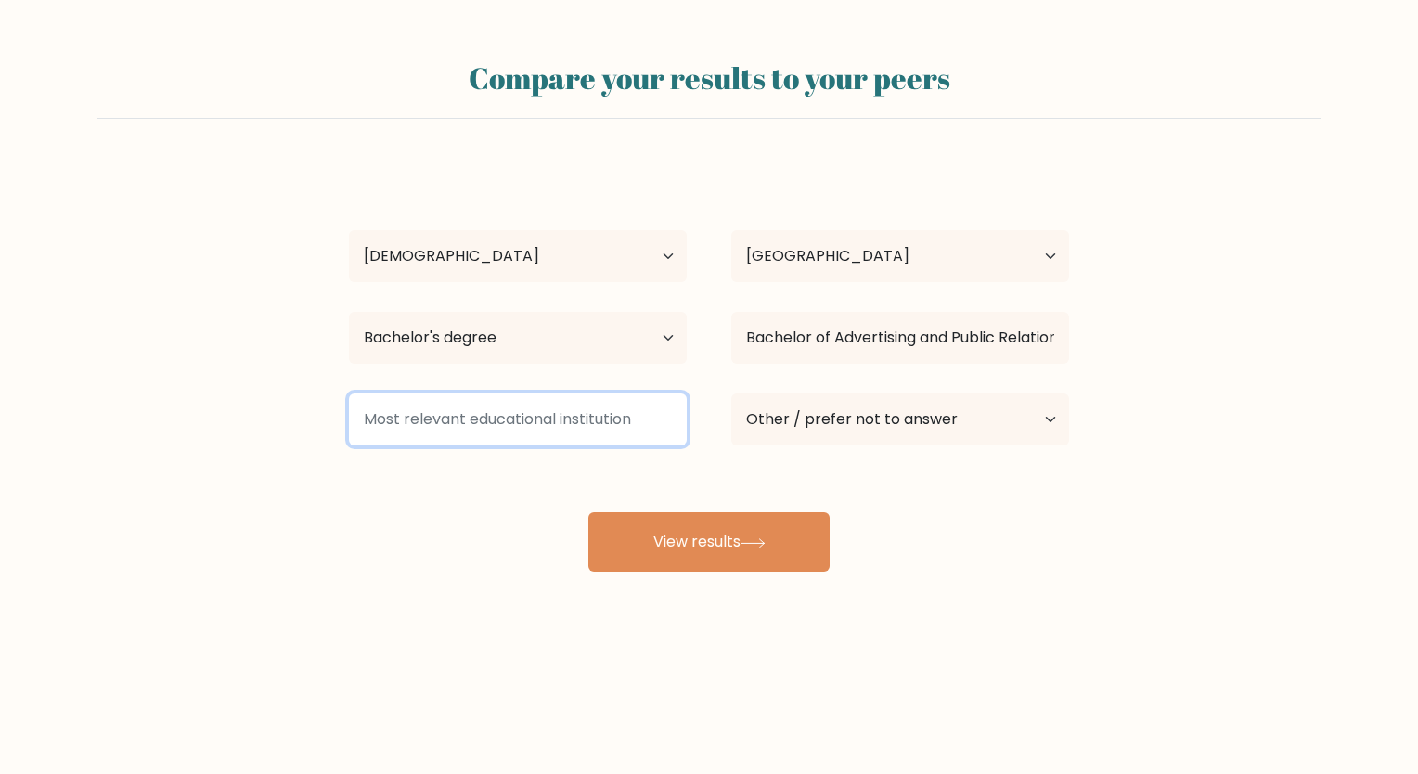
click at [618, 424] on input at bounding box center [518, 419] width 338 height 52
click at [417, 434] on input at bounding box center [518, 419] width 338 height 52
type input "P"
drag, startPoint x: 652, startPoint y: 424, endPoint x: 349, endPoint y: 423, distance: 303.4
click at [349, 423] on input at bounding box center [518, 419] width 338 height 52
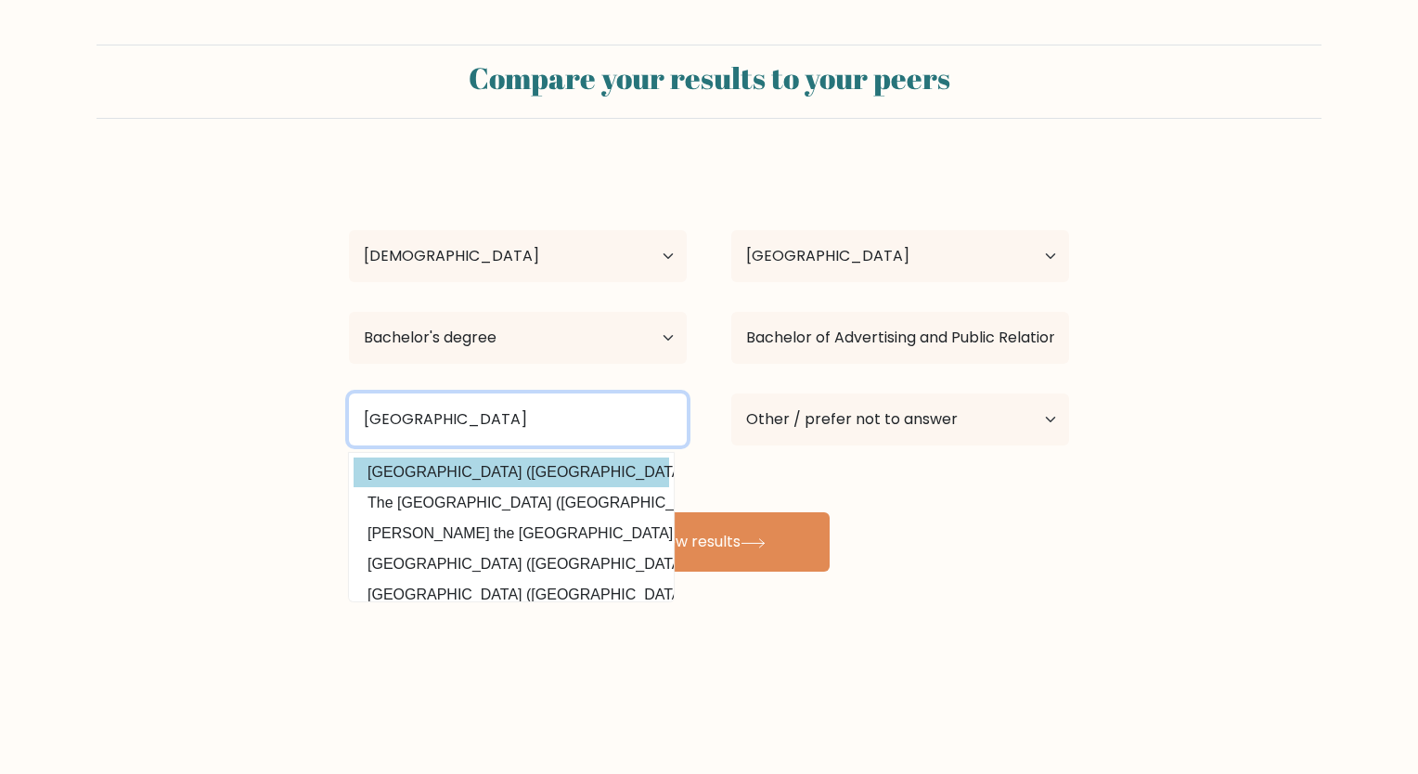
type input "Polytechnic University of the"
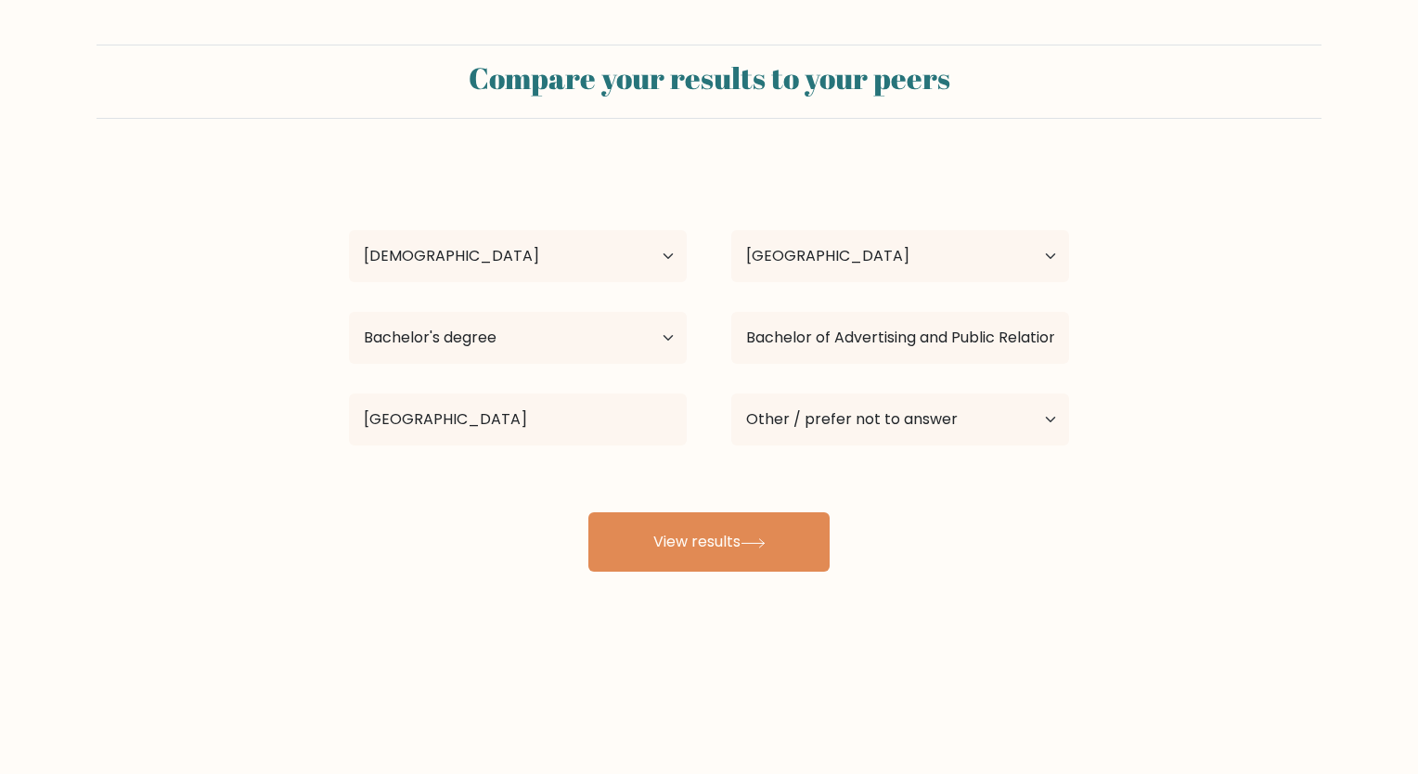
click at [412, 461] on div "Julie Vi Rivera Age Under 18 years old 18-24 years old 25-34 years old 35-44 ye…" at bounding box center [709, 367] width 742 height 408
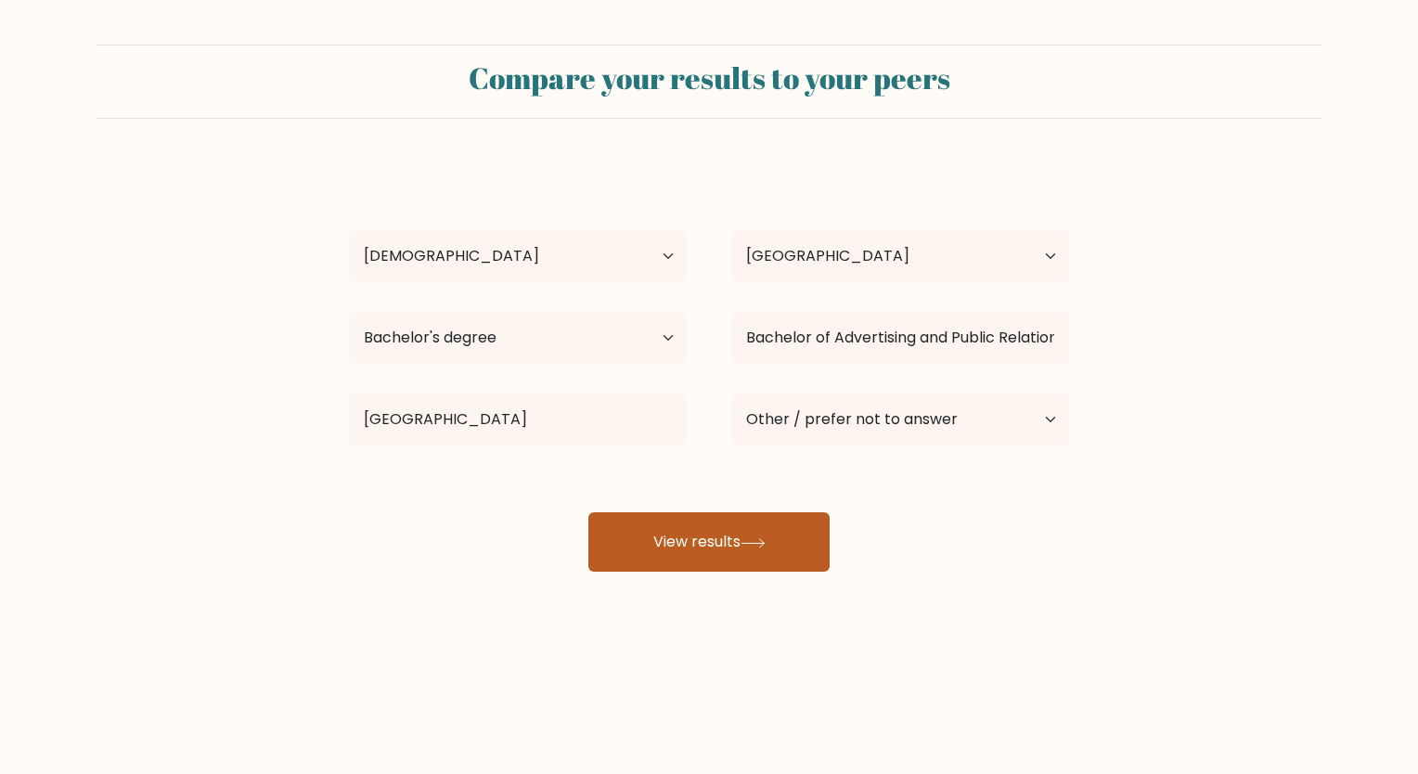
click at [691, 545] on button "View results" at bounding box center [708, 541] width 241 height 59
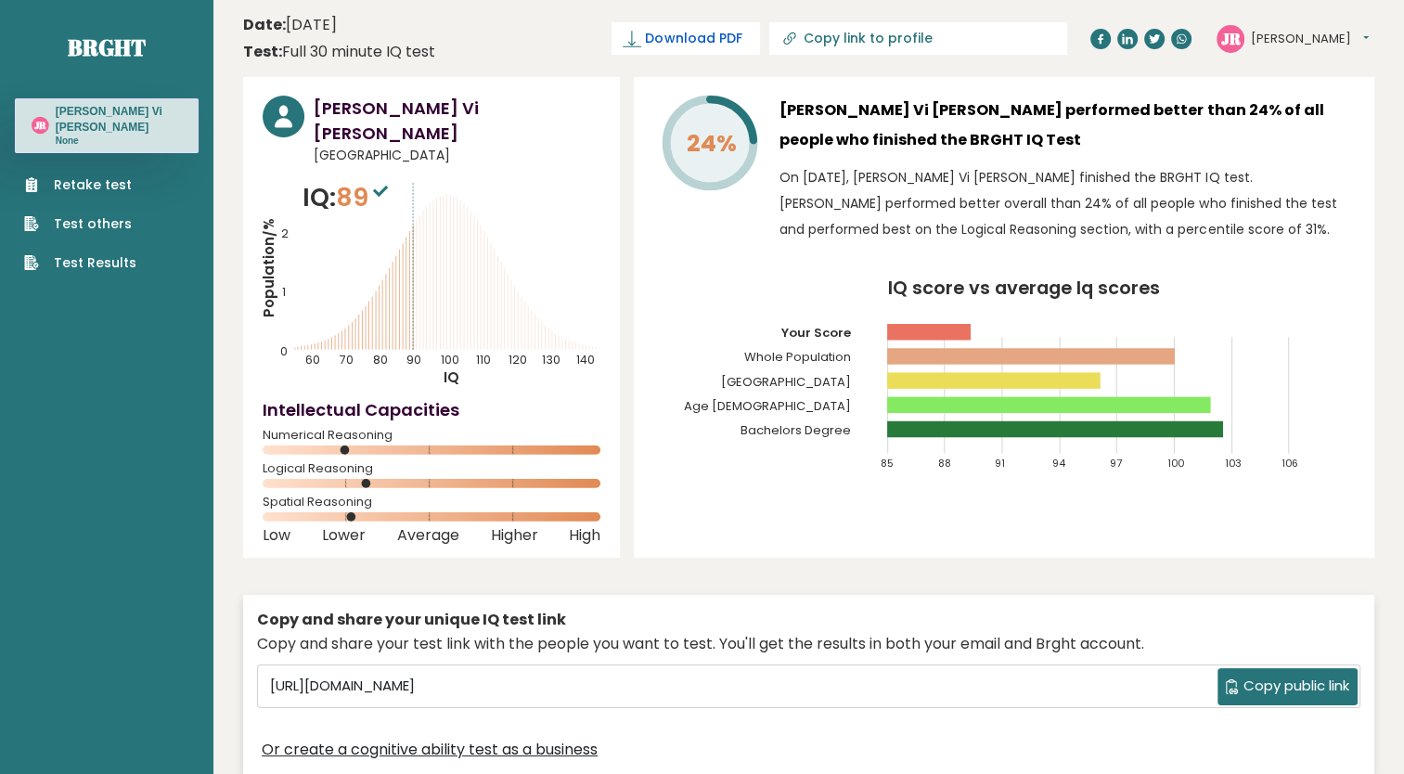
click at [760, 48] on link "Download PDF" at bounding box center [685, 38] width 148 height 32
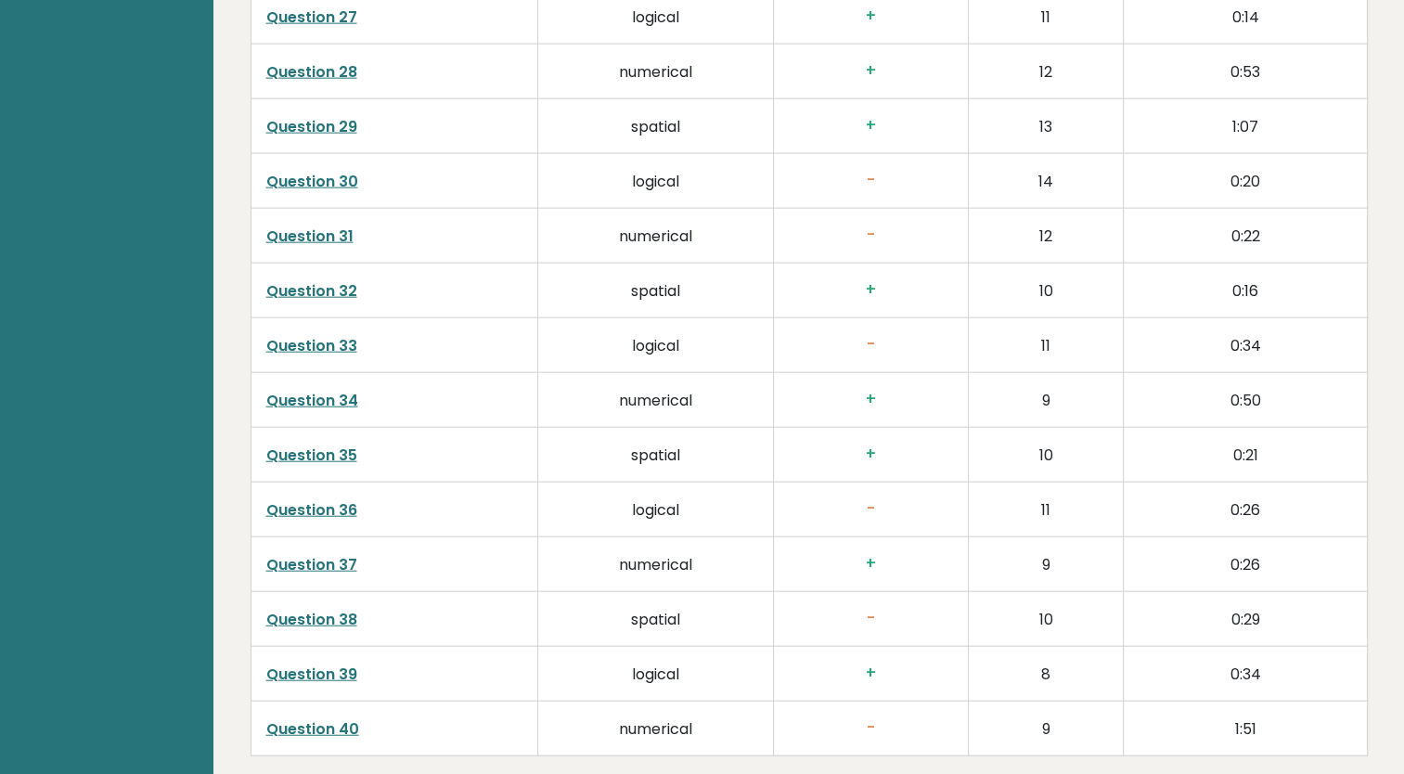
scroll to position [4635, 0]
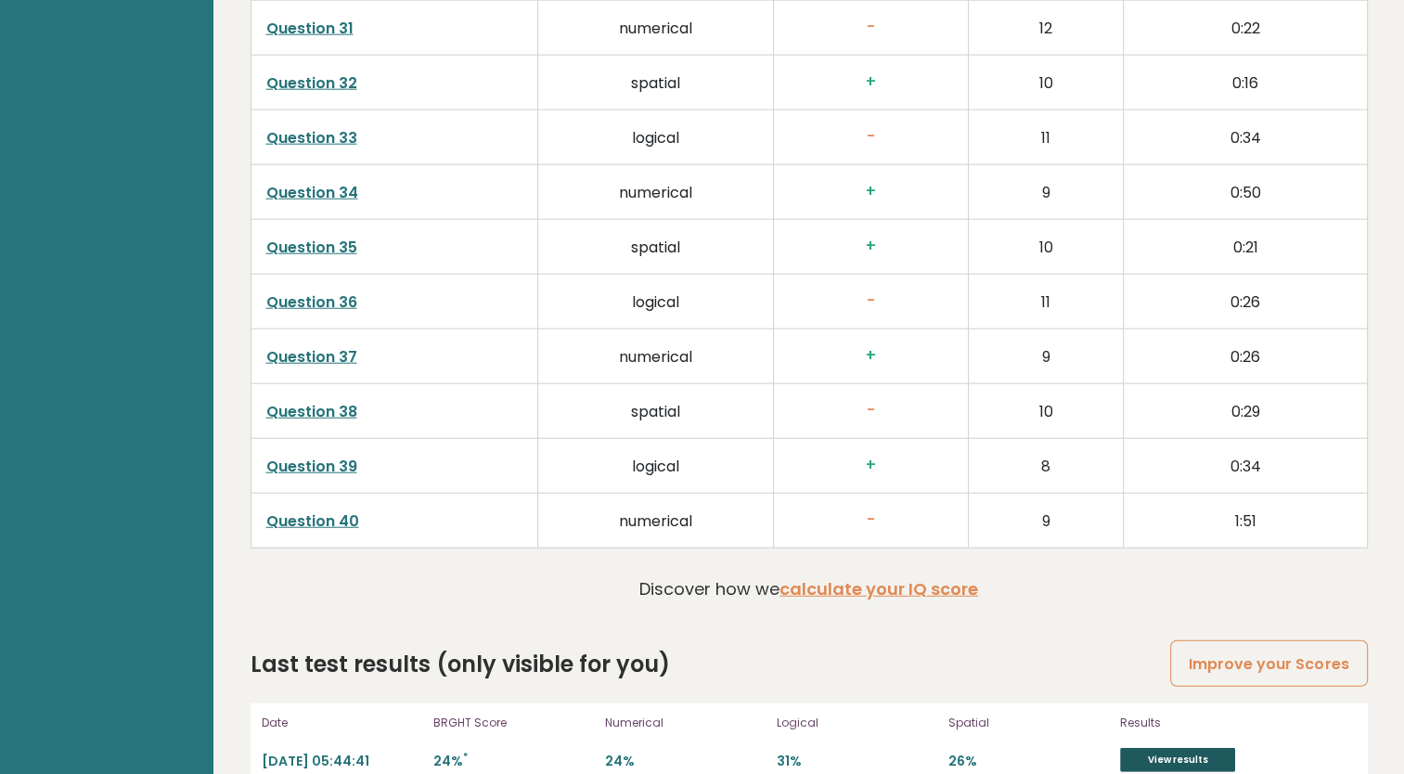
click at [1191, 748] on link "View results" at bounding box center [1177, 760] width 115 height 24
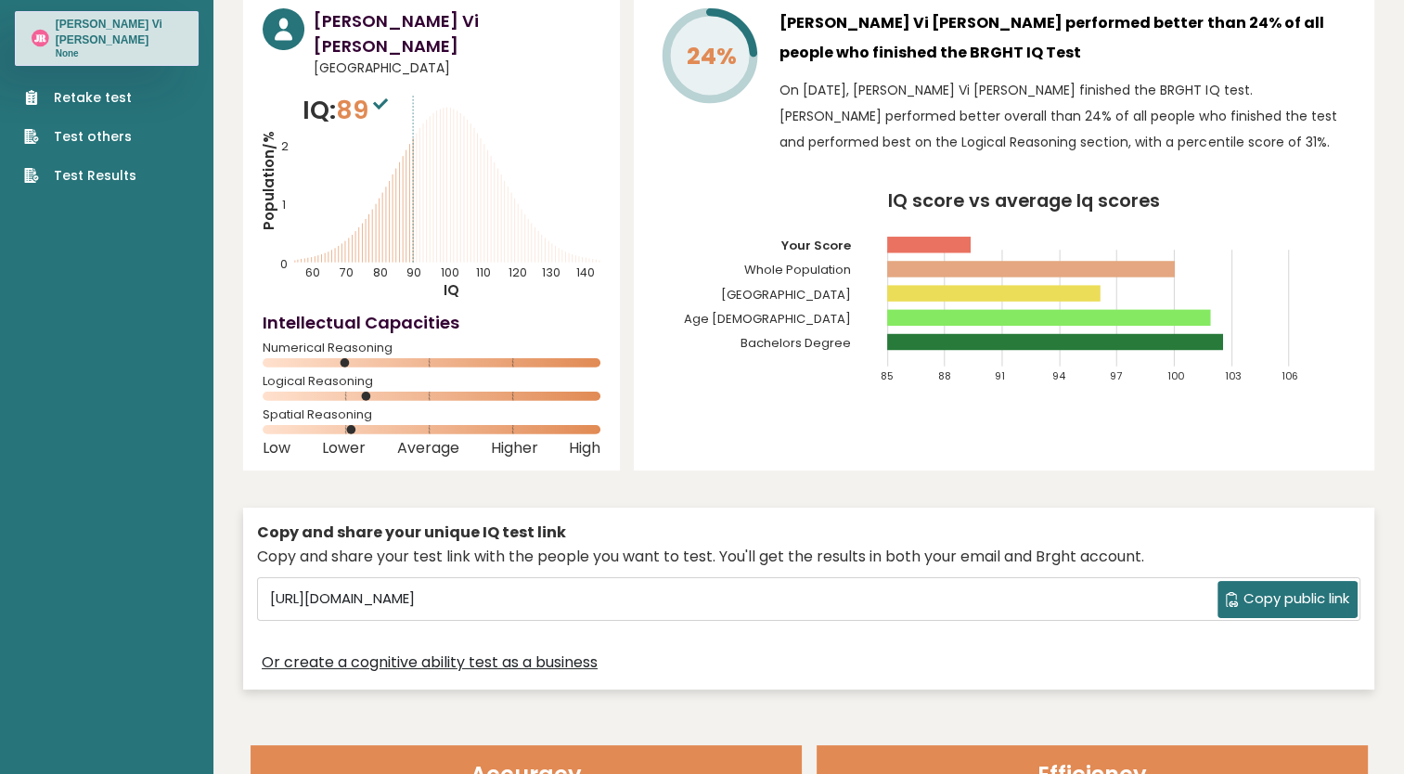
scroll to position [0, 0]
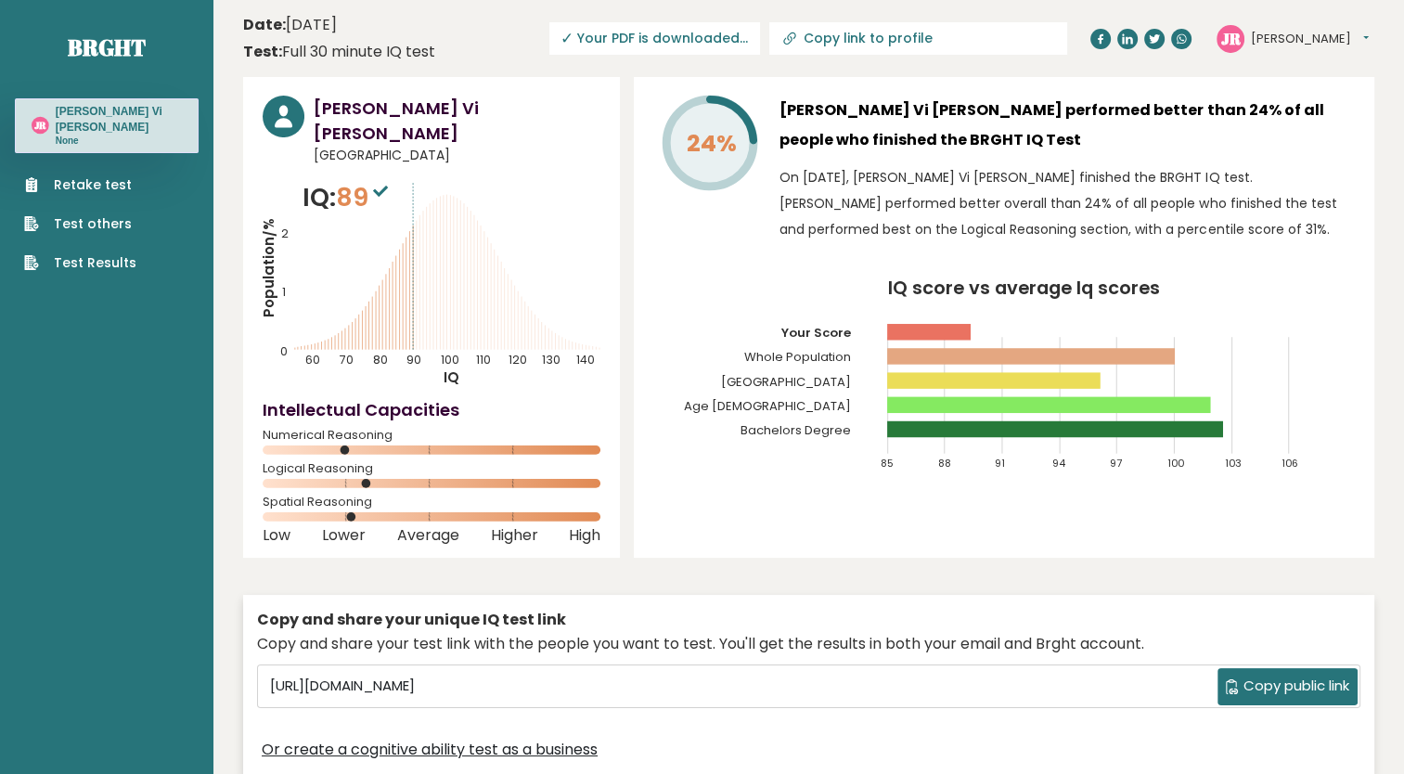
drag, startPoint x: 1008, startPoint y: 36, endPoint x: 854, endPoint y: 37, distance: 154.9
click at [854, 37] on link "Copy link to profile" at bounding box center [918, 38] width 298 height 32
type input "https://brght.org/profile/julie-vi-rivera/?utm_source=share&utm_medium=copy&utm…"
click at [1267, 675] on span "Copy public link" at bounding box center [1296, 685] width 106 height 21
click at [118, 253] on link "Test Results" at bounding box center [80, 262] width 112 height 19
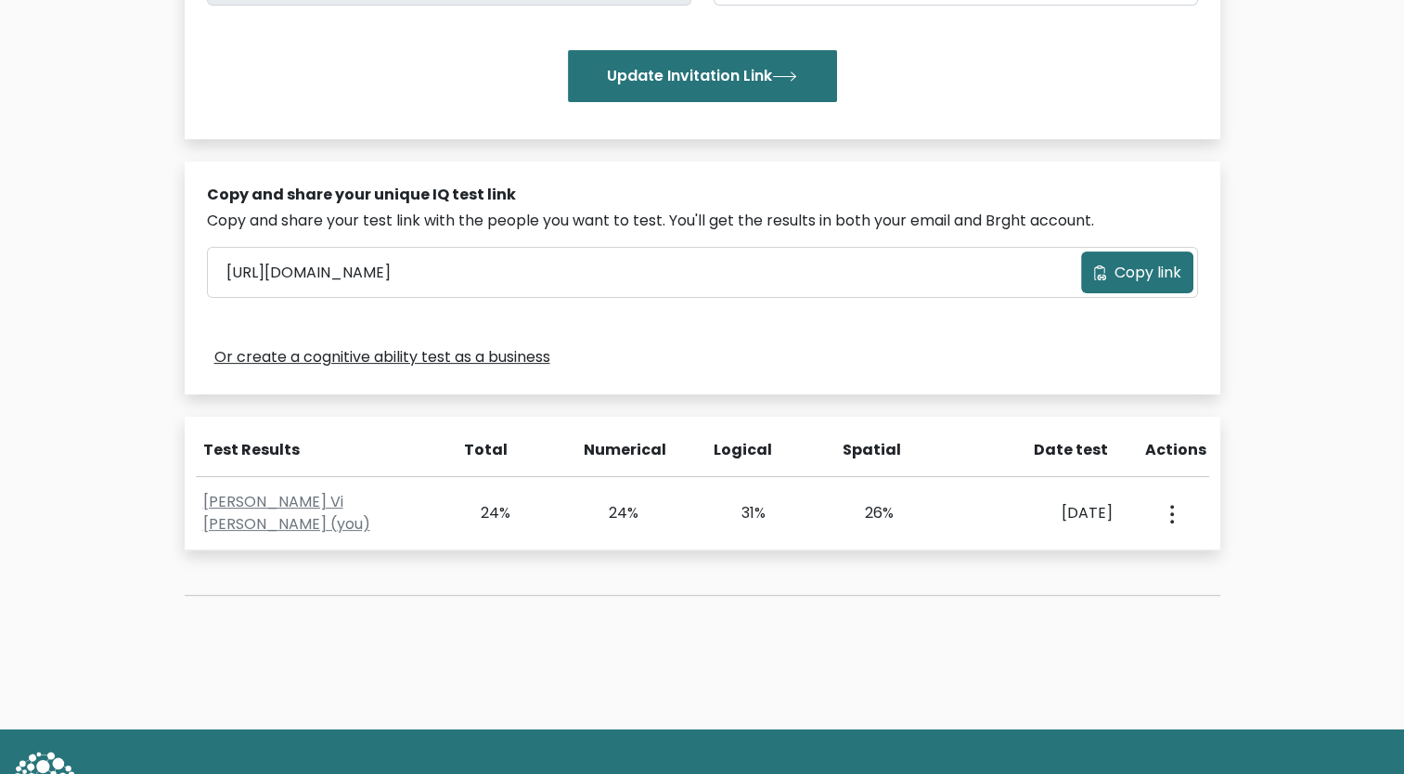
scroll to position [492, 0]
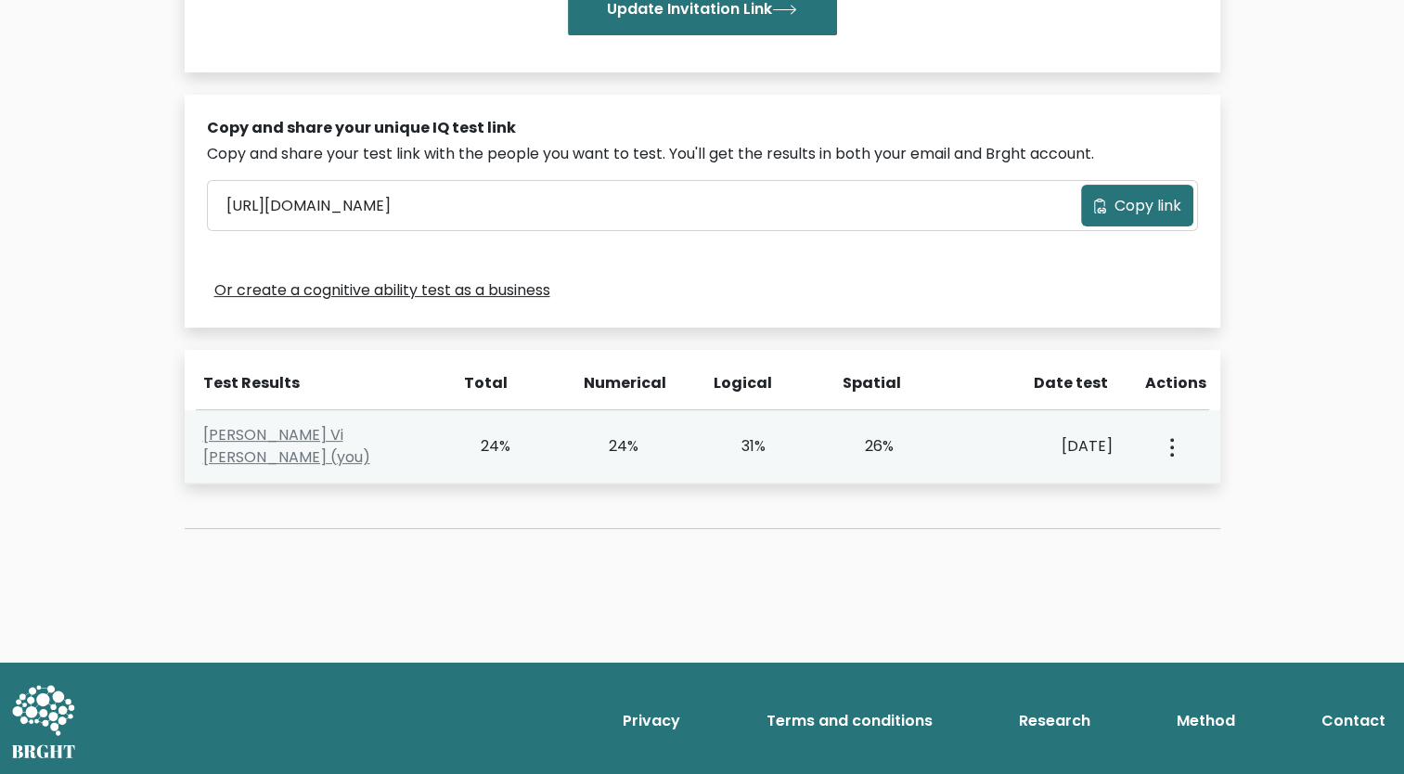
click at [1170, 443] on icon "button" at bounding box center [1172, 447] width 4 height 19
click at [1194, 491] on link "View Profile" at bounding box center [1235, 500] width 147 height 30
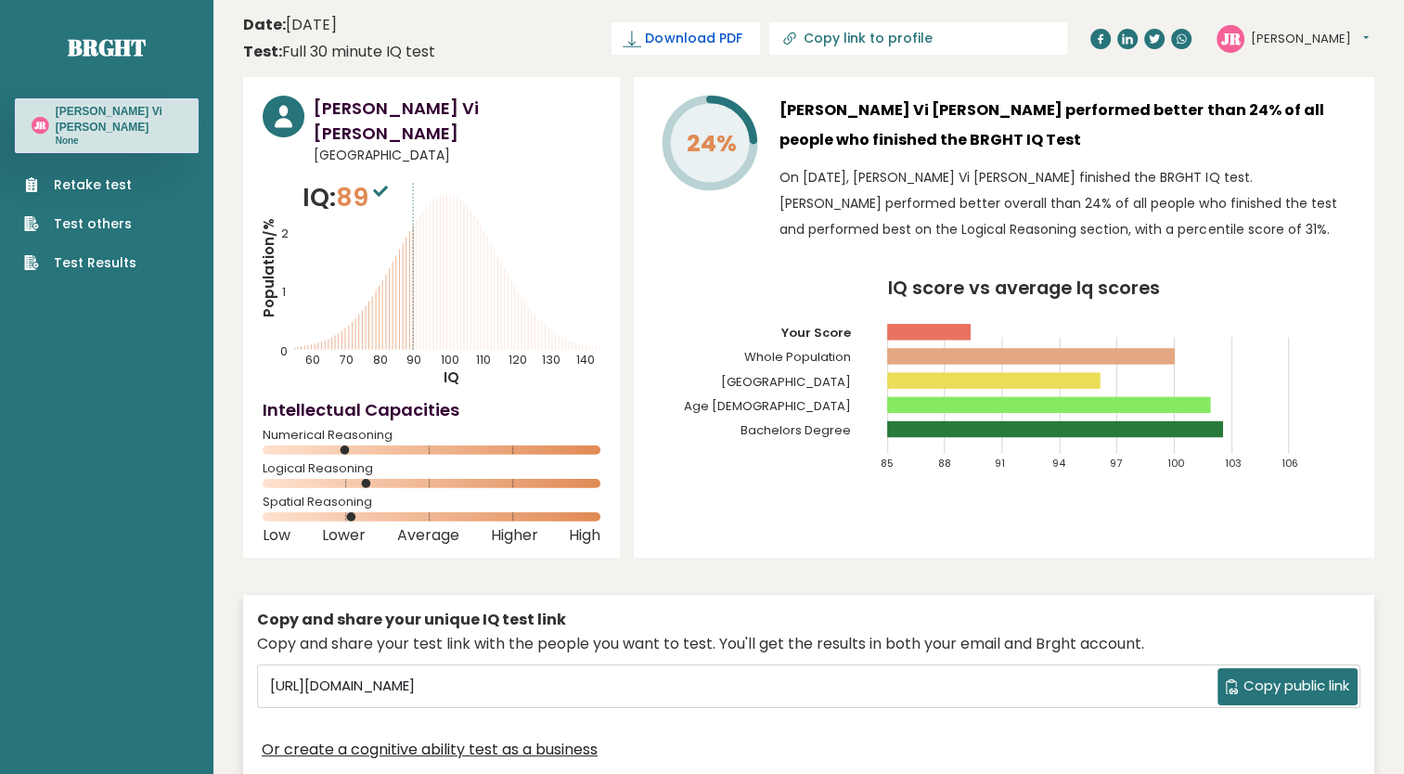
click at [741, 41] on span "Download PDF" at bounding box center [693, 38] width 96 height 19
